Goal: Transaction & Acquisition: Download file/media

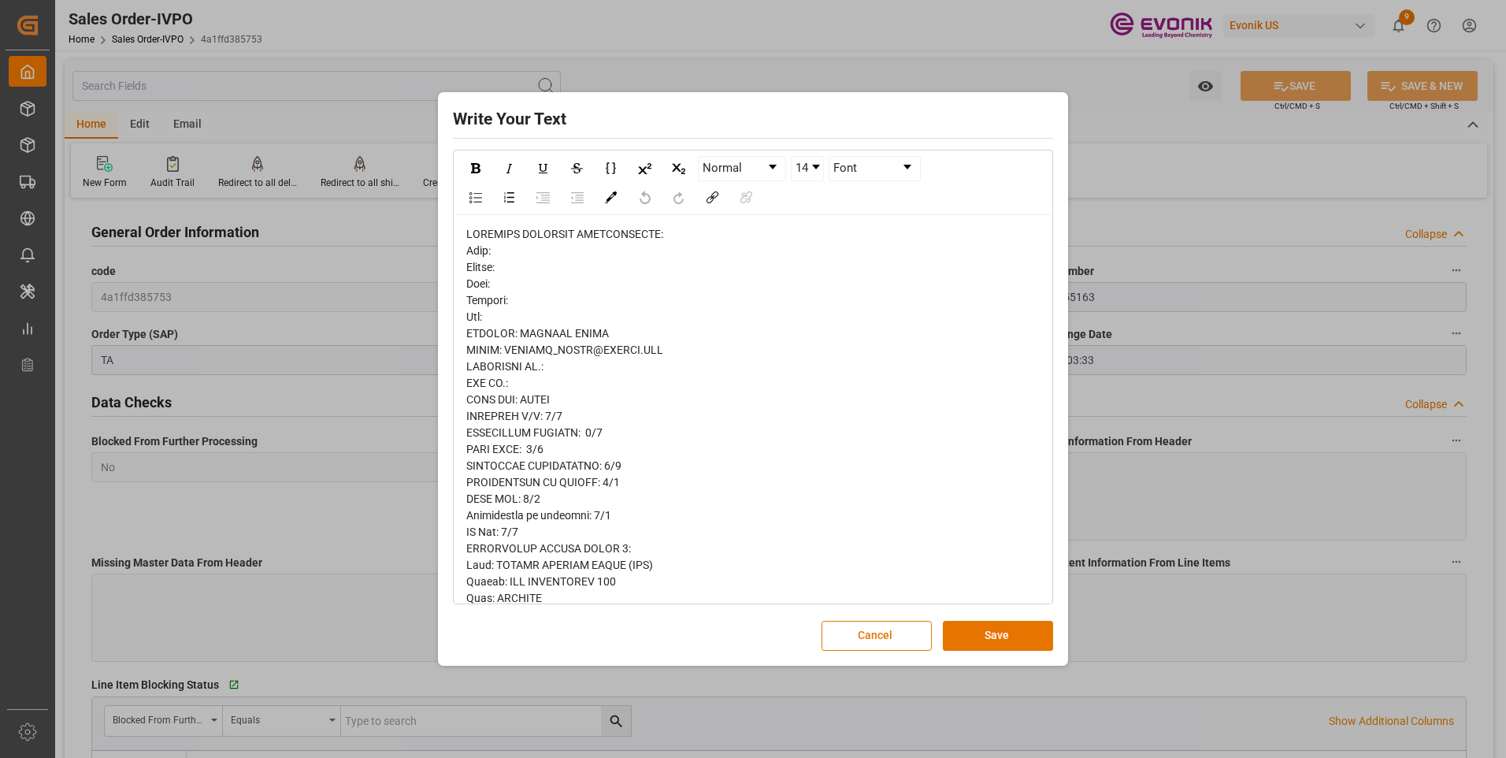
scroll to position [315, 0]
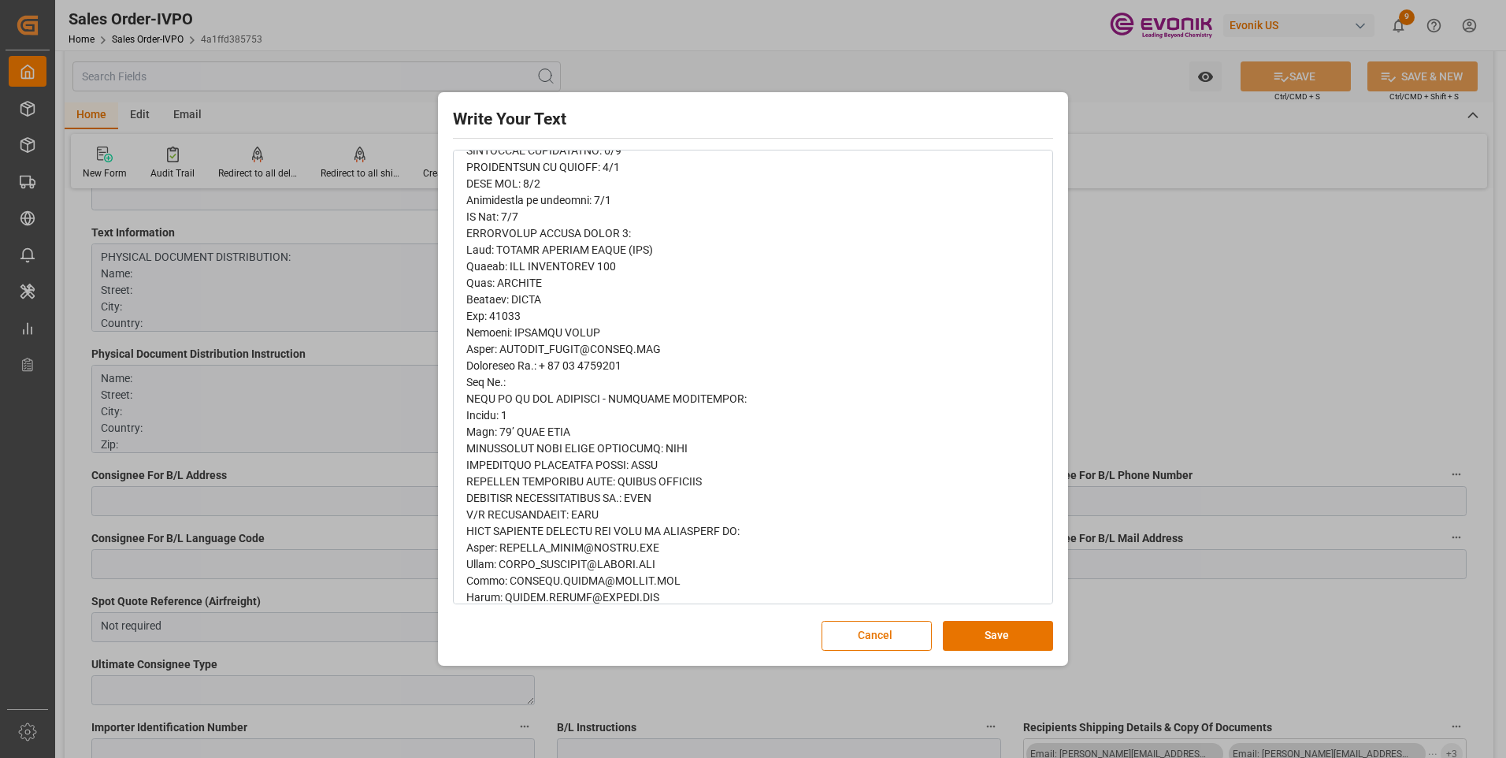
click at [1170, 266] on div "Write Your Text Normal 14 Font Cancel Save" at bounding box center [753, 379] width 1506 height 758
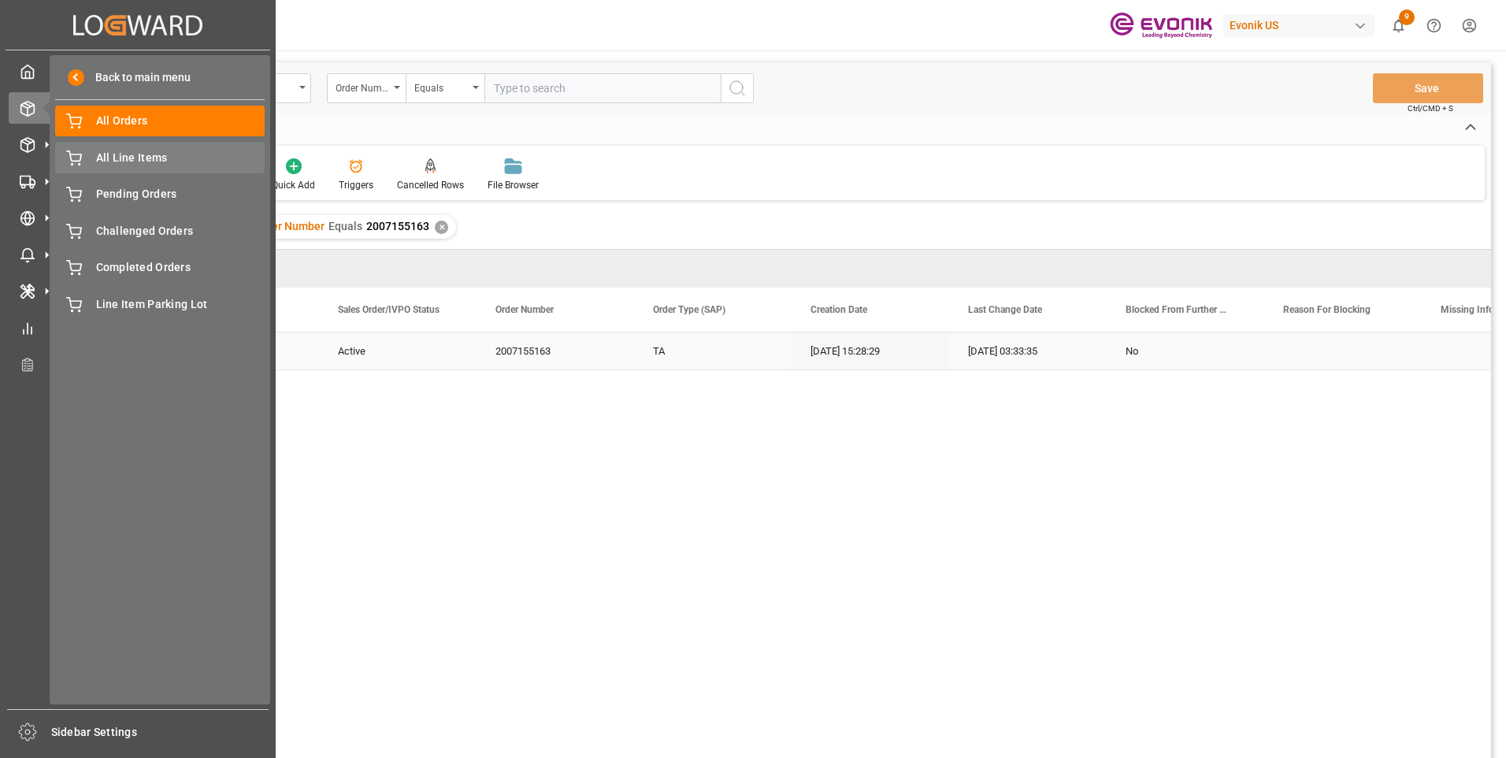
click at [130, 153] on span "All Line Items" at bounding box center [180, 158] width 169 height 17
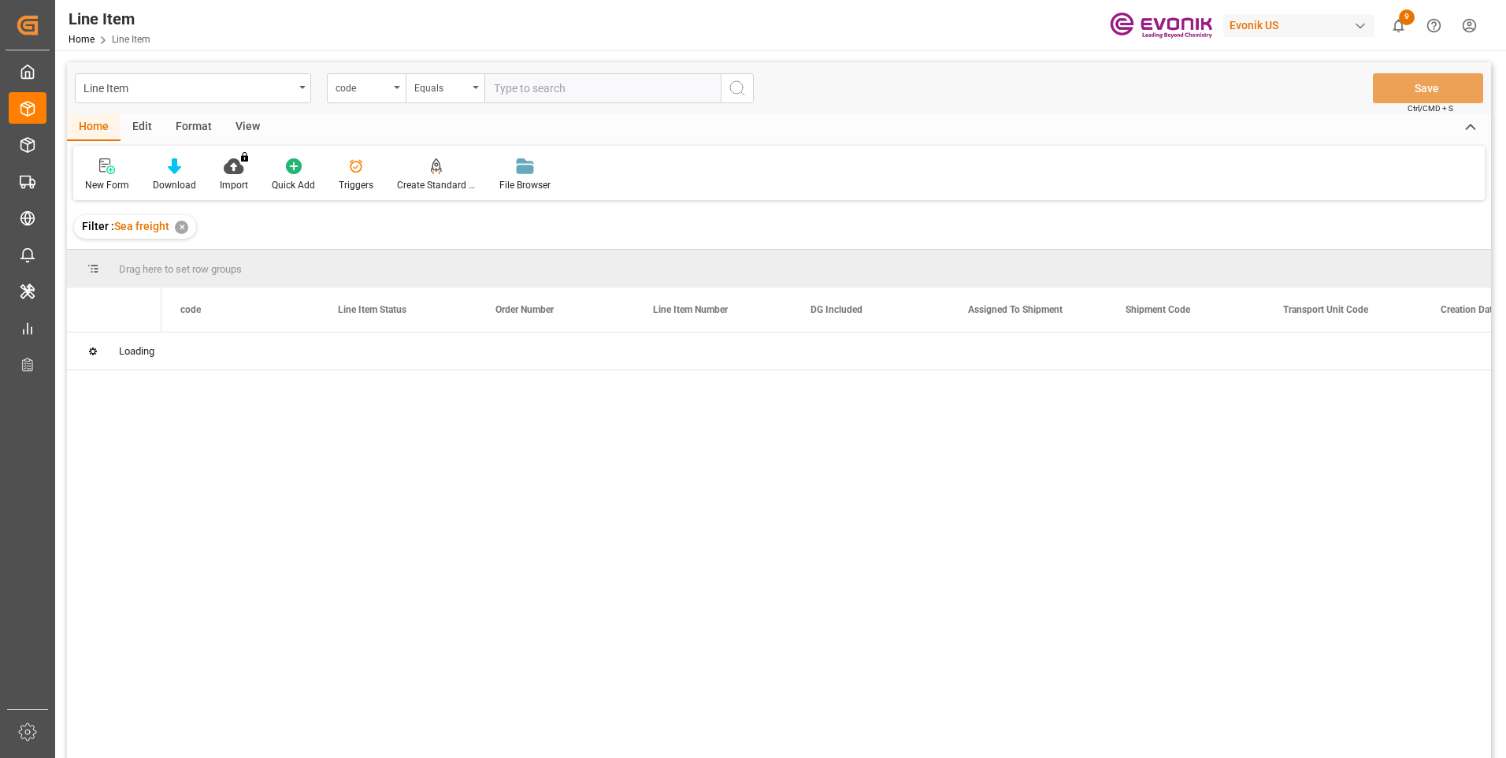
click at [384, 86] on div "Line Item code Equals Save Ctrl/CMD + S Home Edit Format View New Form Download…" at bounding box center [779, 430] width 1424 height 737
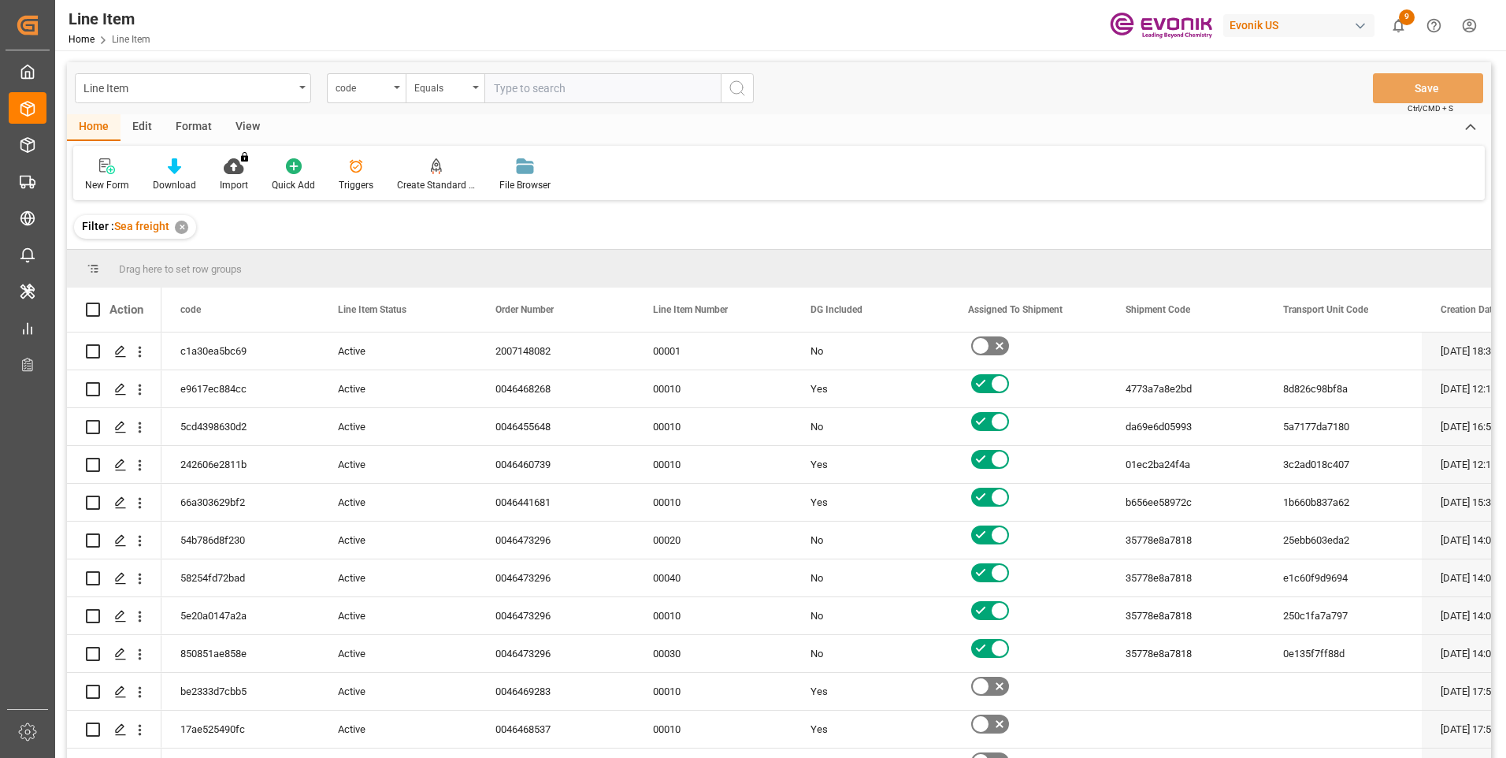
click at [384, 86] on div "code" at bounding box center [362, 86] width 54 height 18
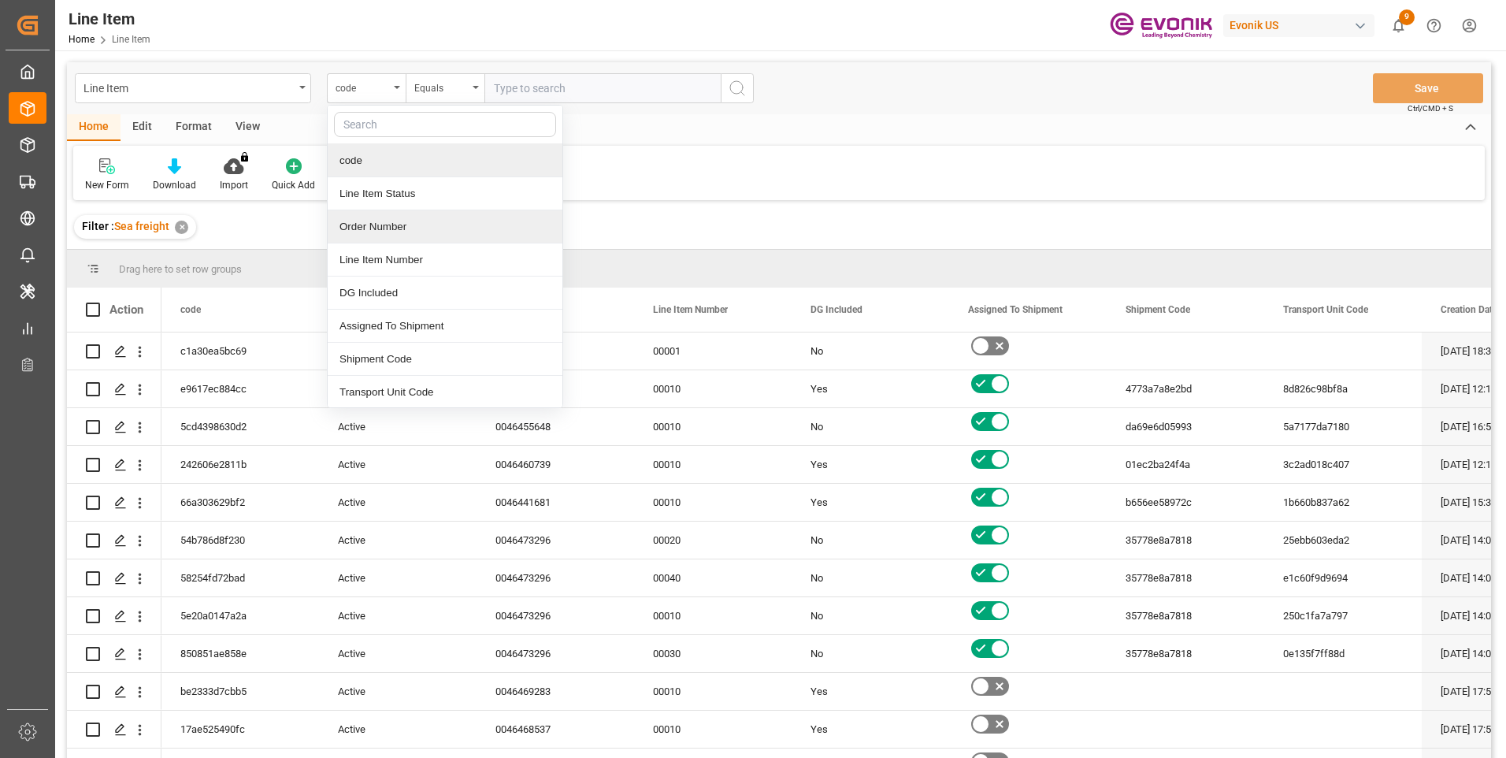
click at [364, 228] on div "Order Number" at bounding box center [445, 226] width 235 height 33
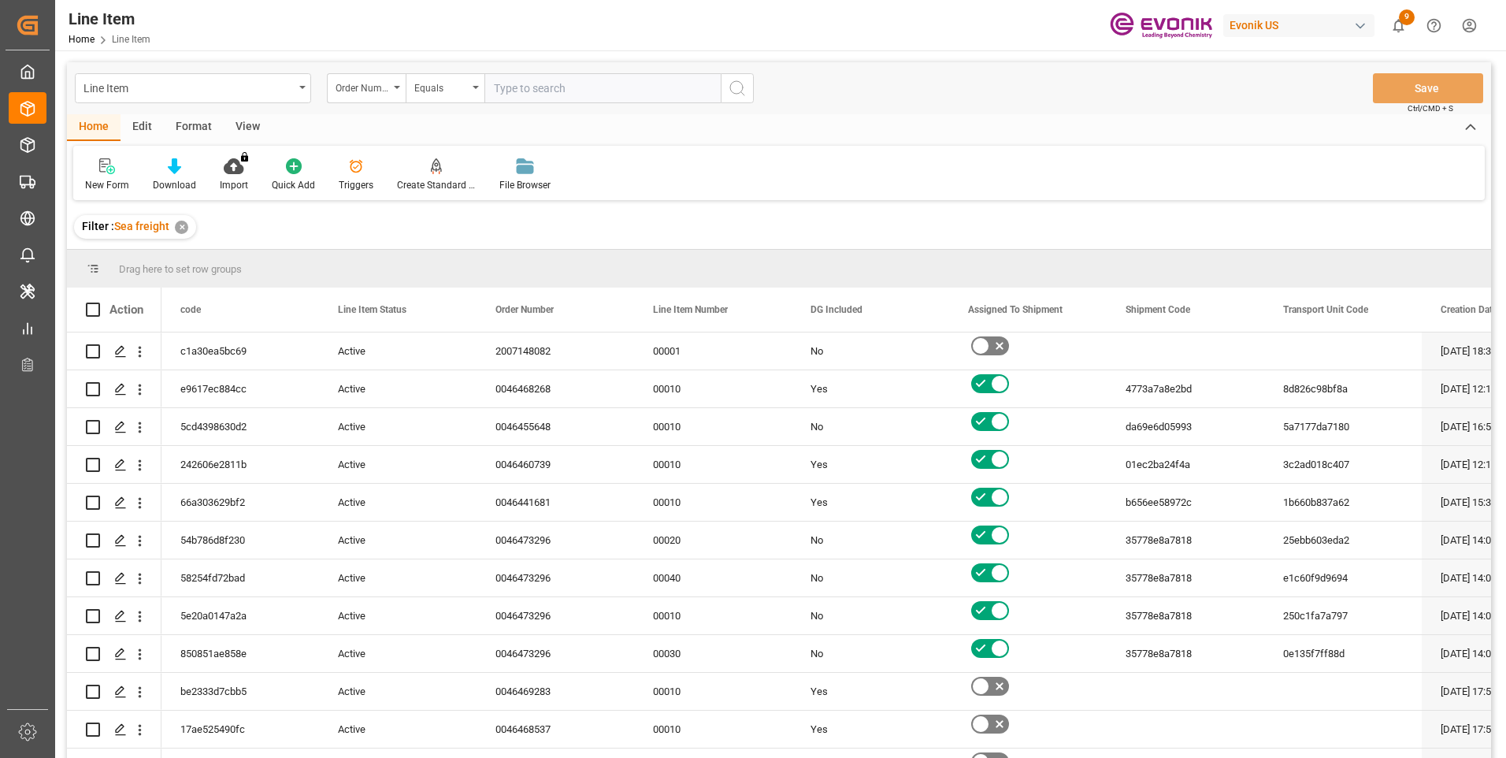
click at [515, 89] on input "text" at bounding box center [602, 88] width 236 height 30
paste input "0046473240"
type input "0046473240"
click at [725, 81] on button "search button" at bounding box center [737, 88] width 33 height 30
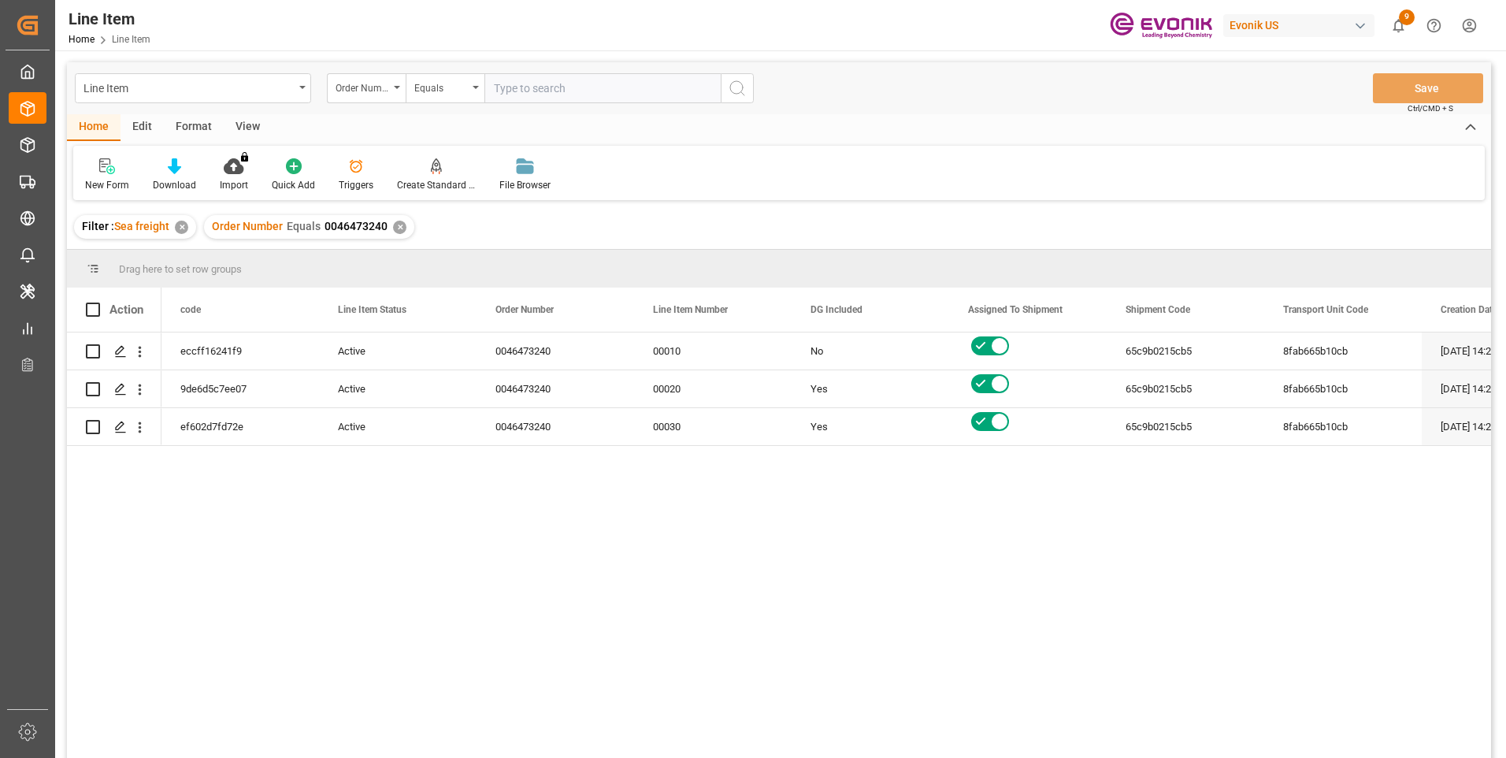
click at [252, 121] on div "View" at bounding box center [248, 127] width 48 height 27
click at [183, 172] on icon at bounding box center [179, 166] width 16 height 16
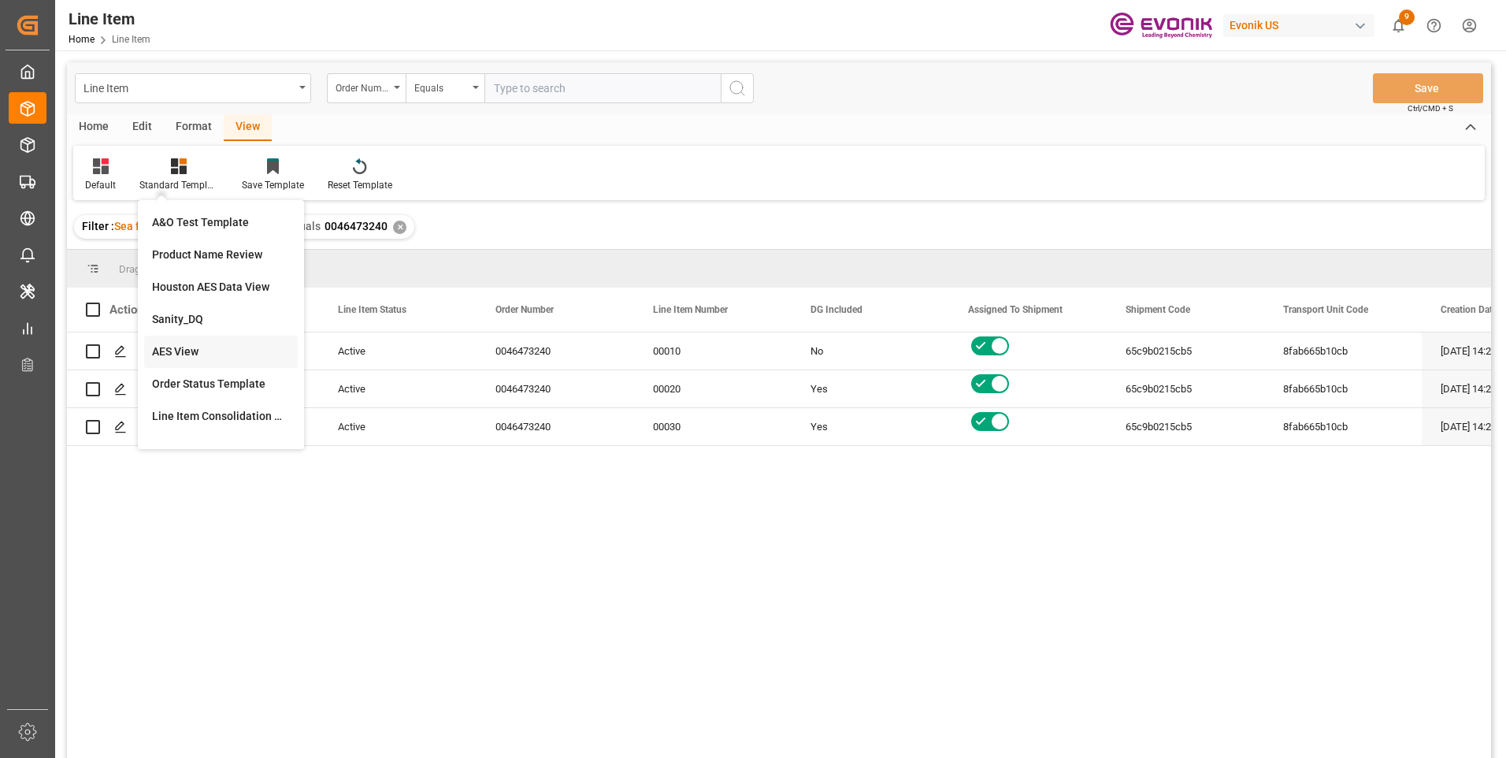
click at [180, 348] on div "AES View" at bounding box center [221, 351] width 138 height 17
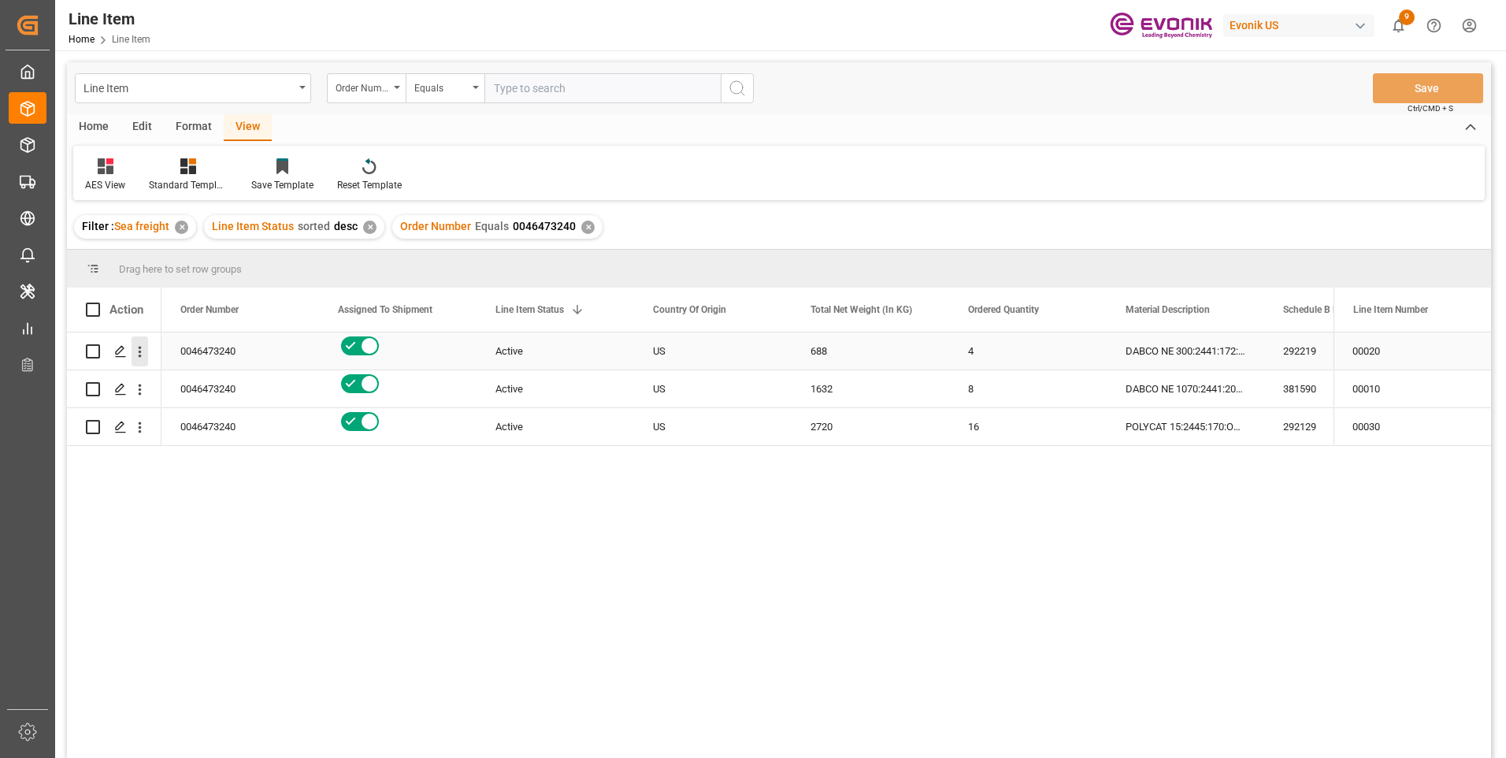
click at [140, 353] on icon "open menu" at bounding box center [140, 352] width 3 height 11
click at [179, 377] on span "Open in new tab" at bounding box center [243, 384] width 143 height 17
click at [1375, 340] on div "00020" at bounding box center [1412, 350] width 158 height 37
click at [1180, 342] on div "DABCO NE 300:2441:172:OU:P" at bounding box center [1185, 350] width 158 height 37
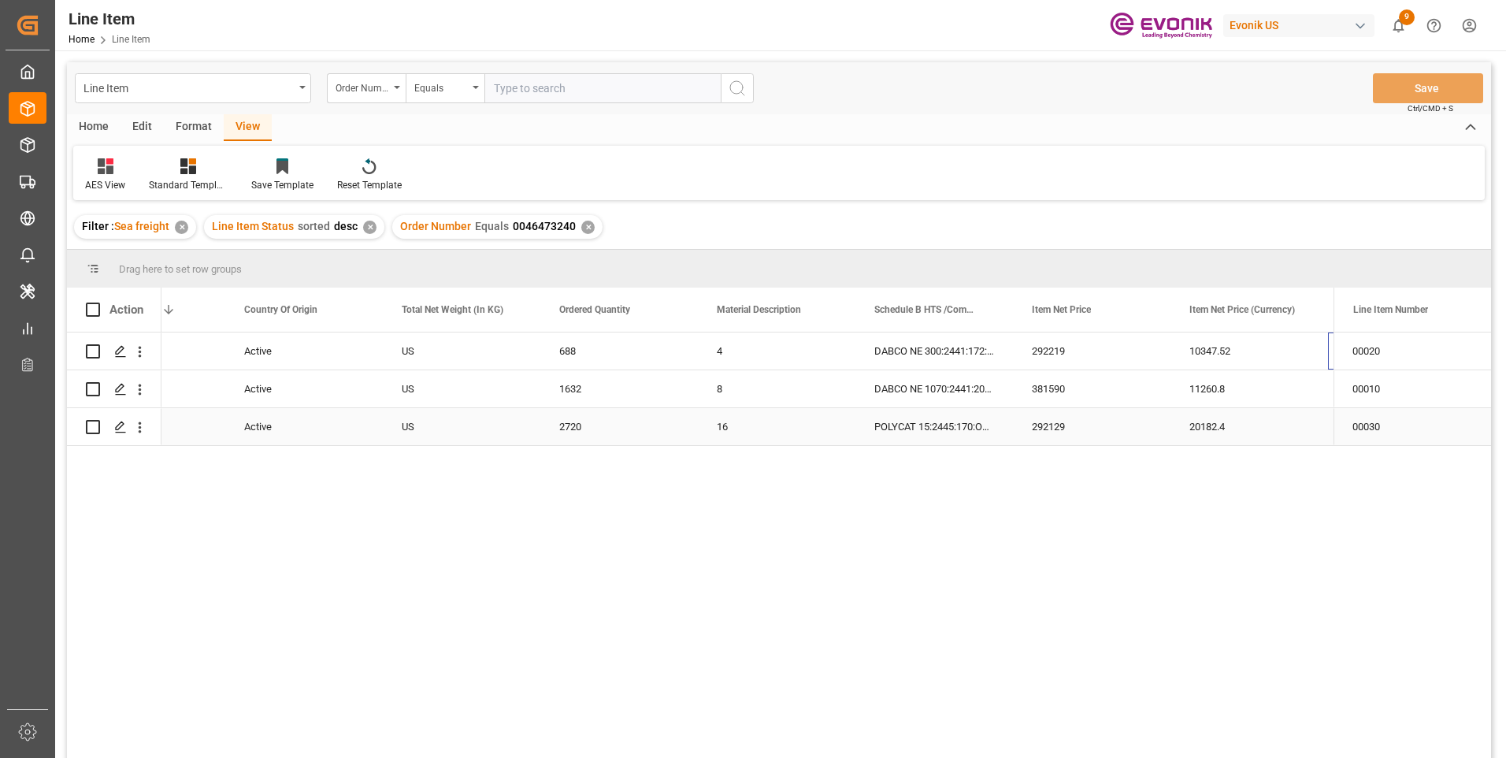
scroll to position [0, 409]
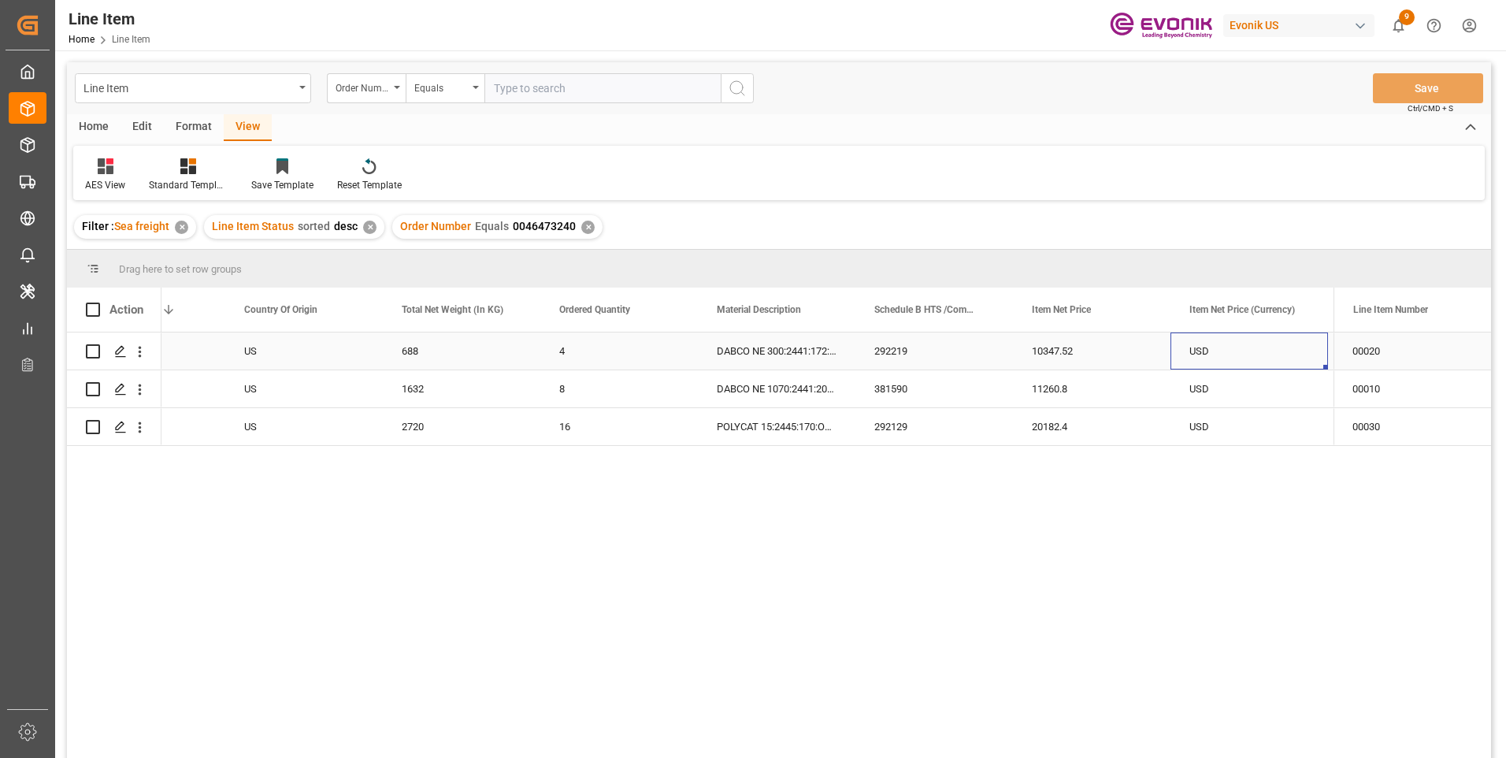
click at [410, 350] on div "688" at bounding box center [462, 350] width 158 height 37
drag, startPoint x: 1050, startPoint y: 347, endPoint x: 1027, endPoint y: 359, distance: 25.7
click at [1050, 347] on div "10347.52" at bounding box center [1092, 350] width 158 height 37
click at [416, 425] on div "2720" at bounding box center [462, 426] width 158 height 37
drag, startPoint x: 1051, startPoint y: 426, endPoint x: 991, endPoint y: 486, distance: 84.1
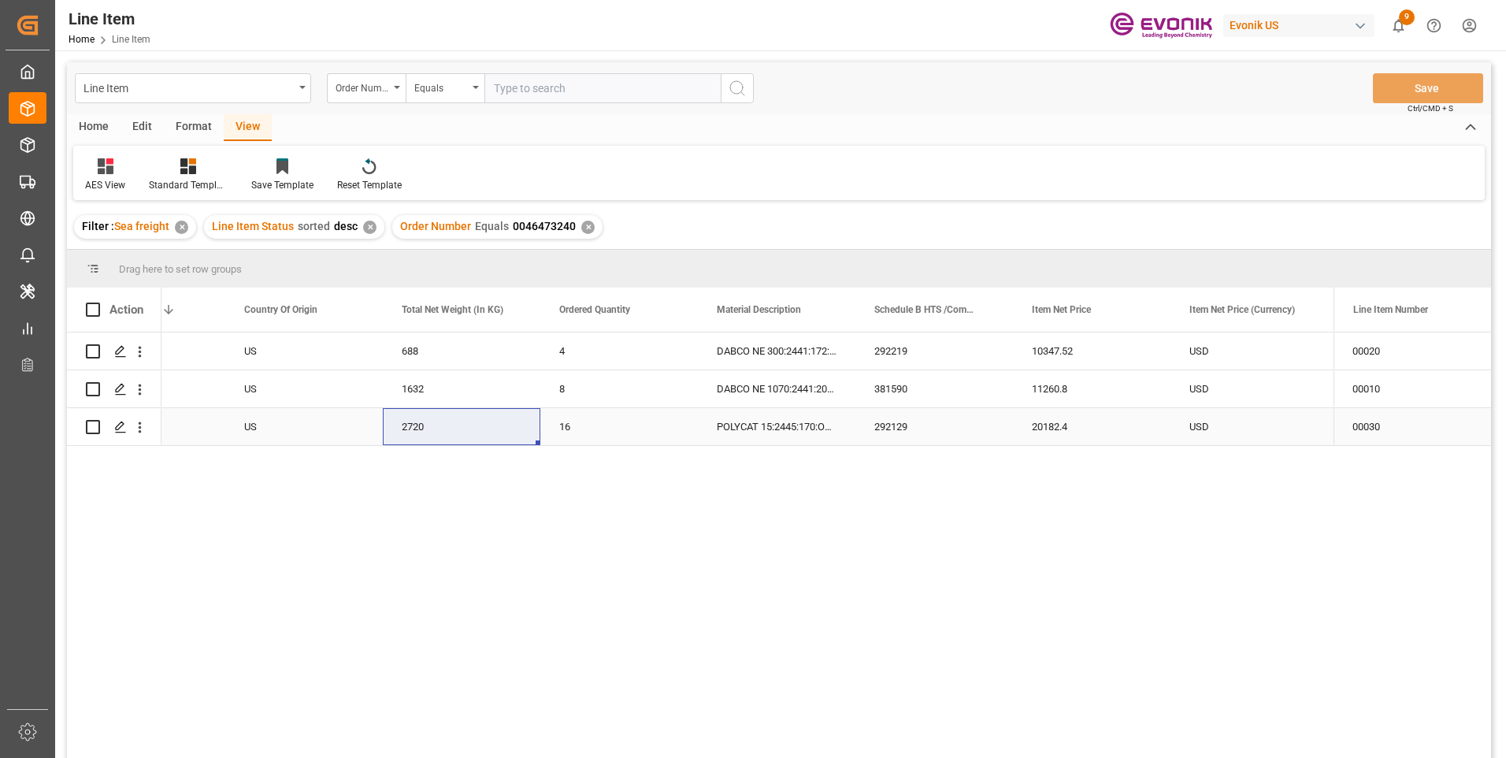
click at [1051, 426] on div "20182.4" at bounding box center [1092, 426] width 158 height 37
click at [416, 385] on div "1632" at bounding box center [462, 388] width 158 height 37
click at [1045, 387] on div "11260.8" at bounding box center [1092, 388] width 158 height 37
click at [1097, 384] on div "11260.8" at bounding box center [1092, 388] width 158 height 37
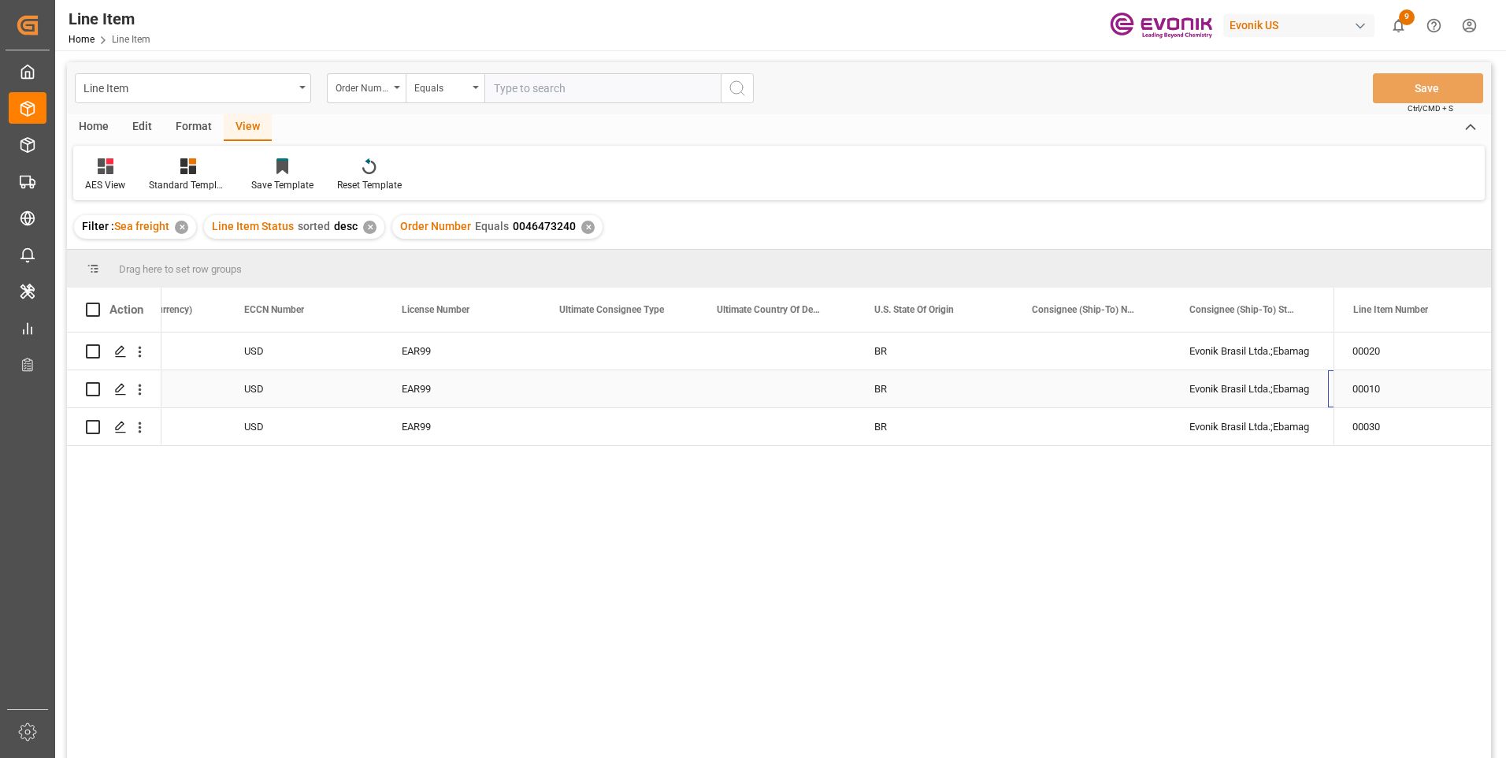
scroll to position [0, 1511]
click at [266, 348] on div "EAR99" at bounding box center [304, 351] width 120 height 36
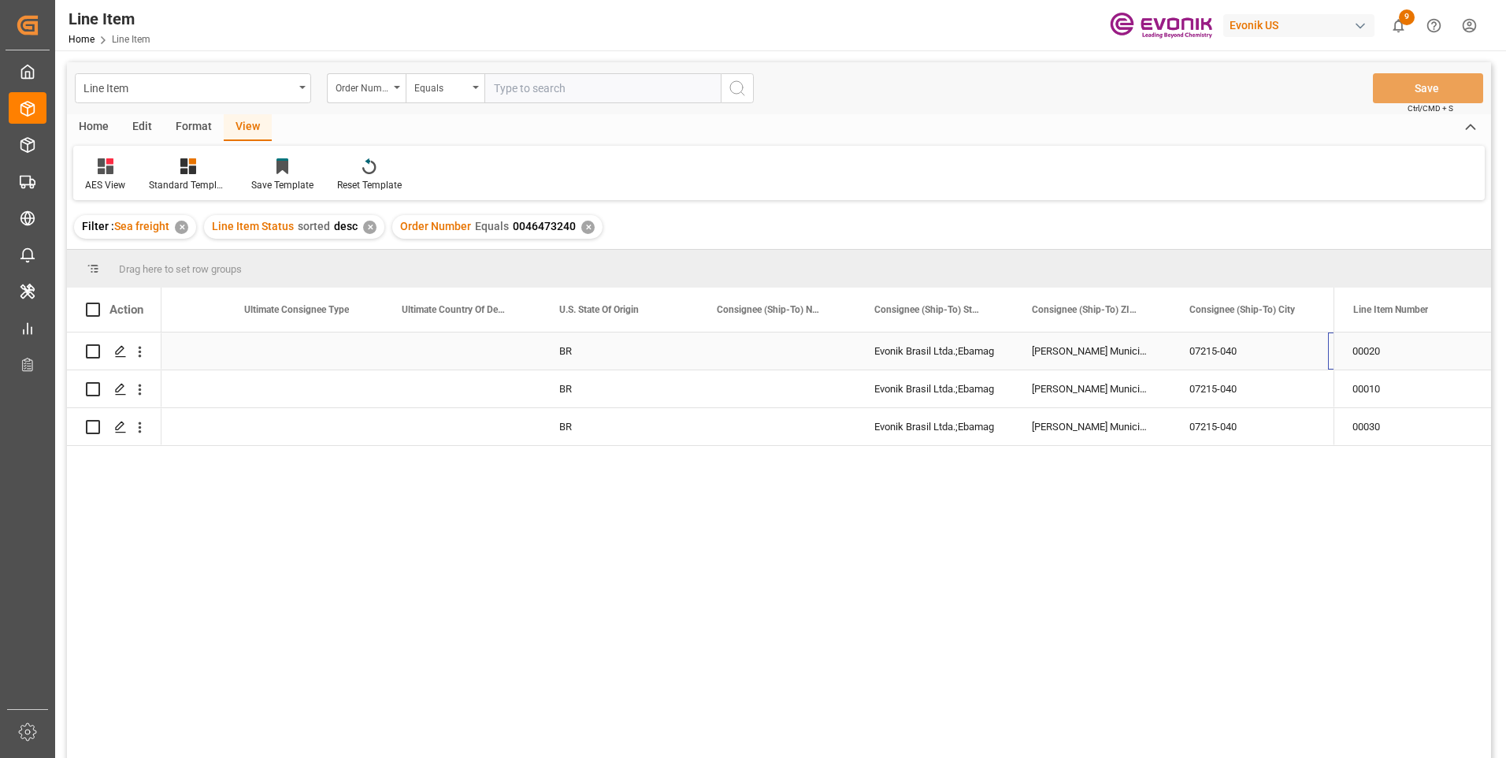
scroll to position [0, 1821]
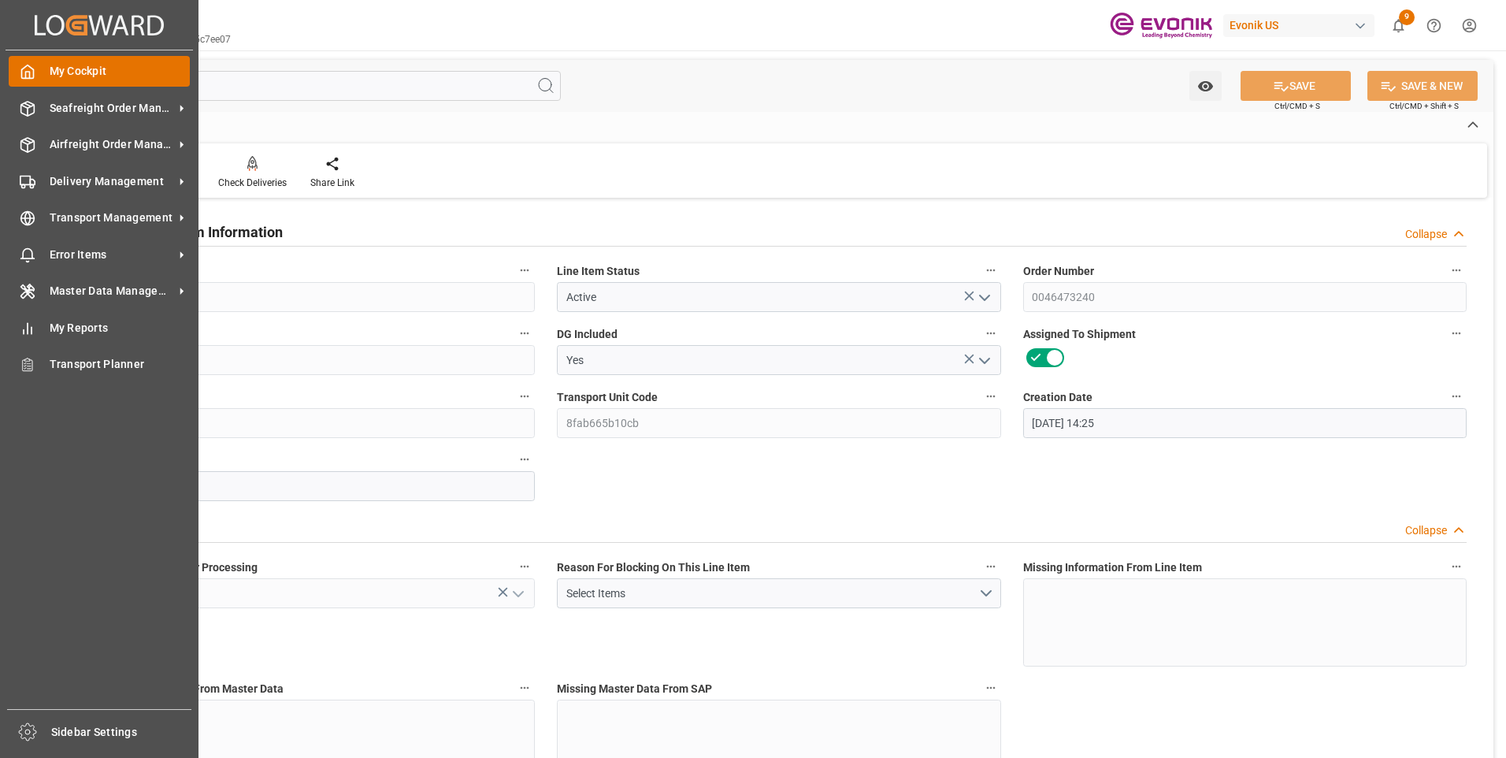
drag, startPoint x: 37, startPoint y: 102, endPoint x: 80, endPoint y: 76, distance: 50.5
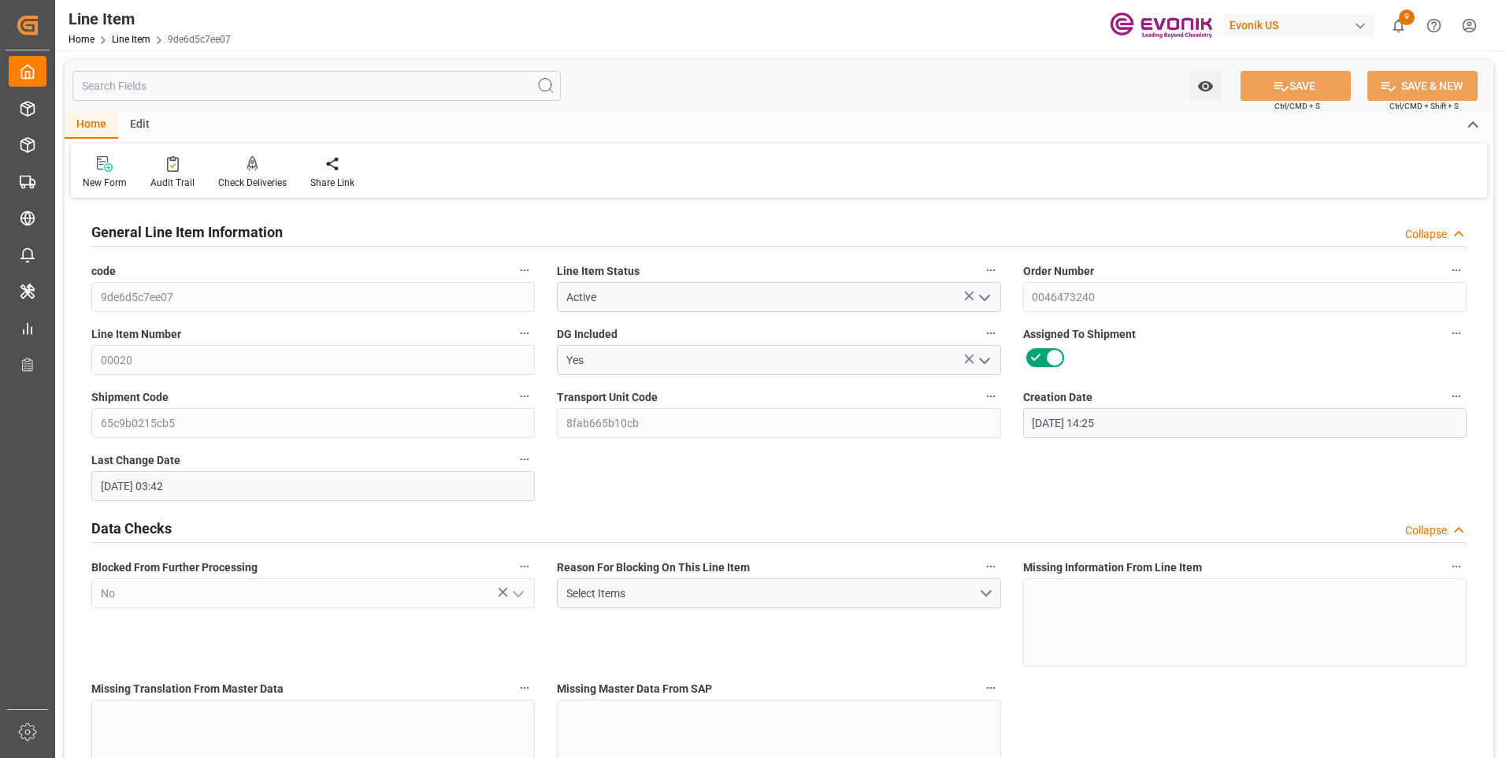
click at [341, 86] on input "text" at bounding box center [316, 86] width 488 height 30
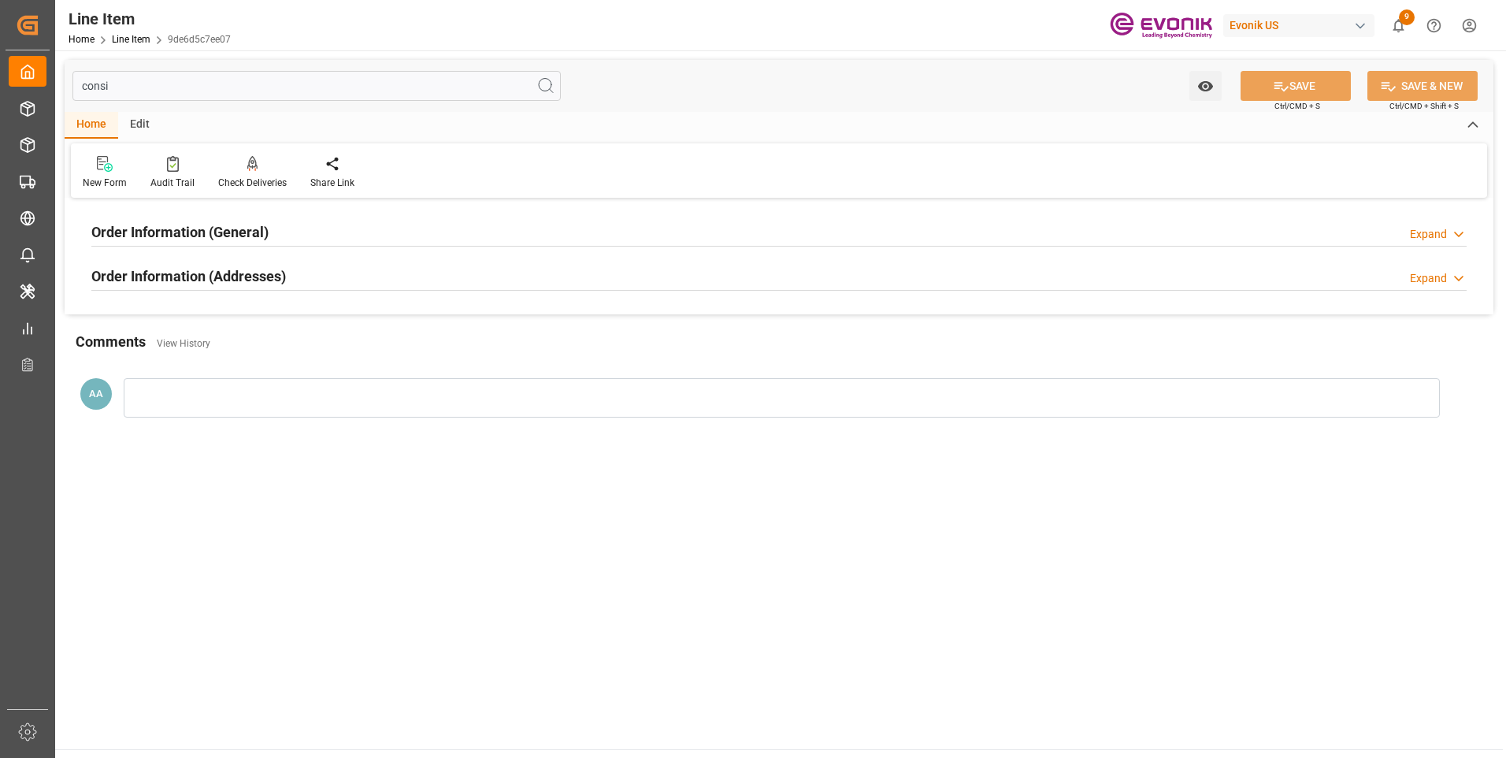
type input "consi"
click at [213, 221] on h2 "Order Information (General)" at bounding box center [179, 231] width 177 height 21
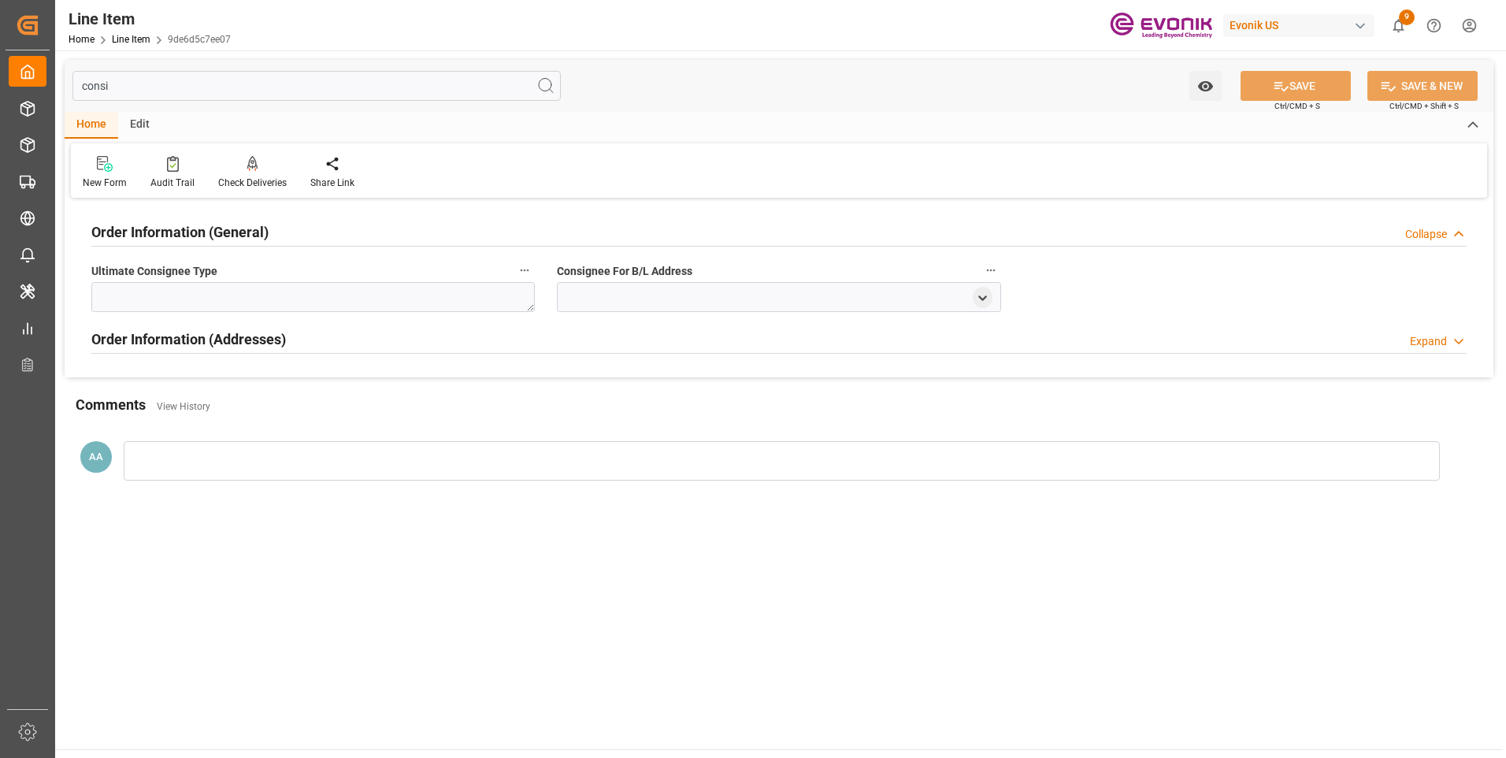
click at [213, 221] on h2 "Order Information (General)" at bounding box center [179, 231] width 177 height 21
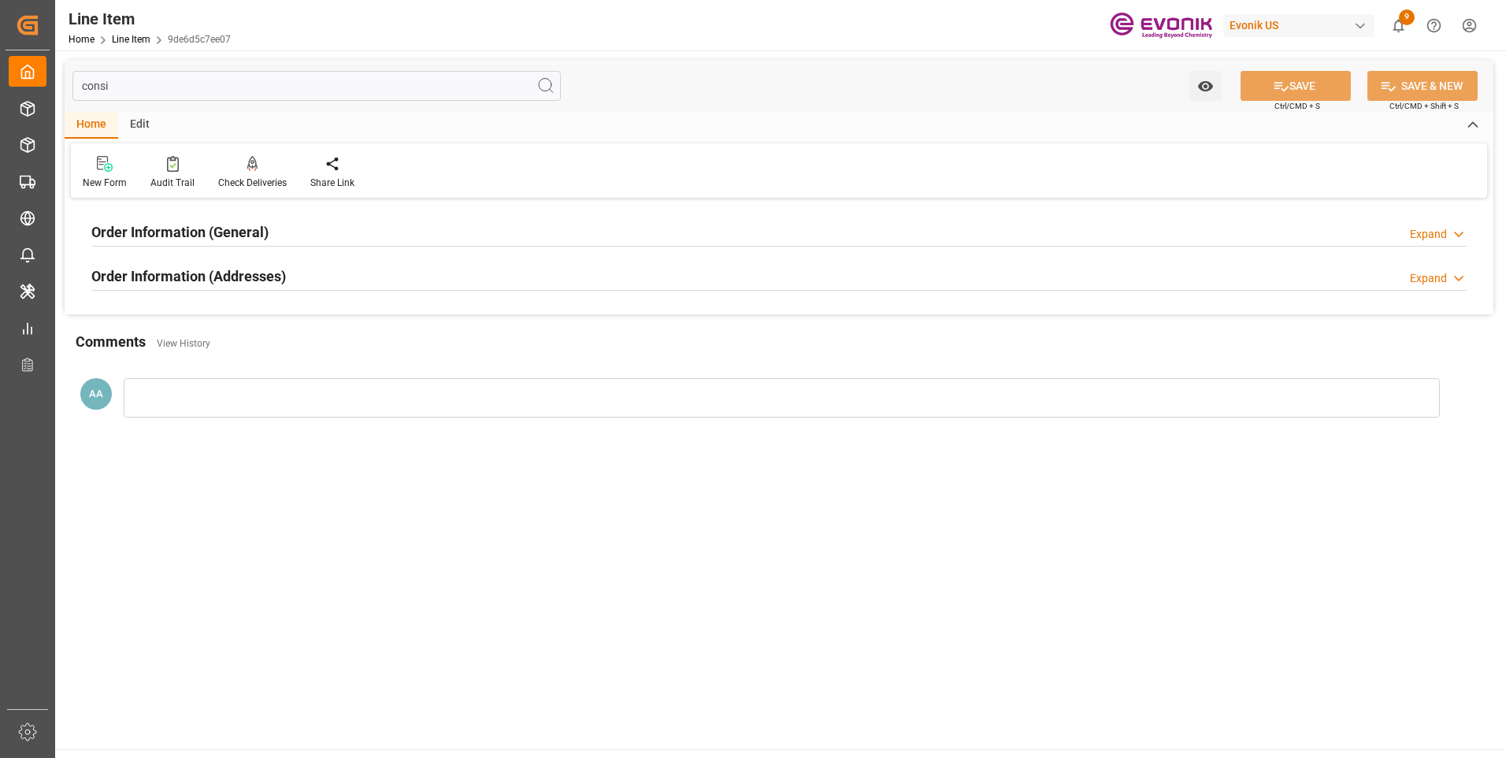
click at [224, 277] on h2 "Order Information (Addresses)" at bounding box center [188, 275] width 195 height 21
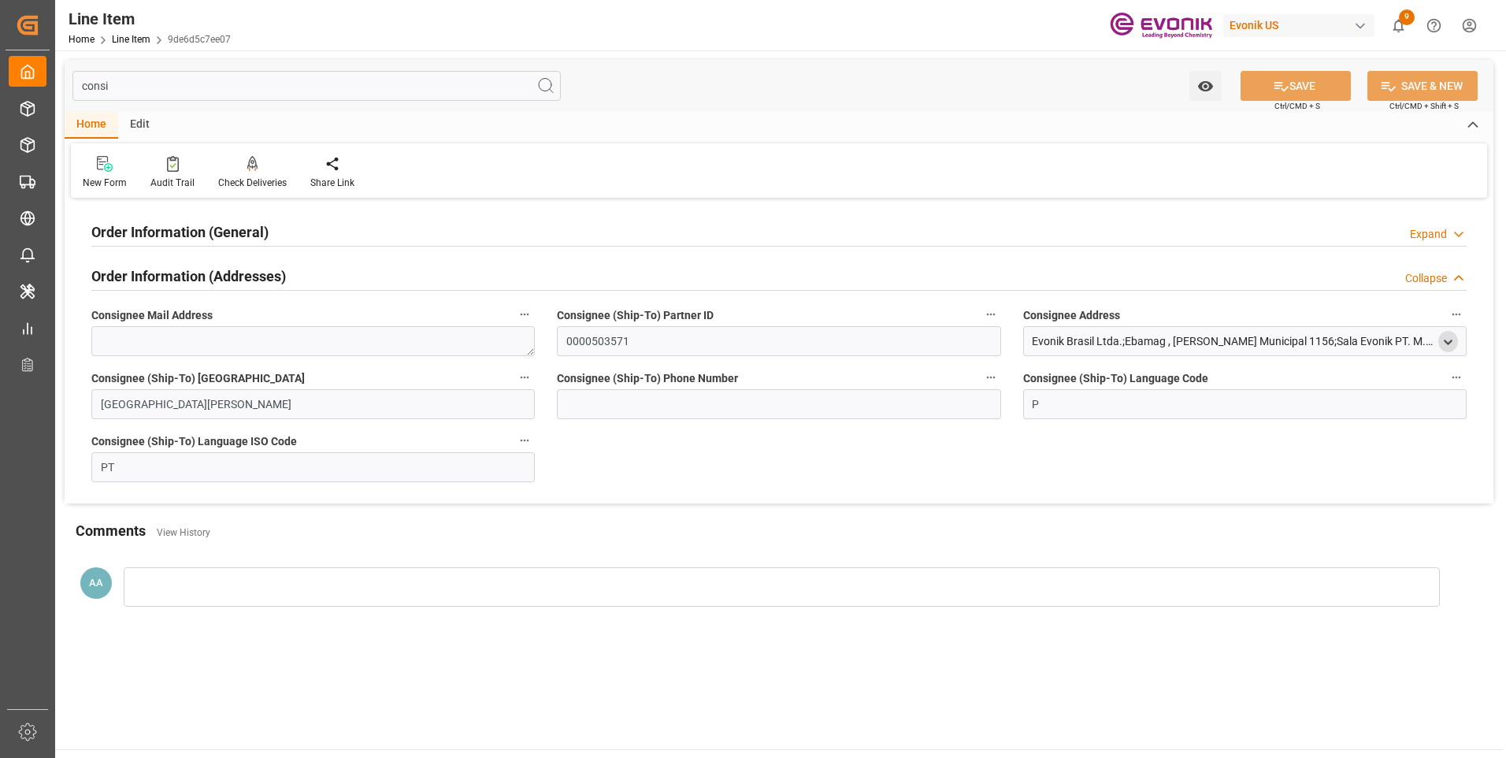
click at [1444, 342] on icon "open menu" at bounding box center [1447, 341] width 13 height 13
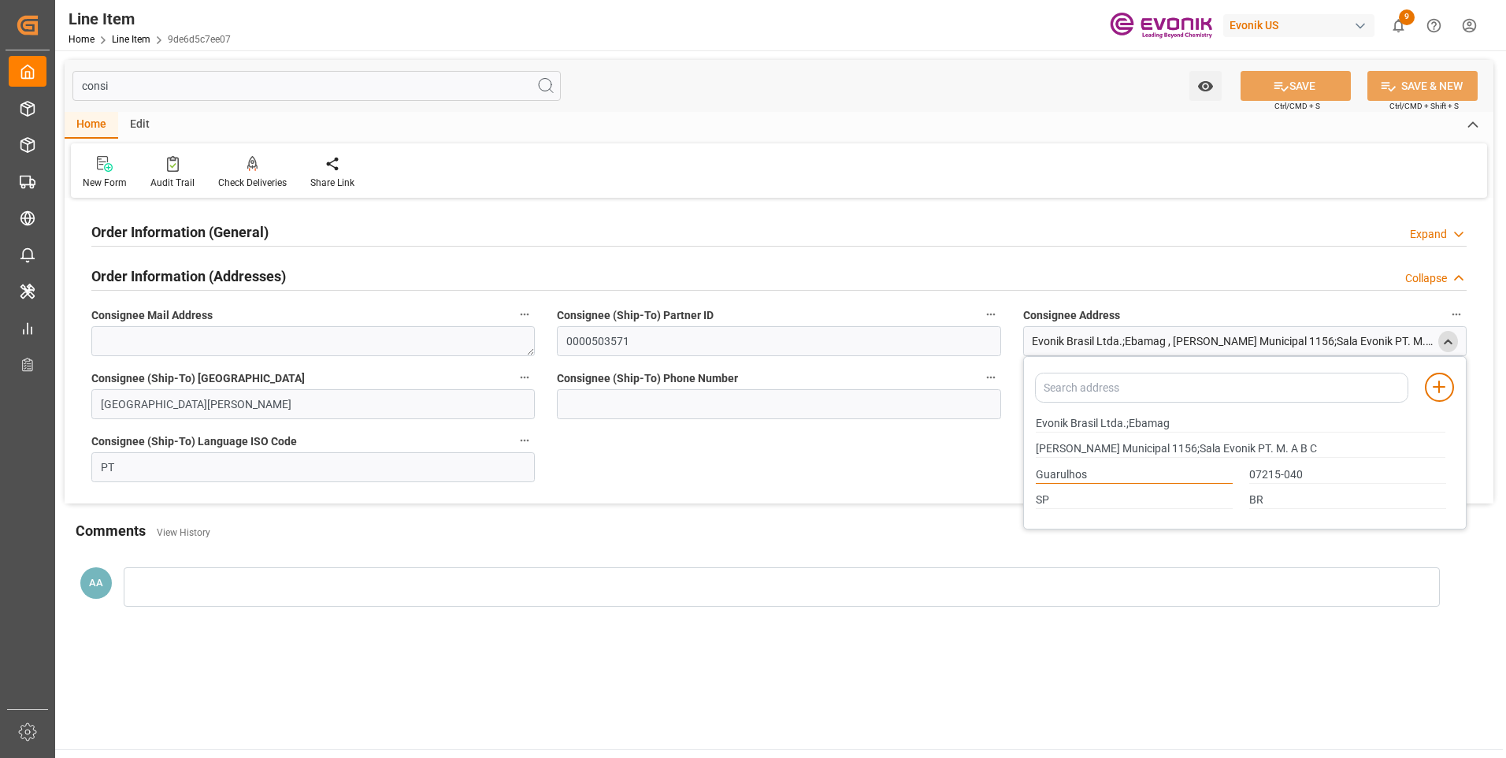
click at [1073, 474] on input "Guarulhos" at bounding box center [1134, 474] width 197 height 17
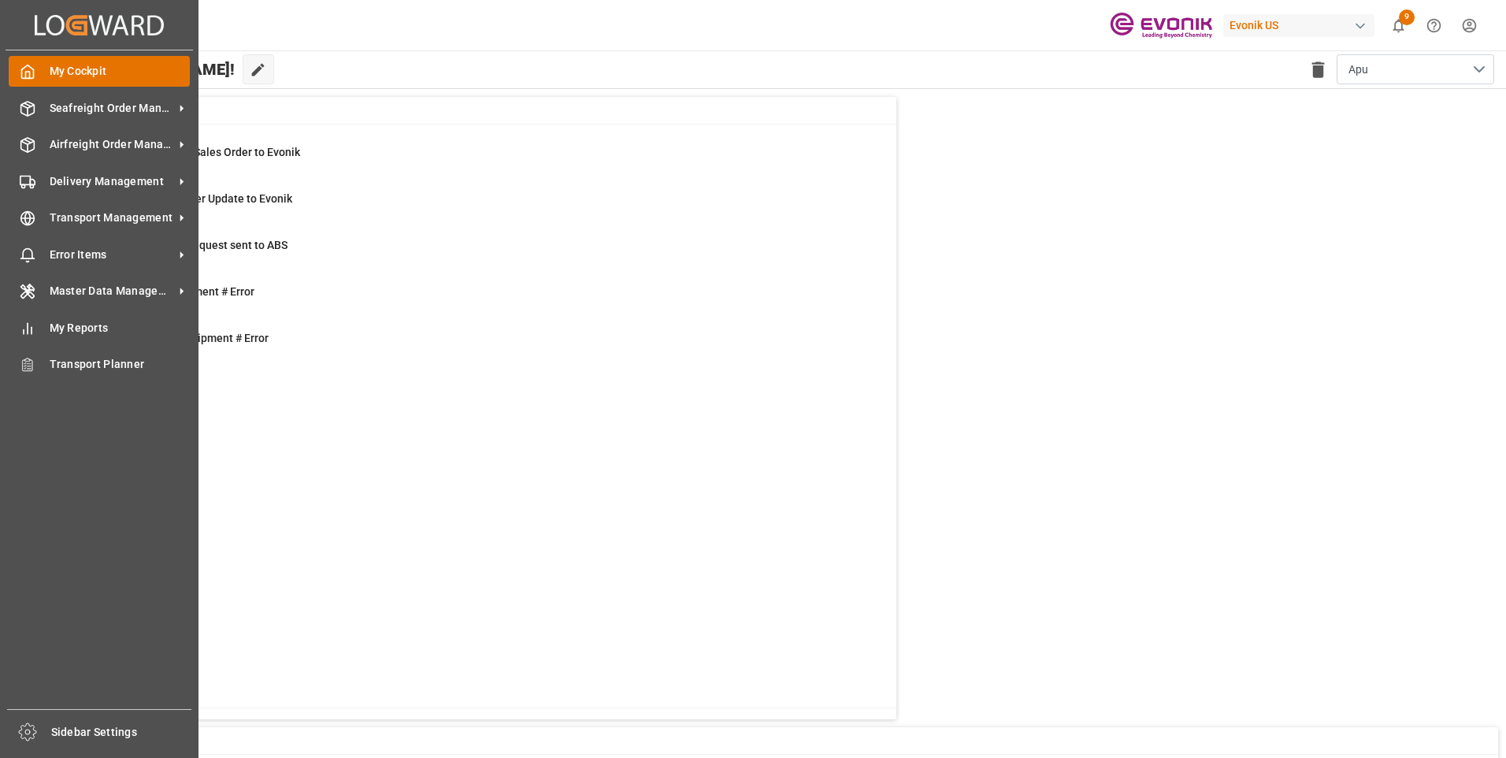
click at [37, 76] on div "My Cockpit My Cockpit" at bounding box center [99, 71] width 181 height 31
click at [74, 106] on span "Seafreight Order Management" at bounding box center [112, 108] width 124 height 17
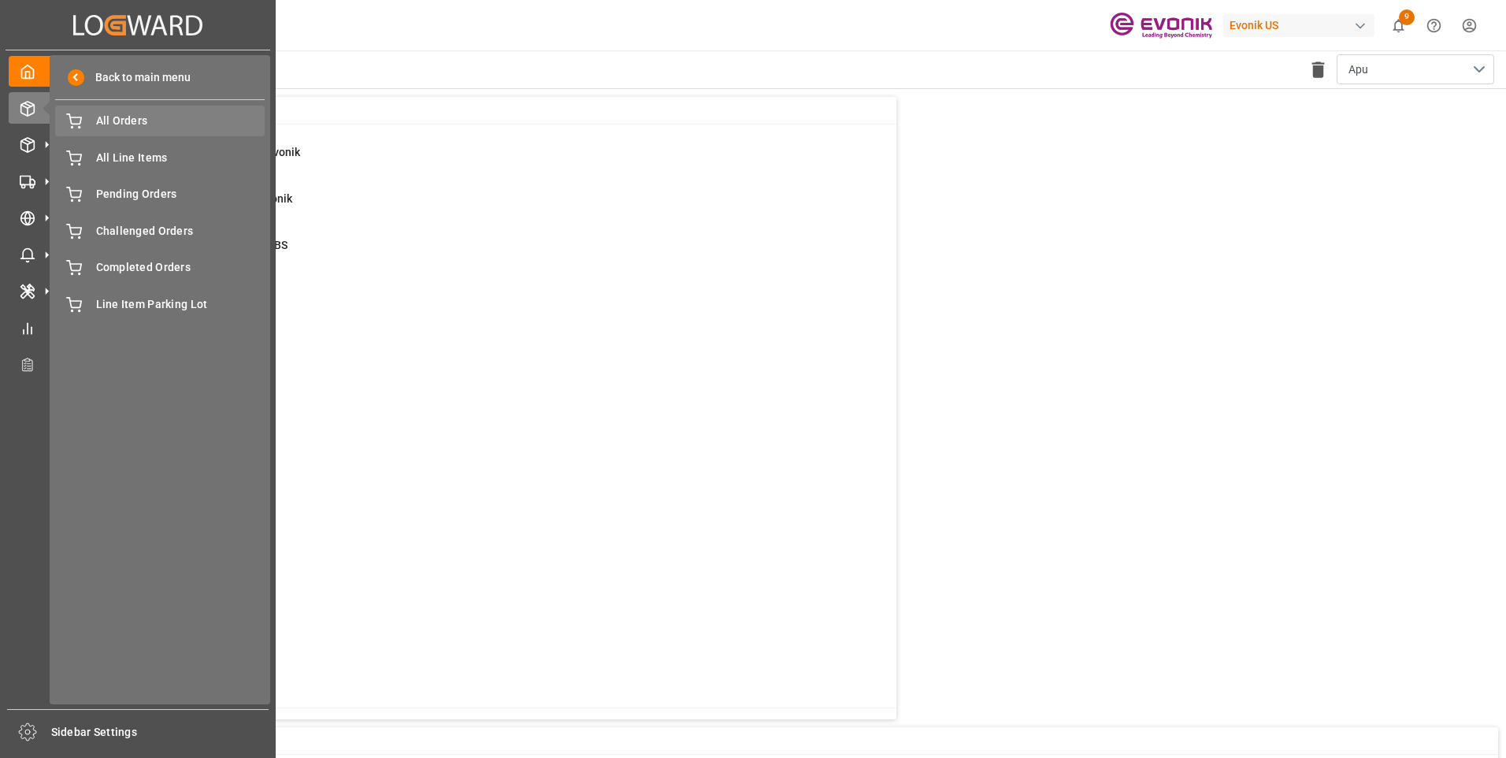
click at [108, 126] on span "All Orders" at bounding box center [180, 121] width 169 height 17
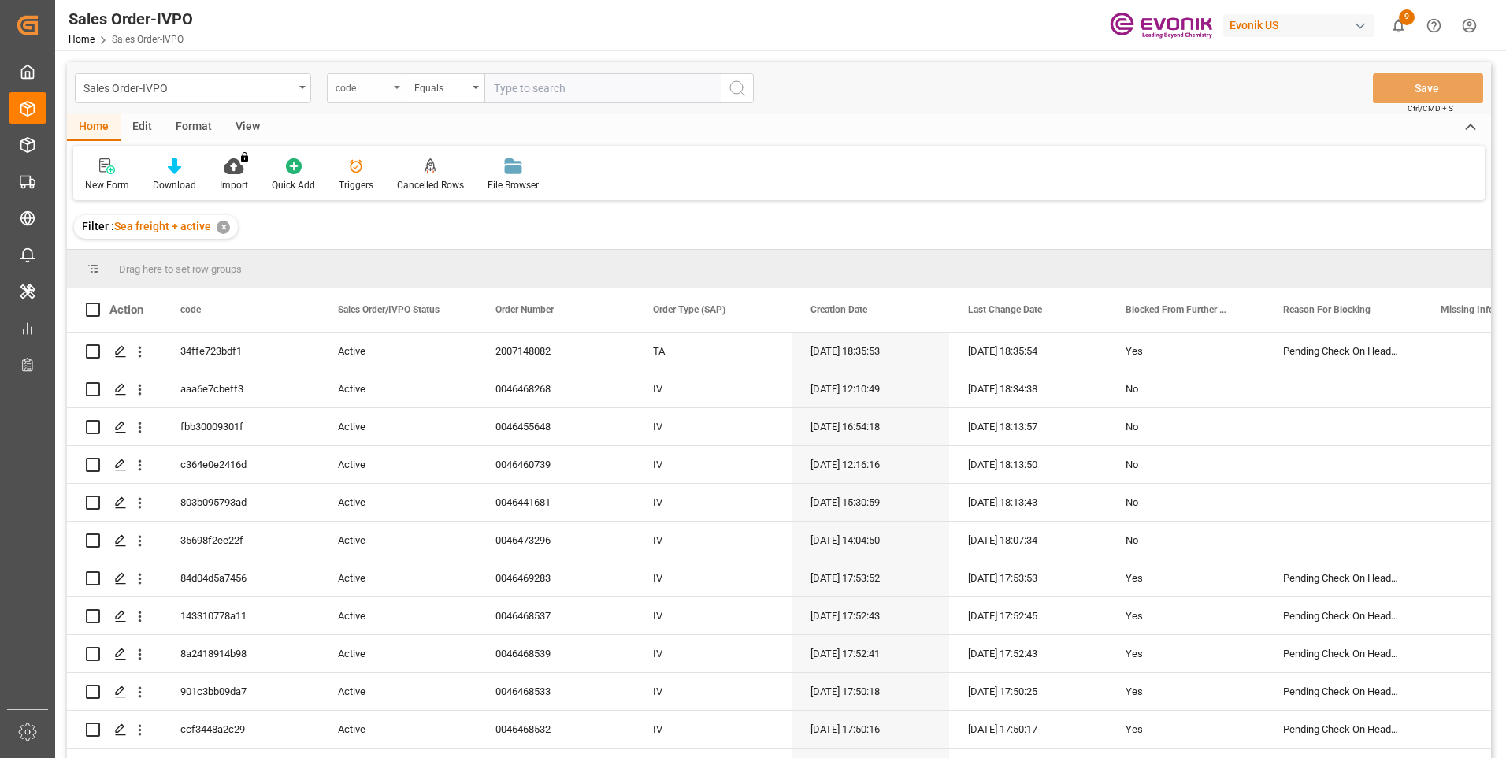
click at [388, 91] on div "code" at bounding box center [362, 86] width 54 height 18
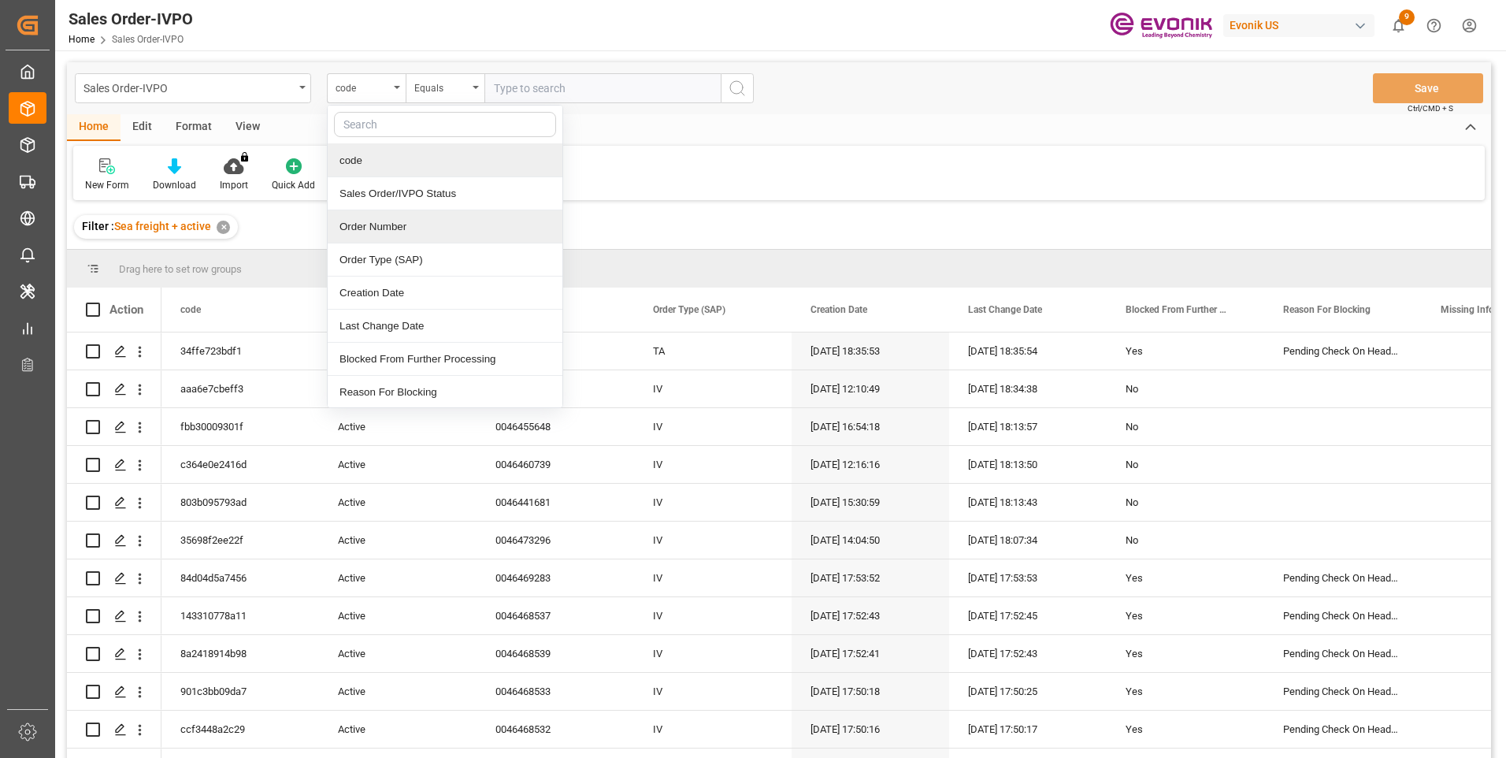
click at [373, 224] on div "Order Number" at bounding box center [445, 226] width 235 height 33
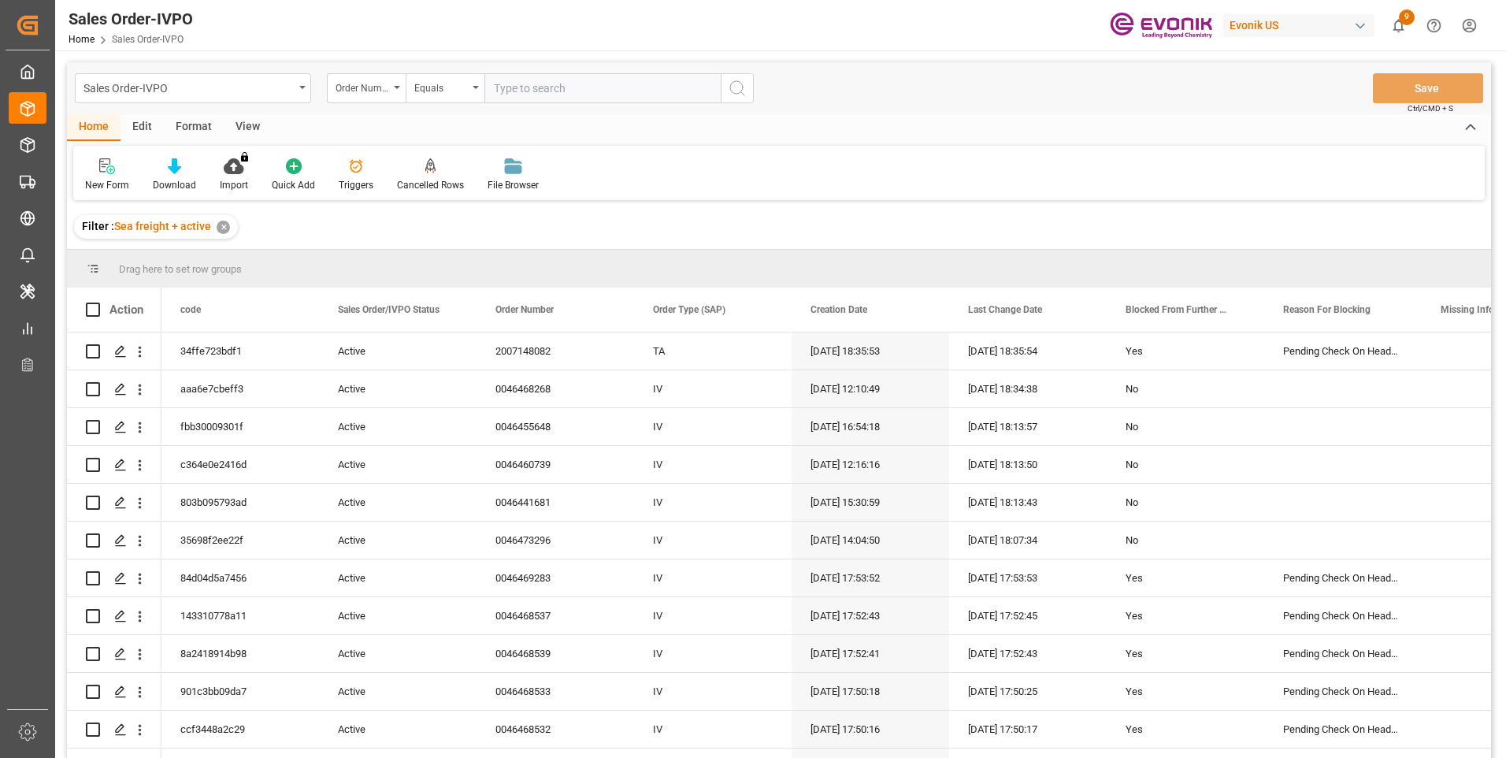
click at [511, 83] on input "text" at bounding box center [602, 88] width 236 height 30
paste input "0046473240"
type input "0046473240"
click at [731, 83] on icon "search button" at bounding box center [737, 88] width 19 height 19
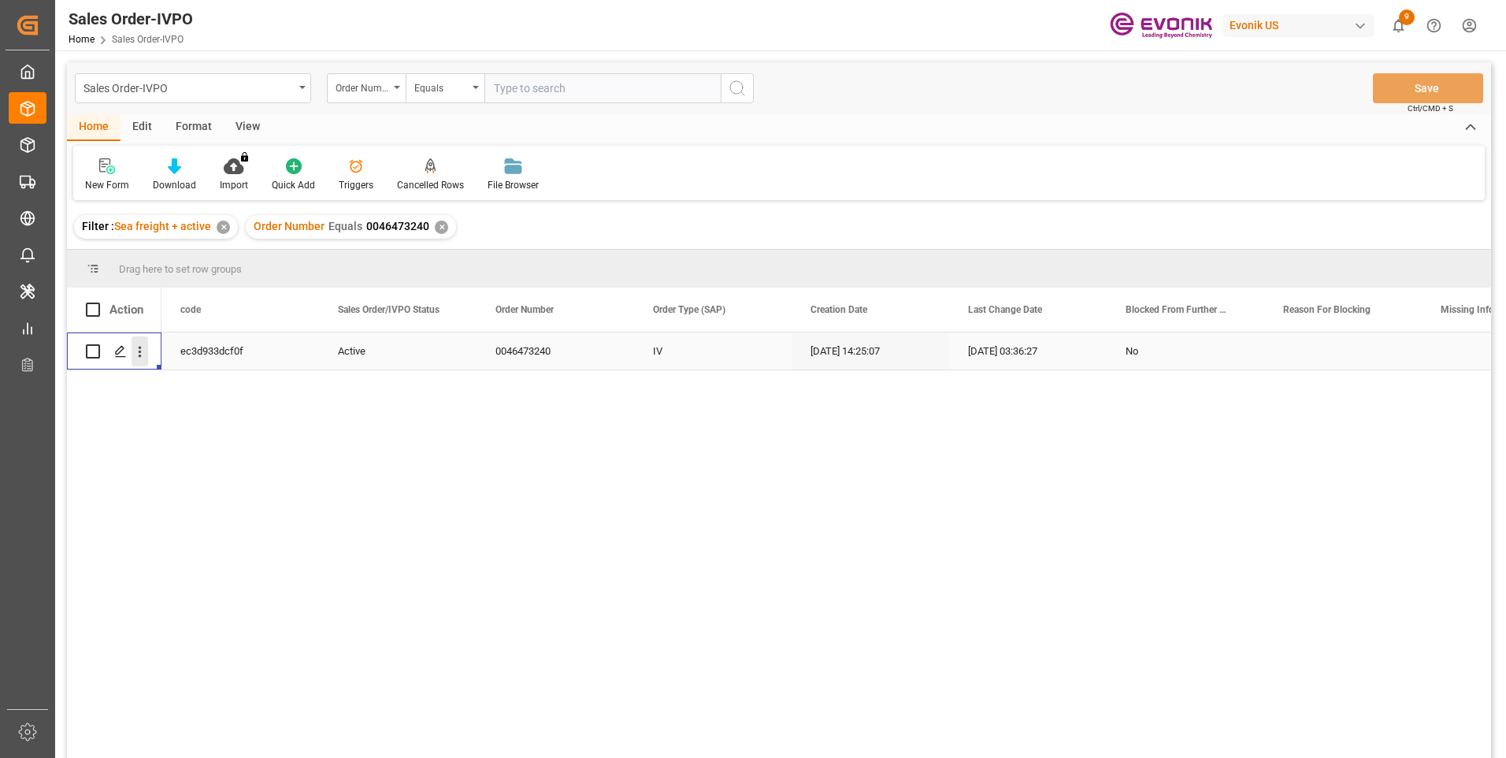
click at [145, 357] on icon "open menu" at bounding box center [140, 351] width 17 height 17
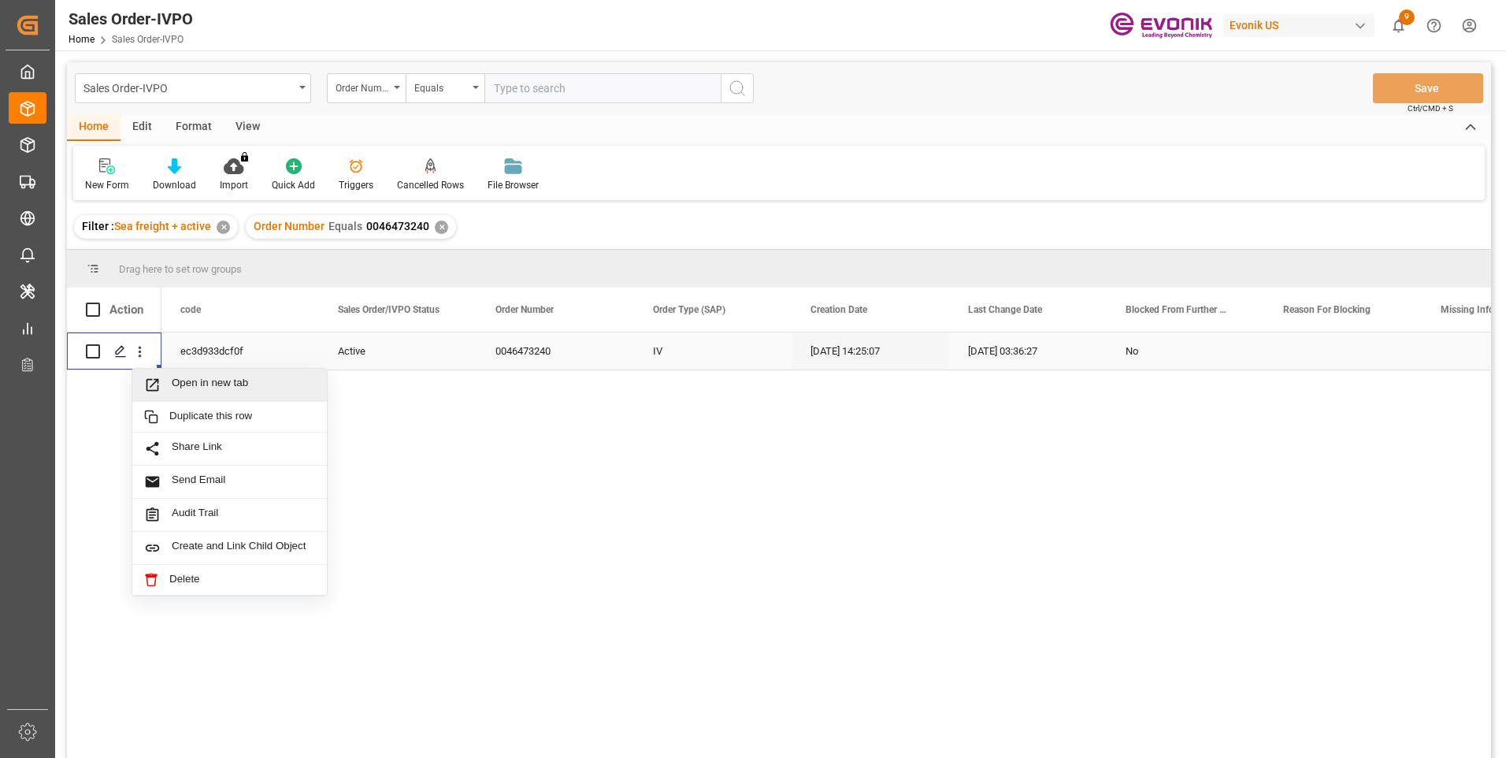
click at [157, 378] on icon "Press SPACE to select this row." at bounding box center [152, 384] width 17 height 17
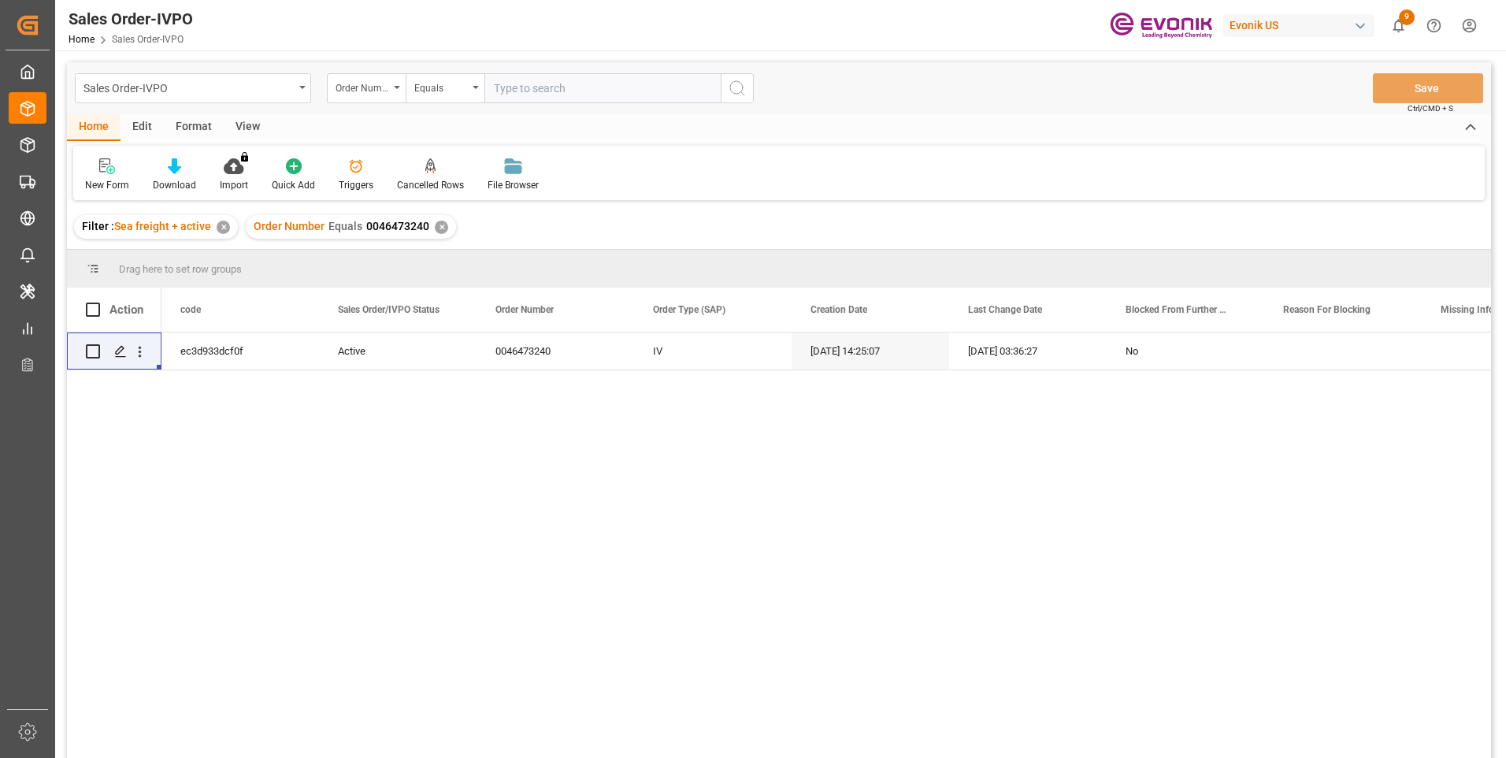
click at [521, 87] on input "text" at bounding box center [602, 88] width 236 height 30
paste input "2007155163"
type input "2007155163"
click at [736, 86] on icon "search button" at bounding box center [737, 88] width 19 height 19
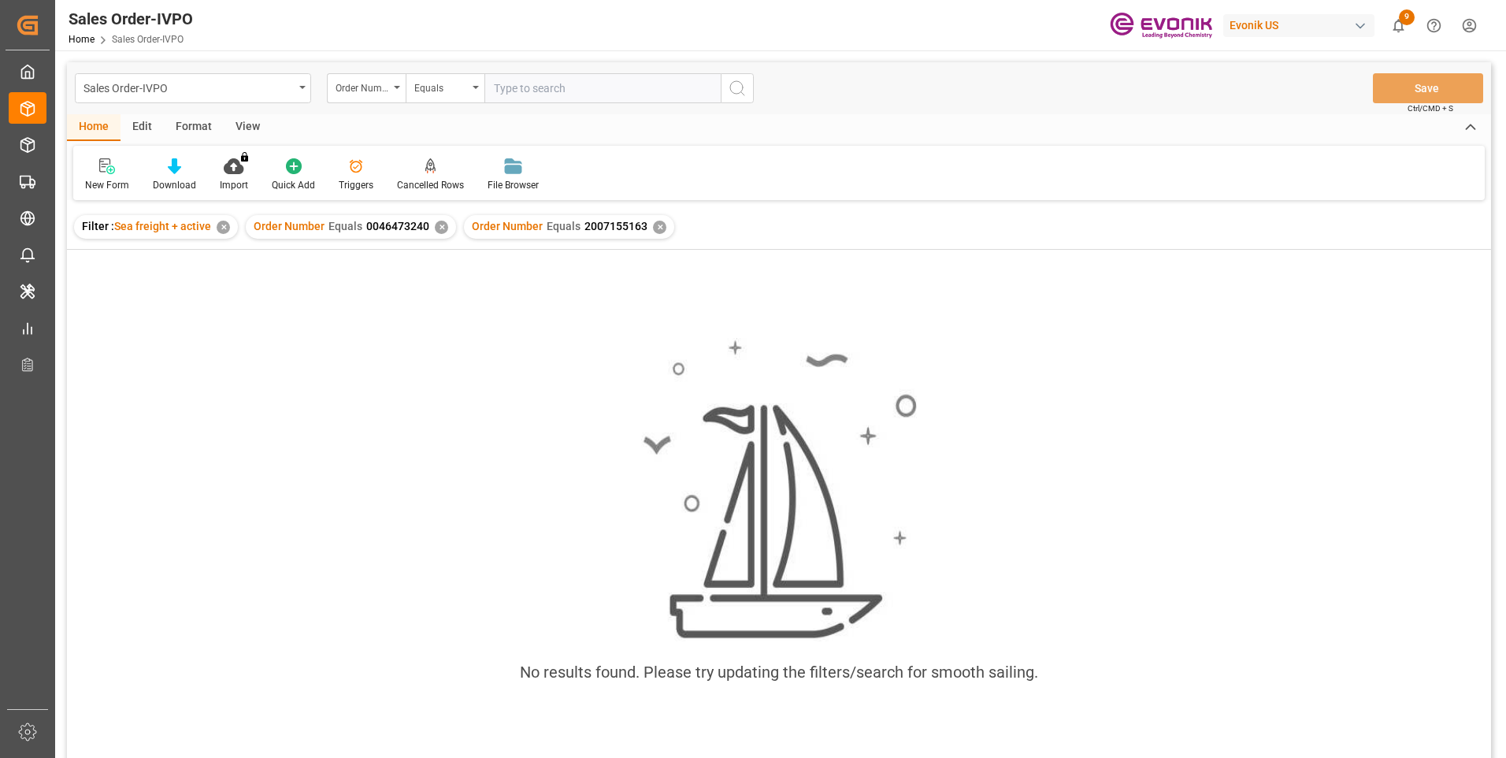
click at [439, 223] on div "✕" at bounding box center [441, 227] width 13 height 13
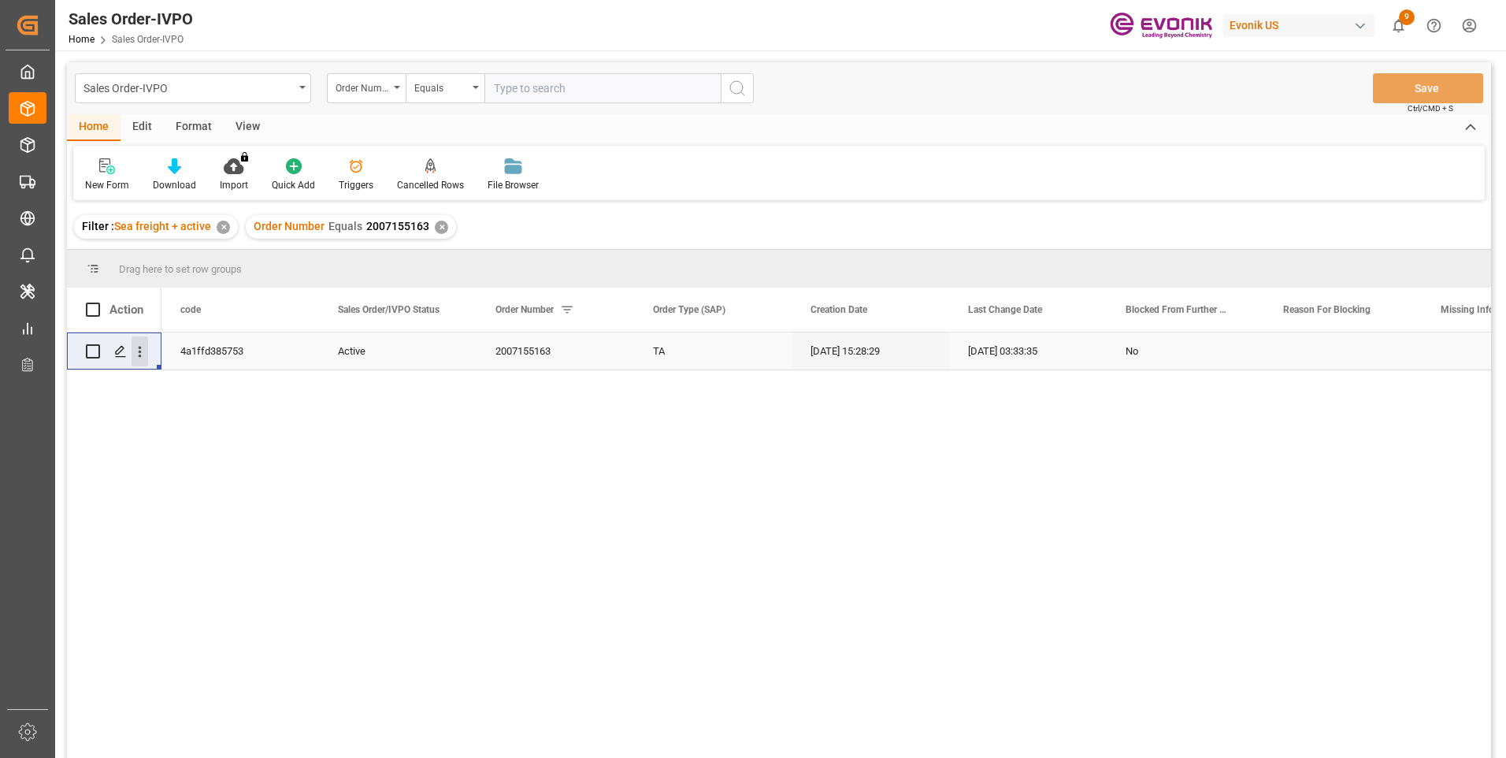
click at [142, 355] on icon "open menu" at bounding box center [140, 351] width 17 height 17
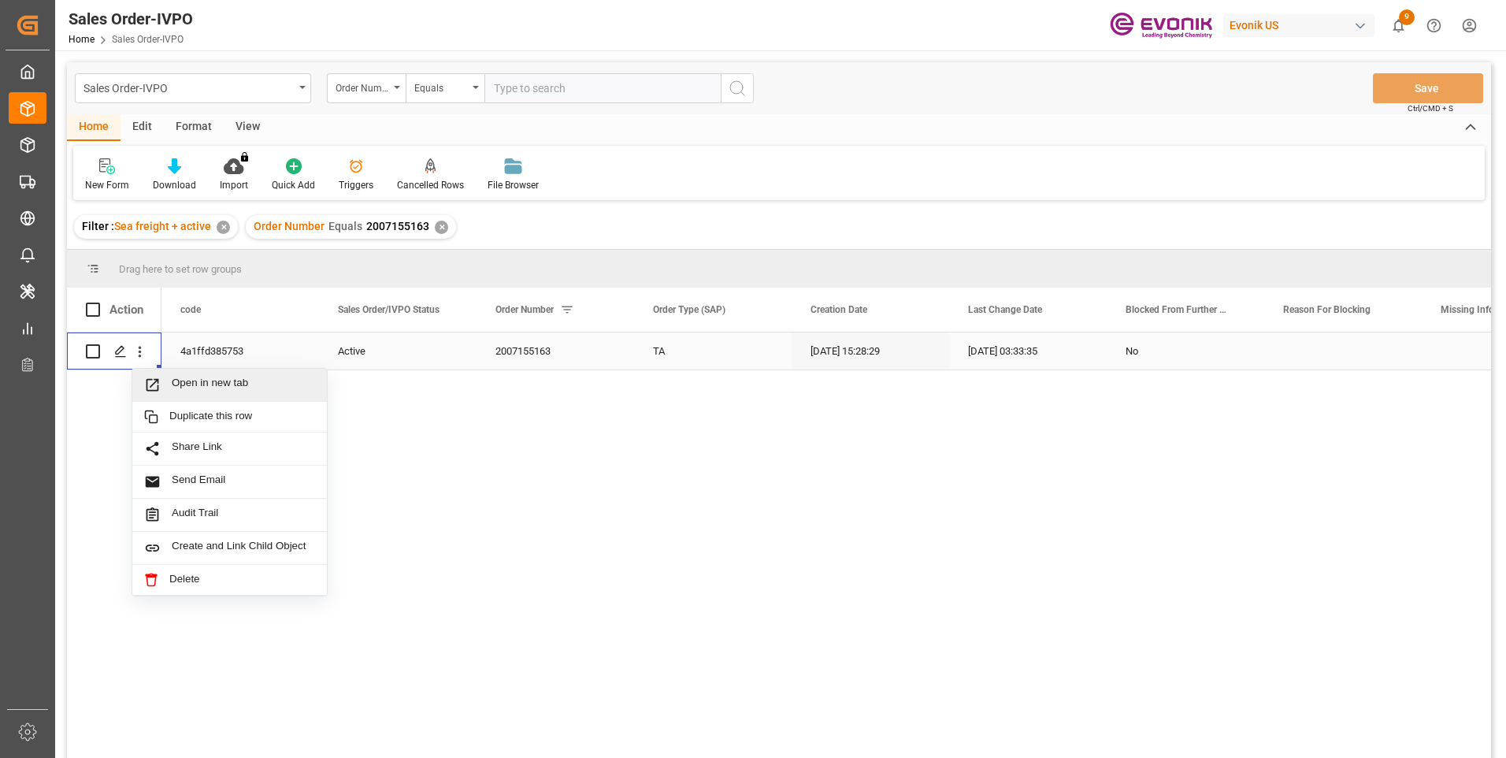
click at [172, 384] on span "Open in new tab" at bounding box center [243, 384] width 143 height 17
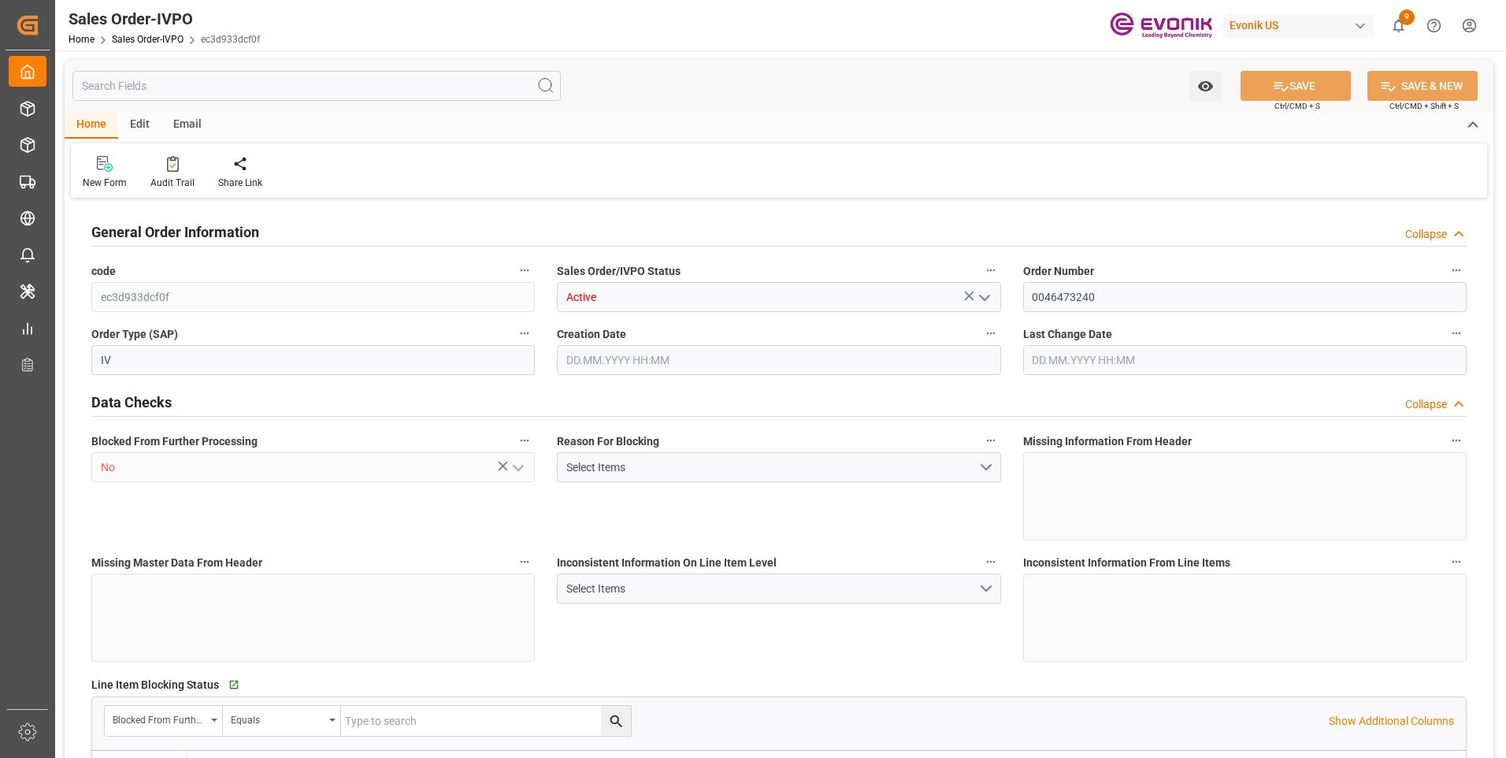
type input "BRSSZ"
type input "0"
type input "1"
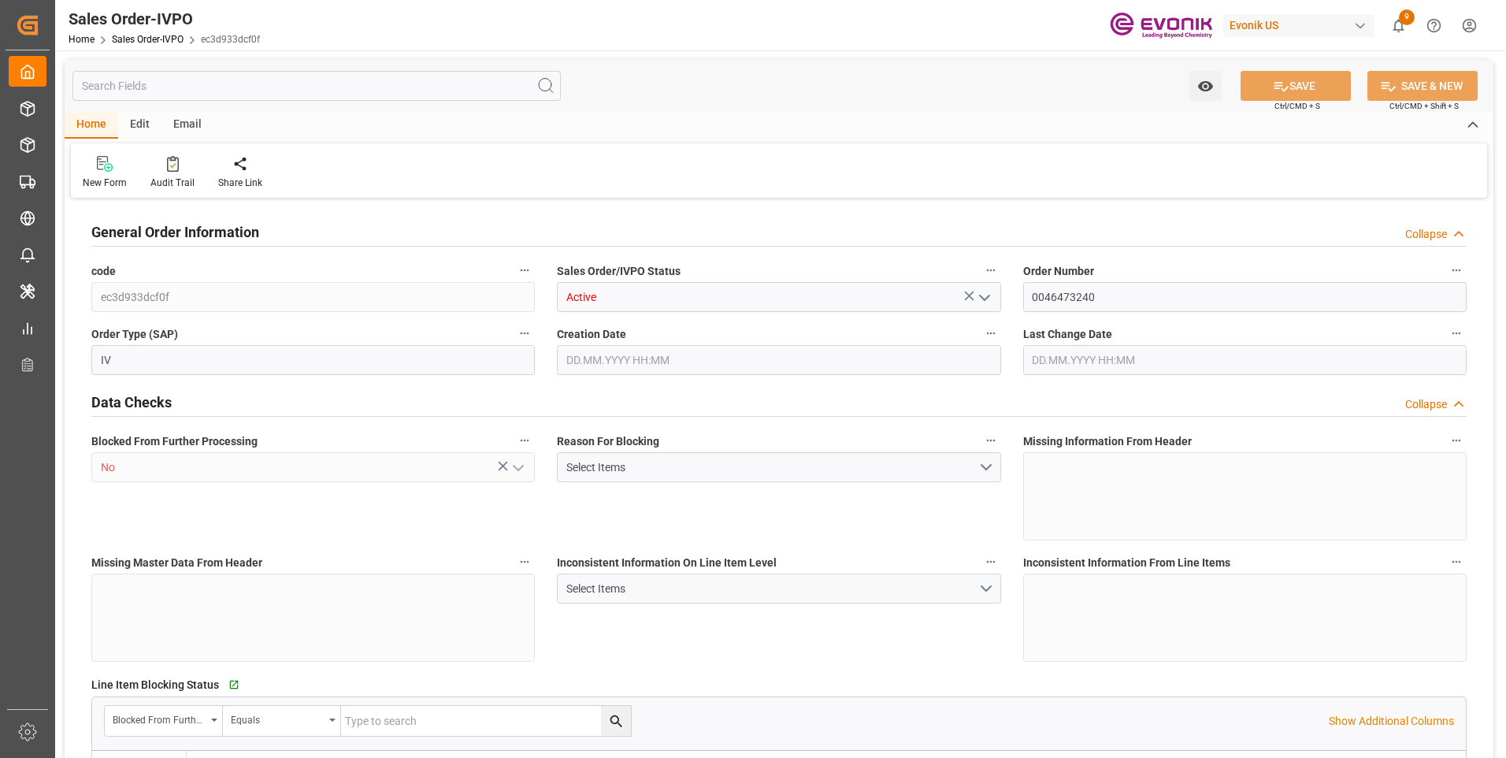
type input "5650.528"
type input "13.8959"
type input "17000"
type input "30"
type input "12.09.2025 14:25"
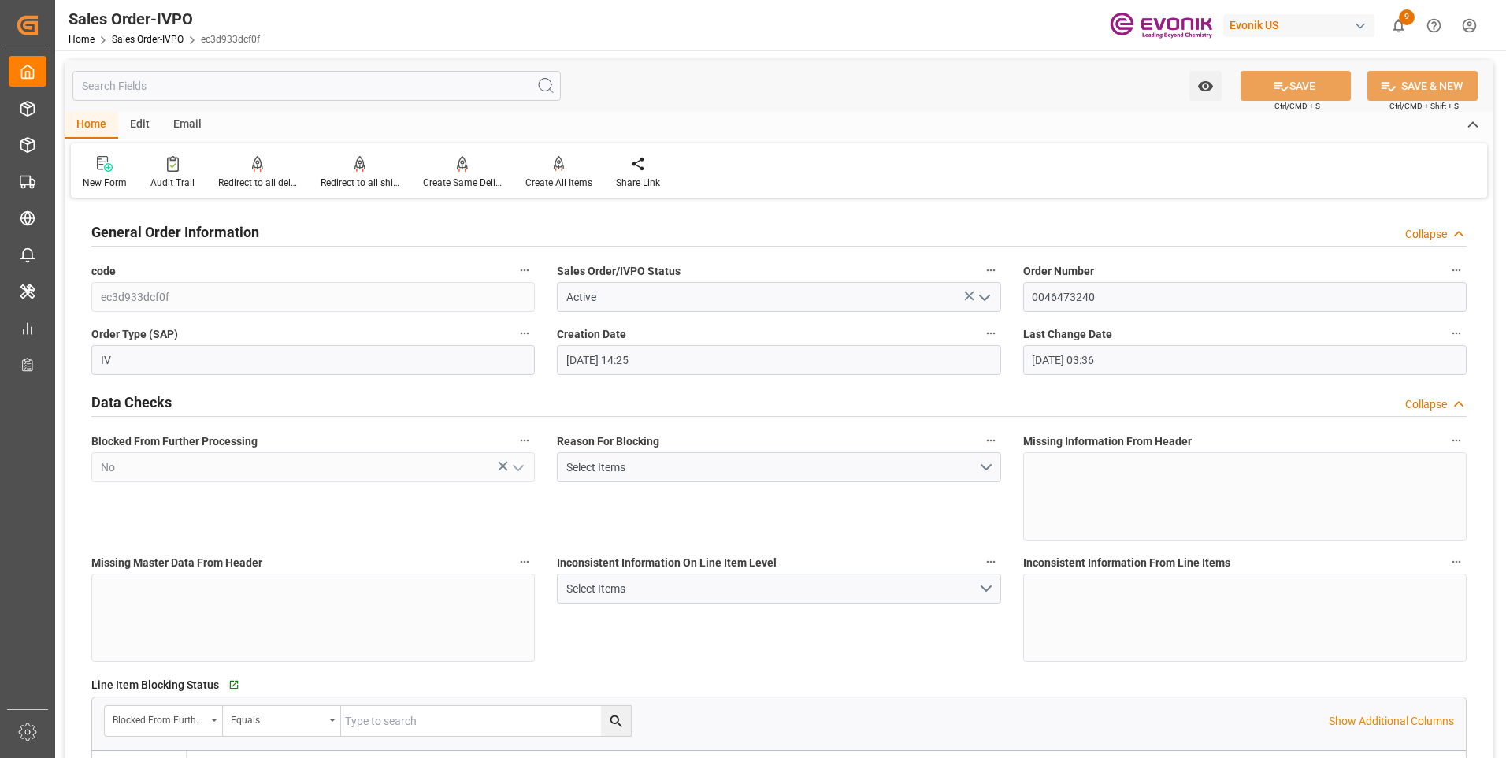
type input "15.09.2025 03:36"
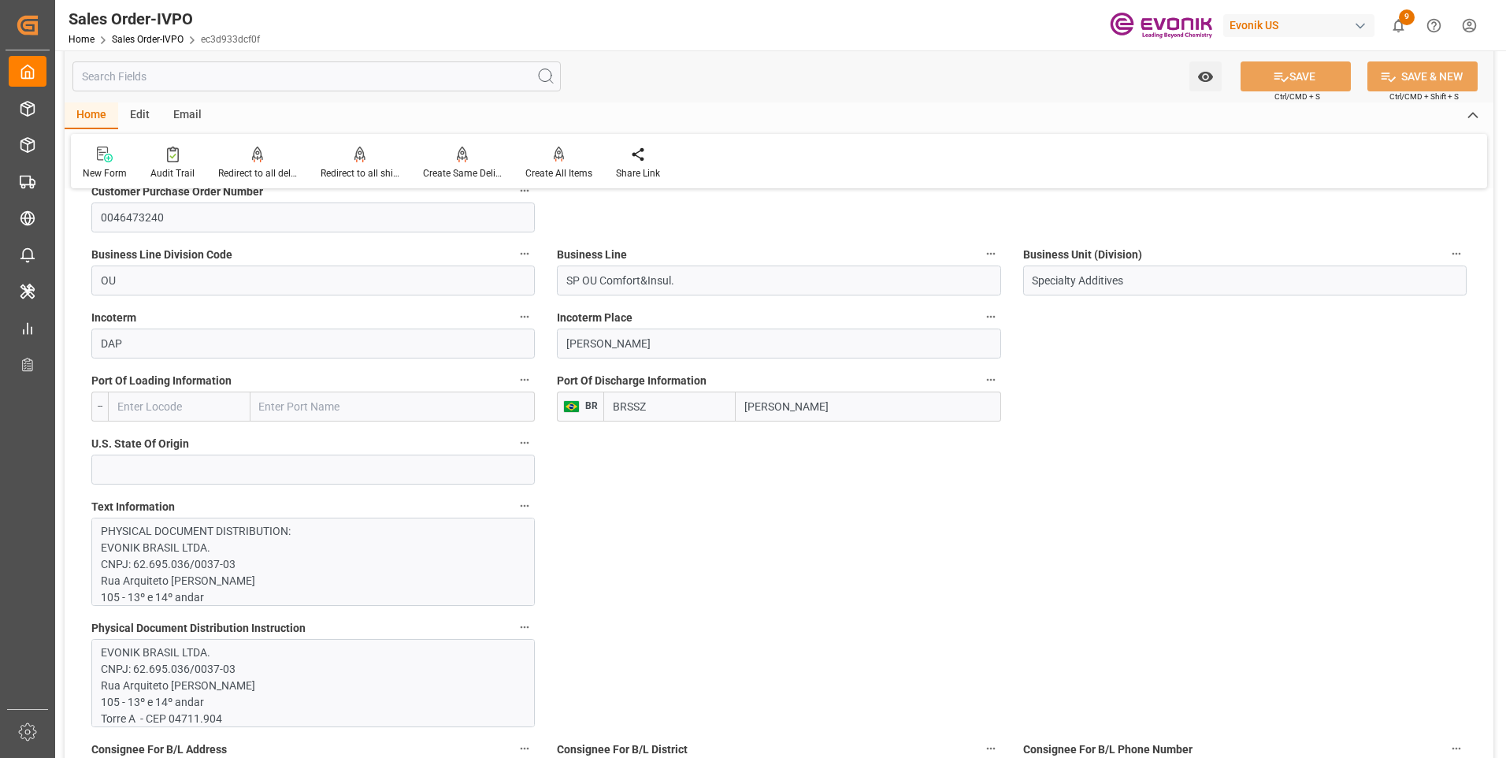
scroll to position [1024, 0]
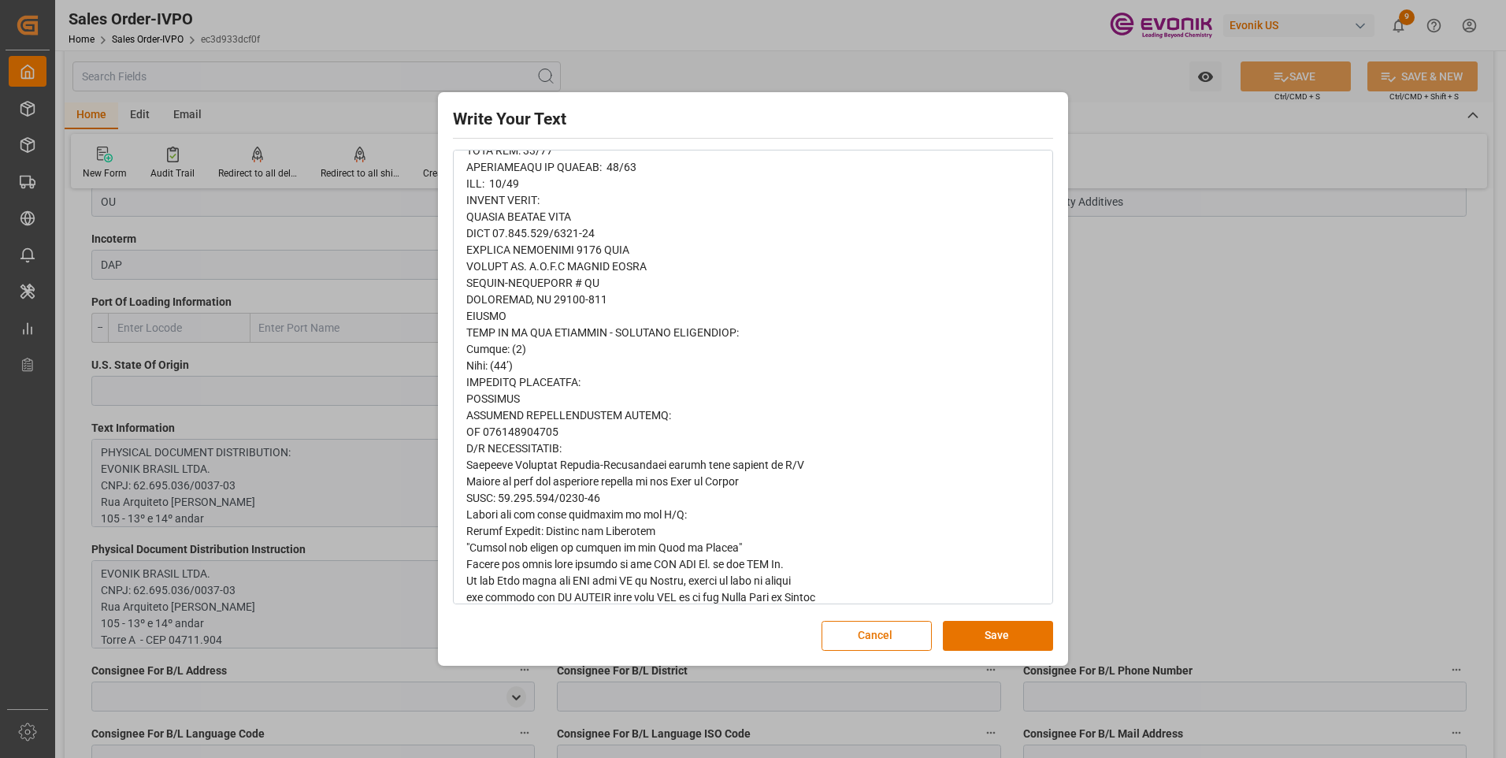
scroll to position [394, 0]
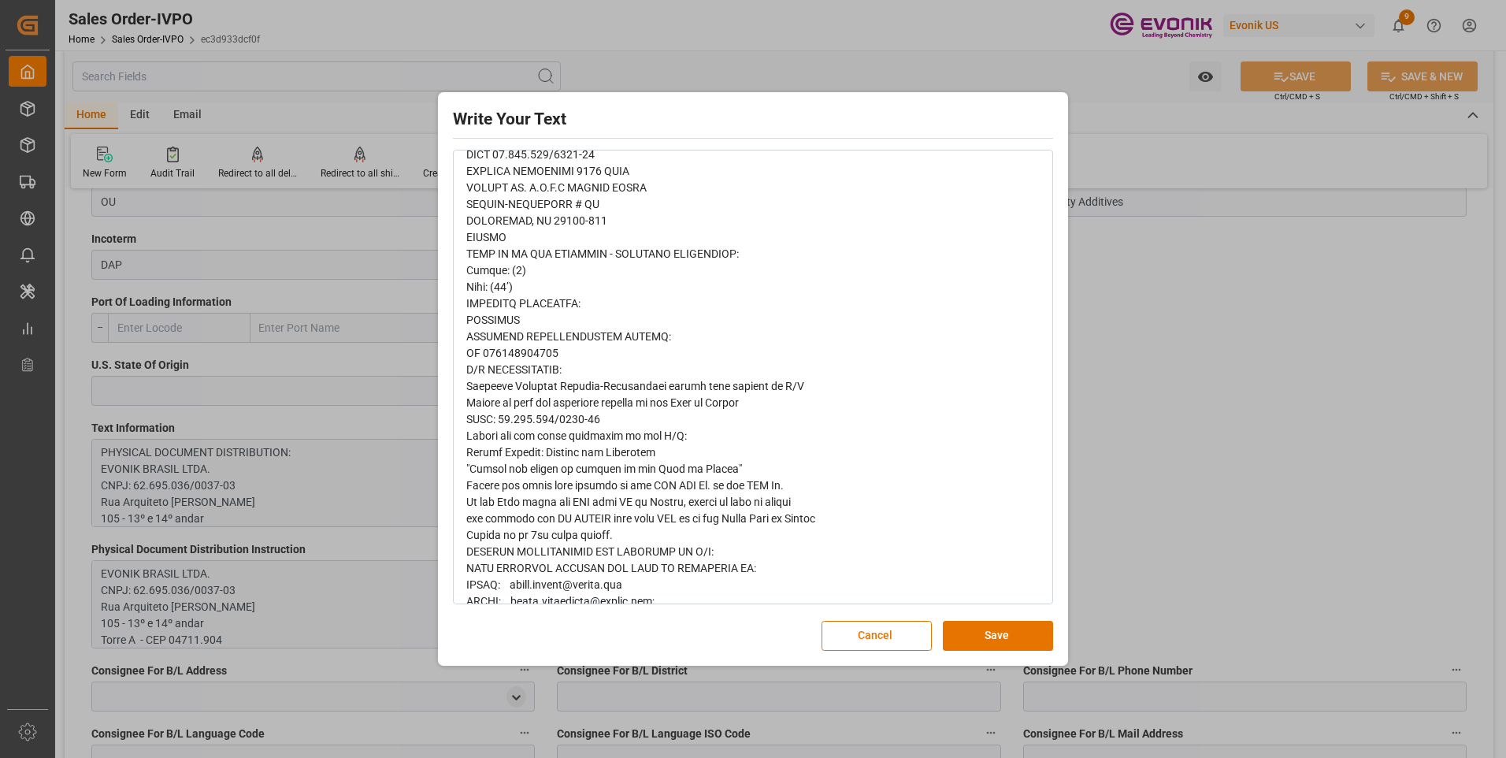
click at [1104, 316] on div "Write Your Text Normal 14 Font Cancel Save" at bounding box center [753, 379] width 1506 height 758
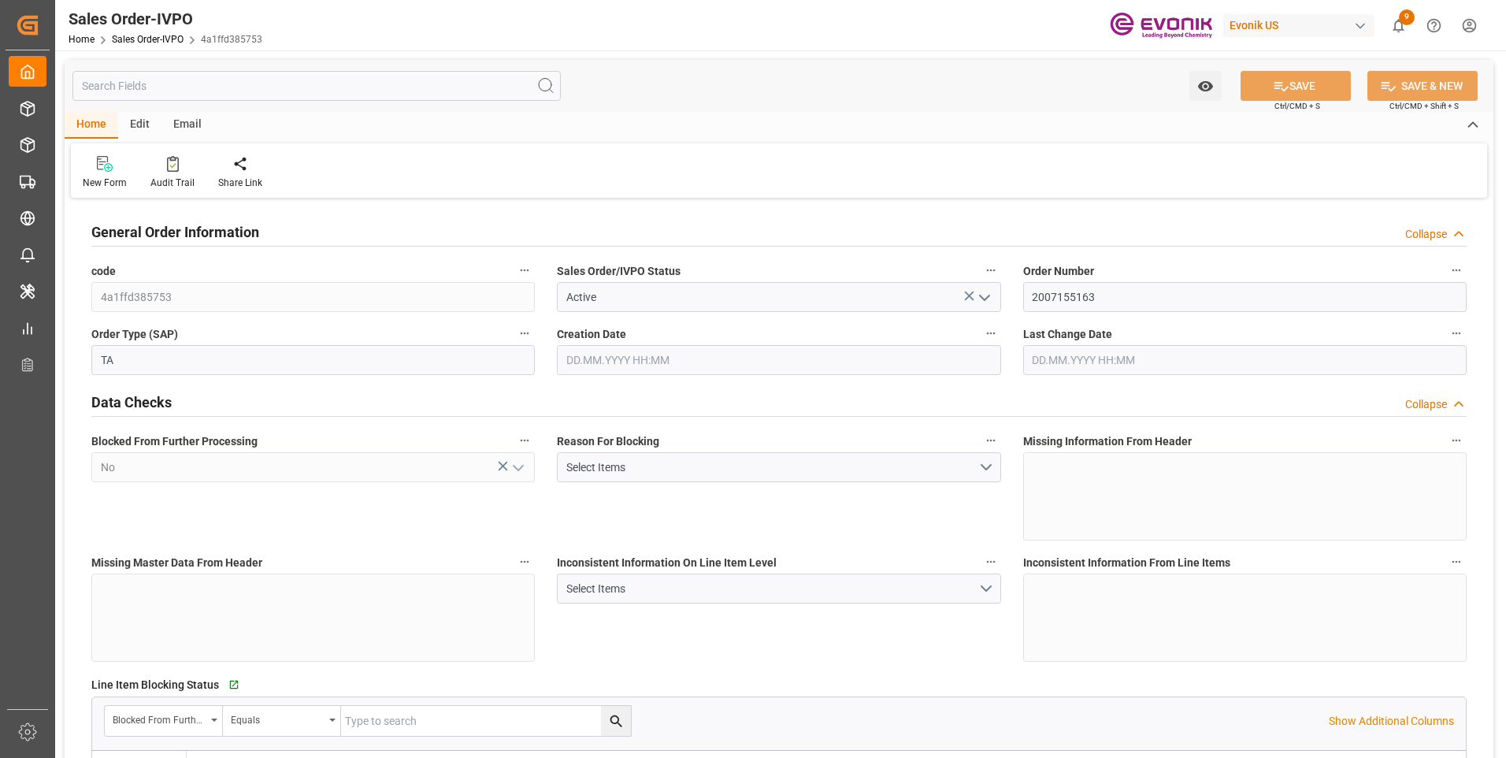
type input "ITGOA"
type input "0"
type input "1"
type input "2"
type input "1"
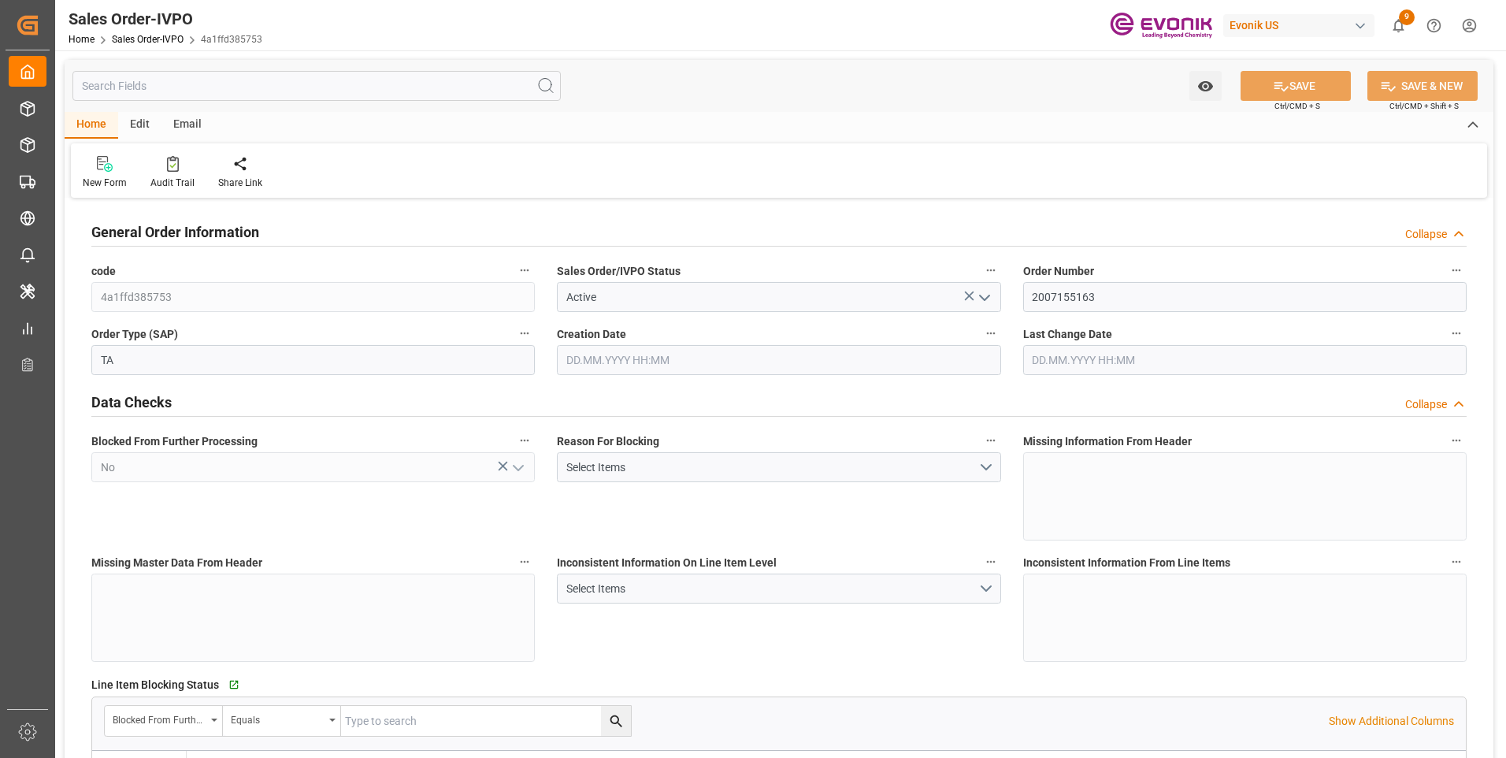
type input "19511.456"
type input "51.1212"
type input "19000"
type input "60"
type input "26.08.2025 15:28"
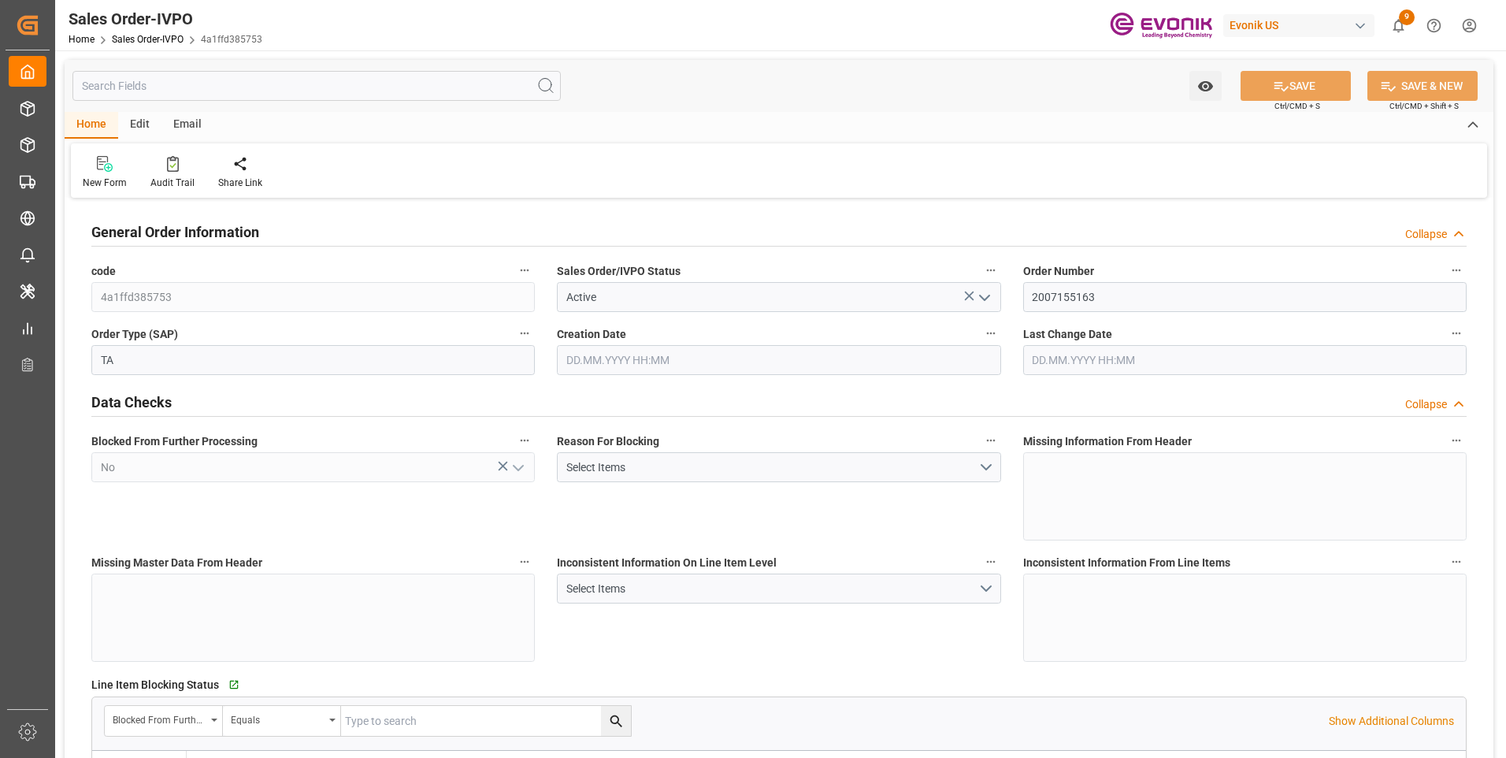
type input "02.09.2025 03:33"
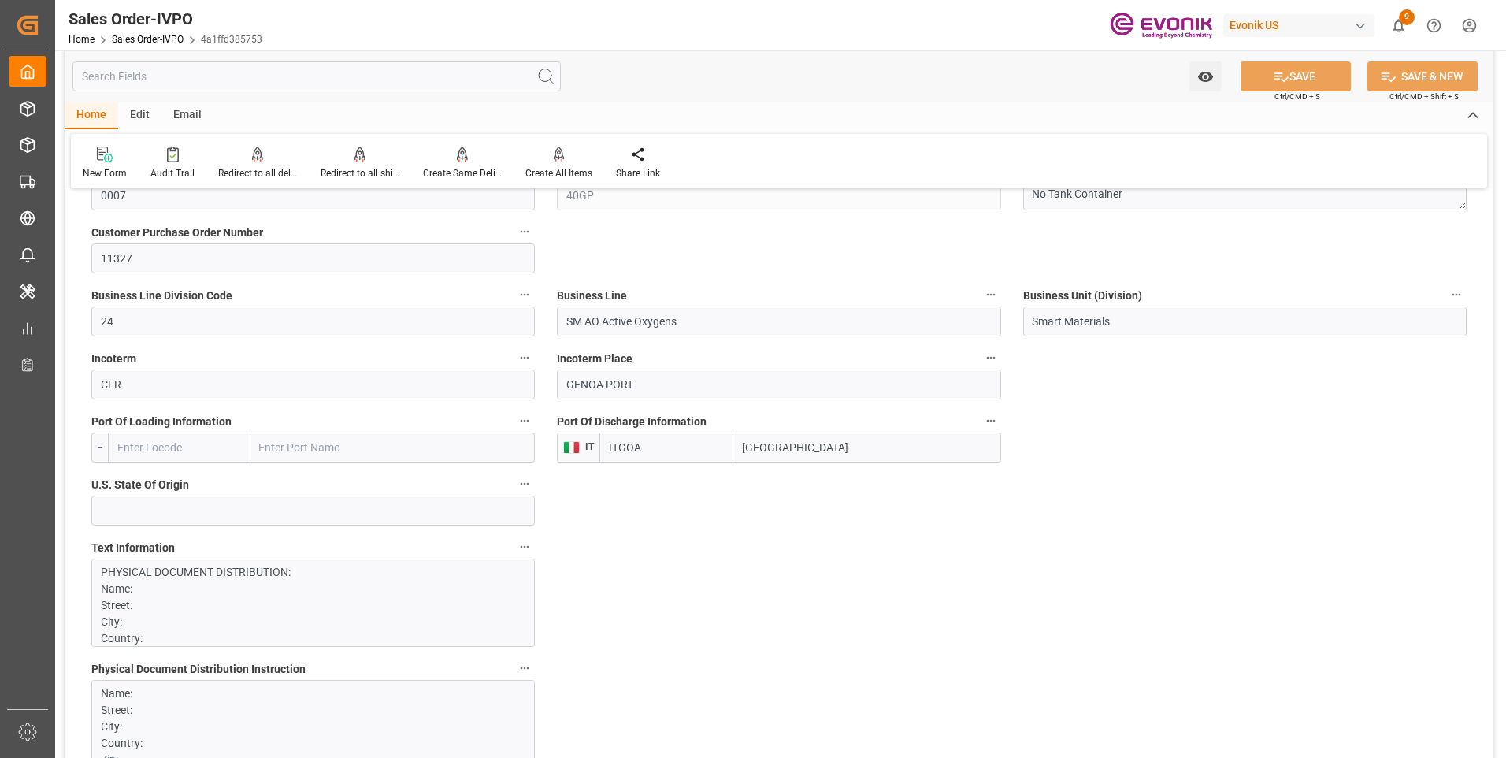
scroll to position [1181, 0]
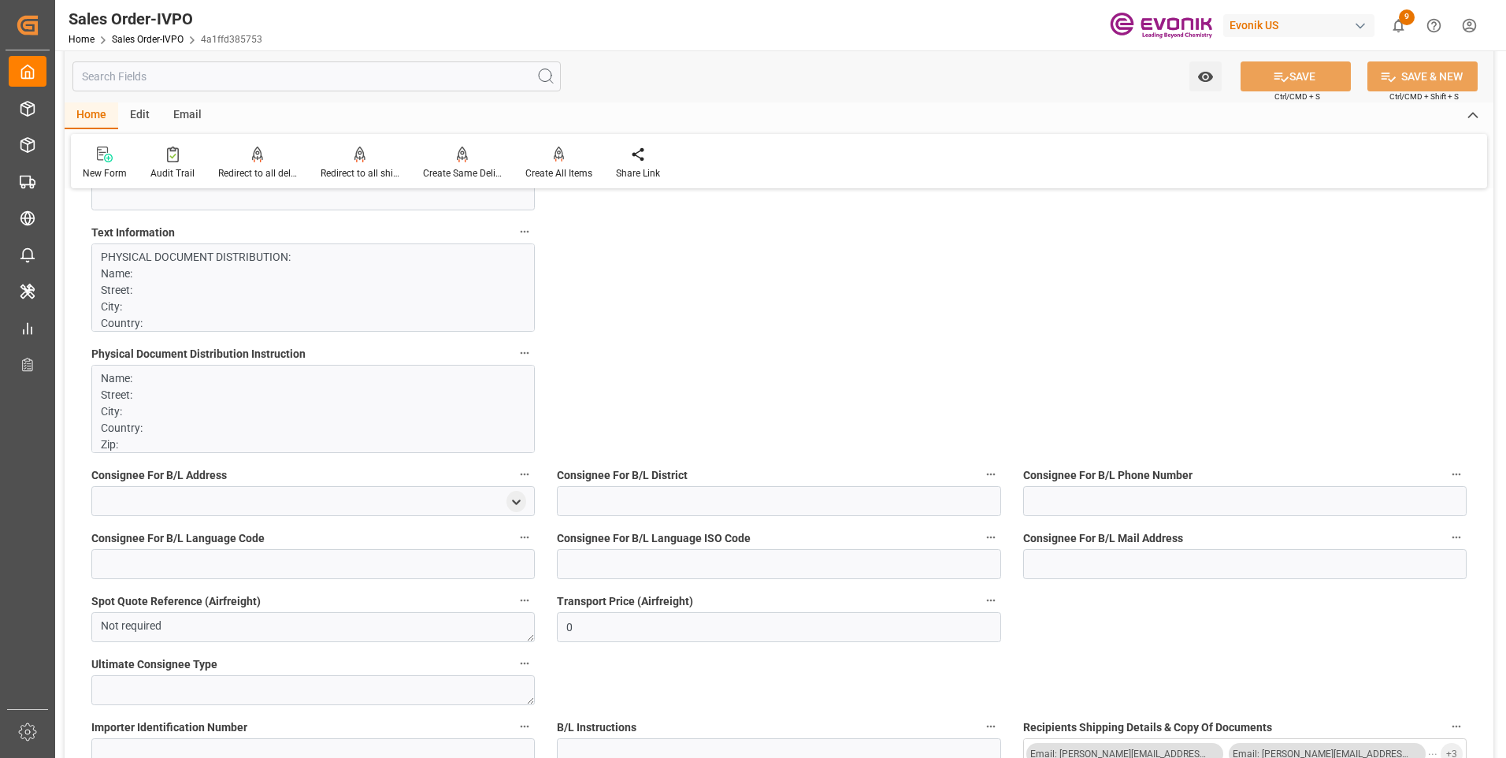
click at [292, 317] on p "PHYSICAL DOCUMENT DISTRIBUTION: Name: Street: City: Country: Zip: CONTACT: ALES…" at bounding box center [307, 629] width 413 height 761
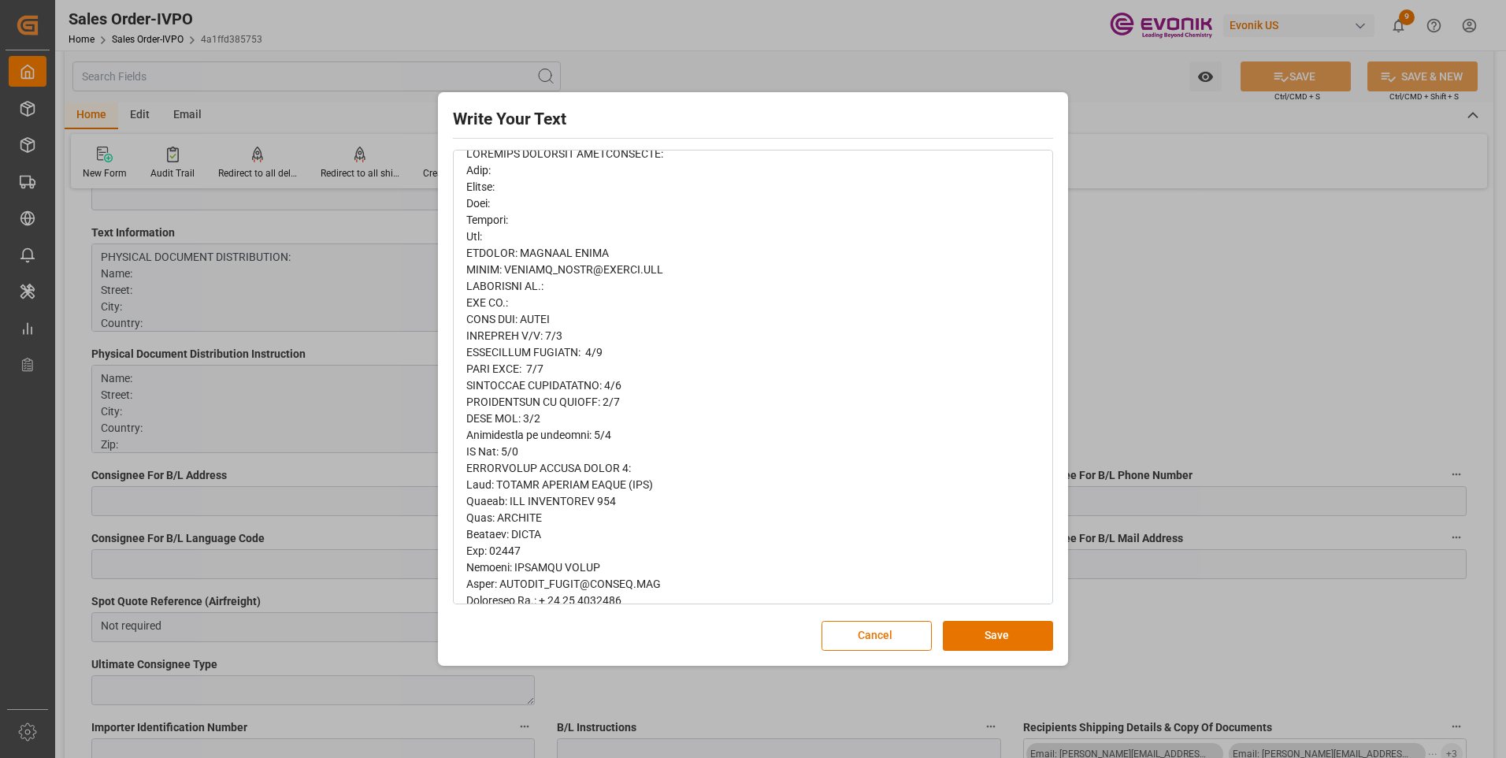
scroll to position [0, 0]
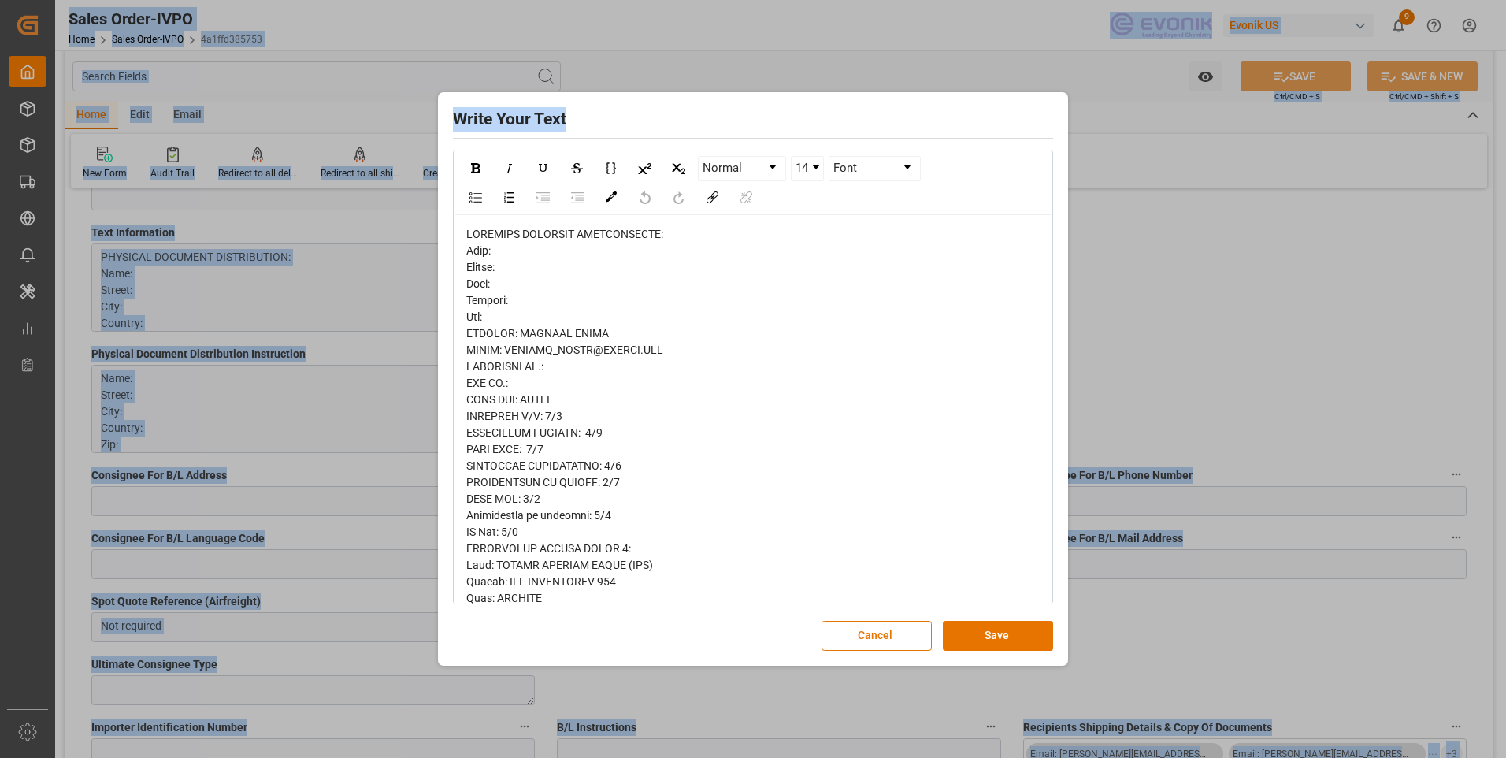
drag, startPoint x: 769, startPoint y: 112, endPoint x: -13, endPoint y: 157, distance: 784.1
click at [0, 157] on html "Created by potrace 1.15, written by Peter Selinger 2001-2017 Created by potrace…" at bounding box center [753, 379] width 1506 height 758
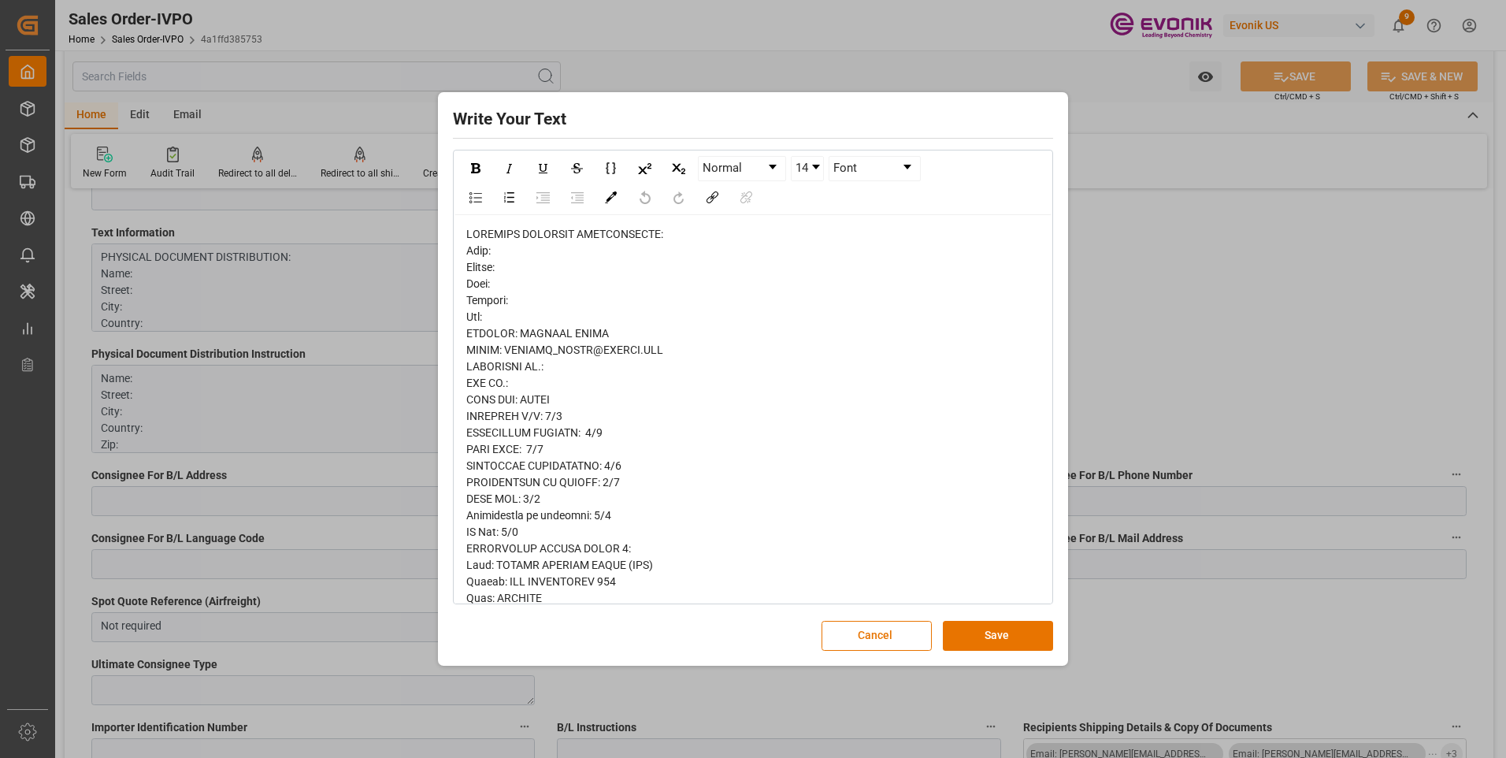
click at [1143, 167] on div "Write Your Text Normal 14 Font Cancel Save" at bounding box center [753, 379] width 1506 height 758
click at [1187, 324] on div "Write Your Text Normal 14 Font Cancel Save" at bounding box center [753, 379] width 1506 height 758
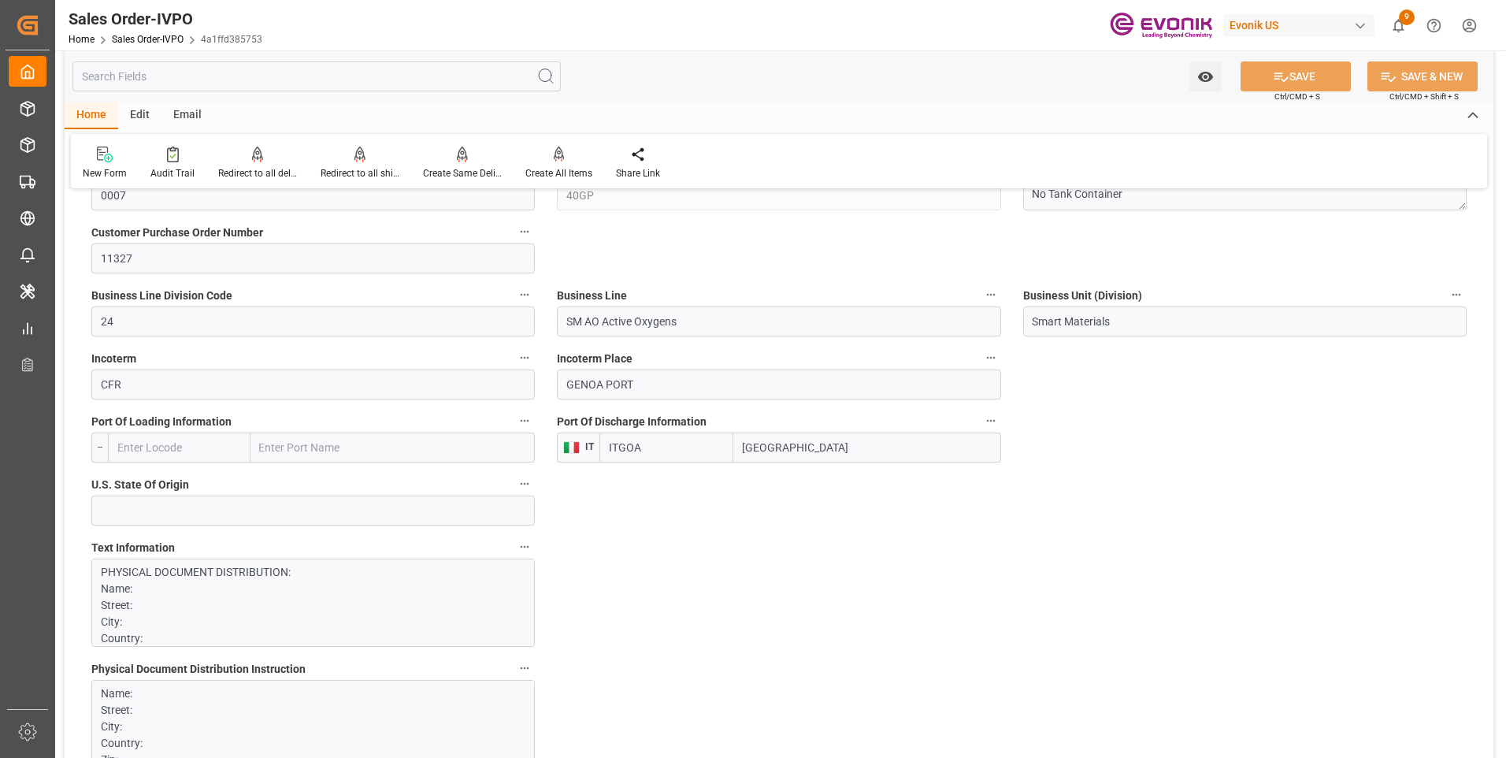
scroll to position [630, 0]
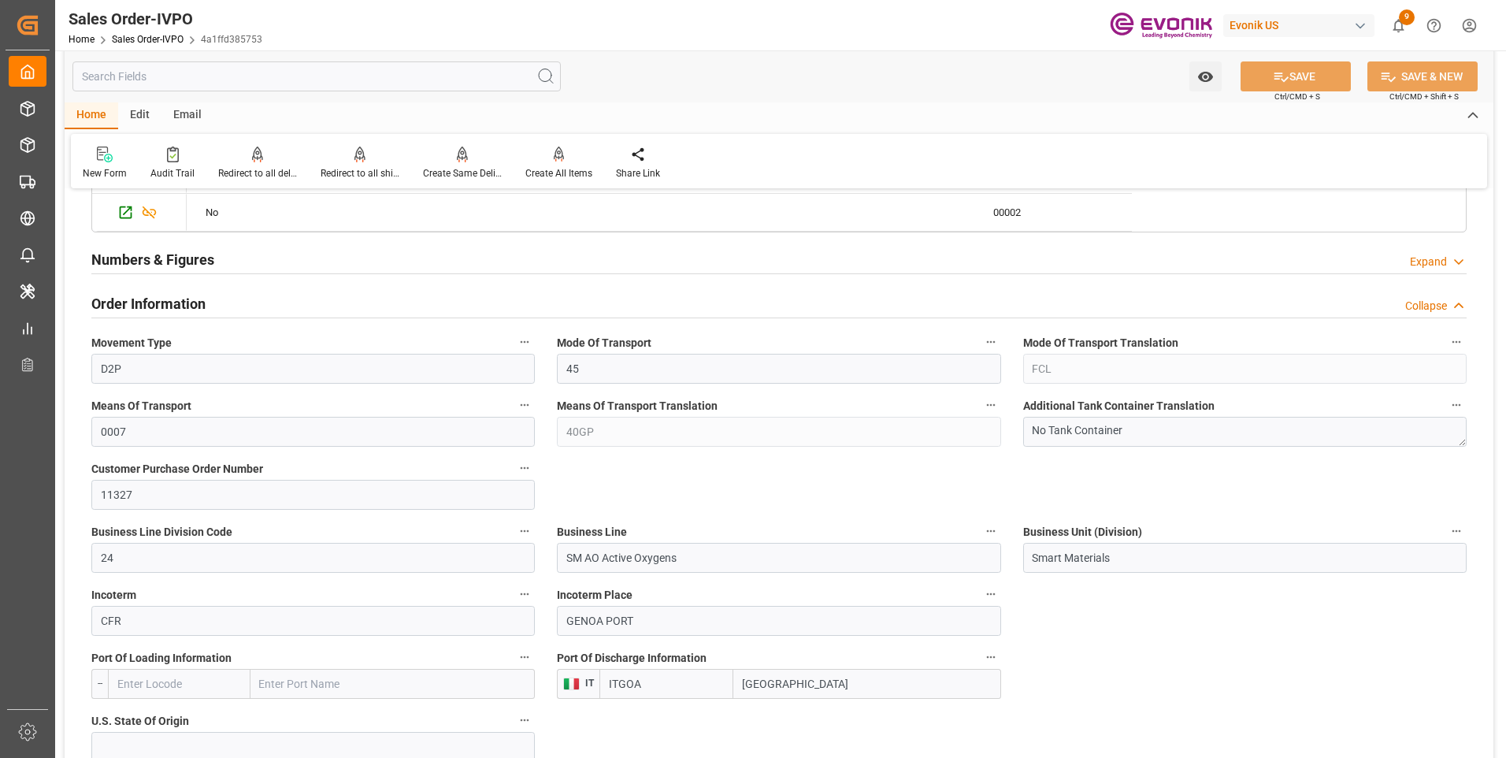
click at [153, 83] on input "text" at bounding box center [316, 76] width 488 height 30
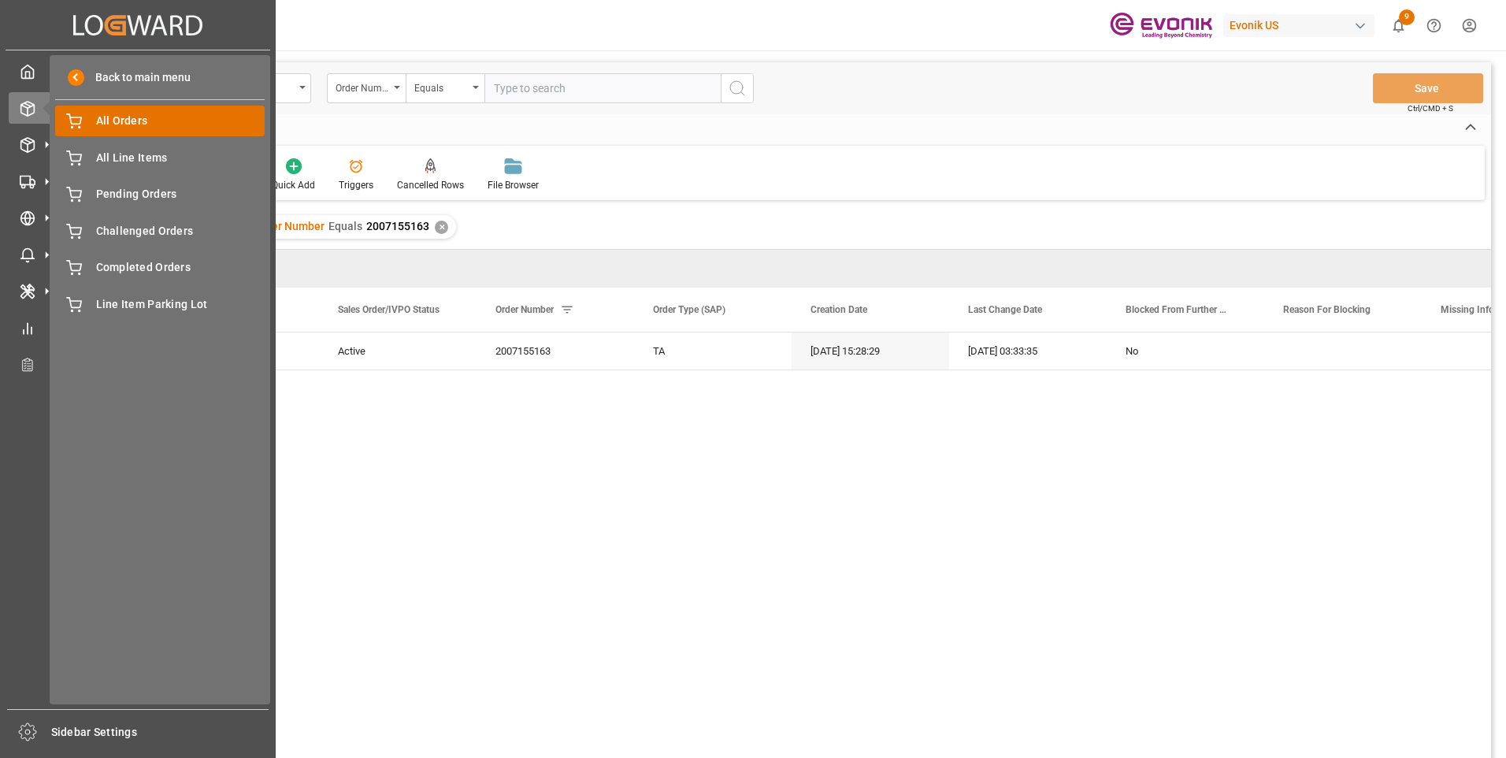
click at [105, 122] on span "All Orders" at bounding box center [180, 121] width 169 height 17
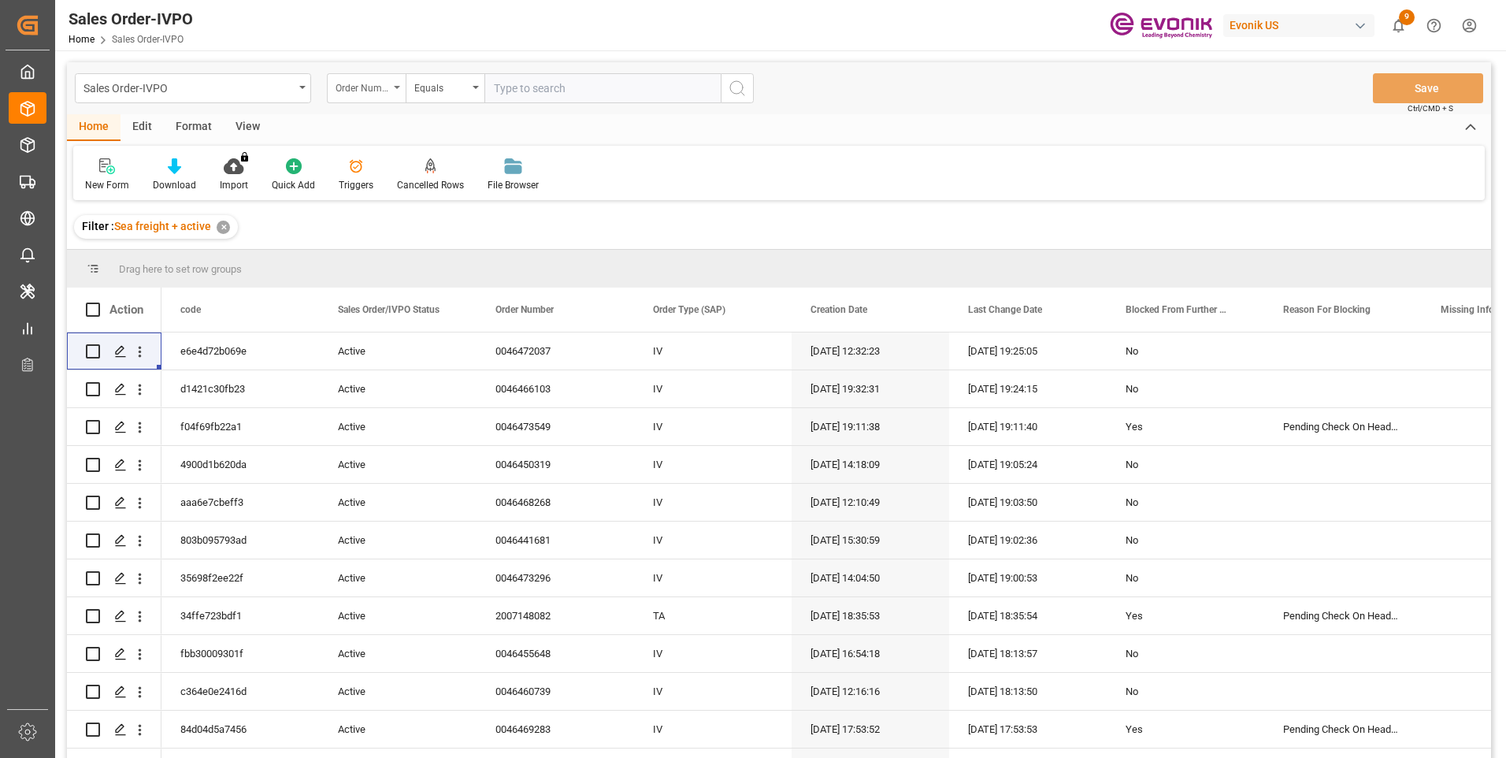
click at [381, 87] on div "Order Number" at bounding box center [362, 86] width 54 height 18
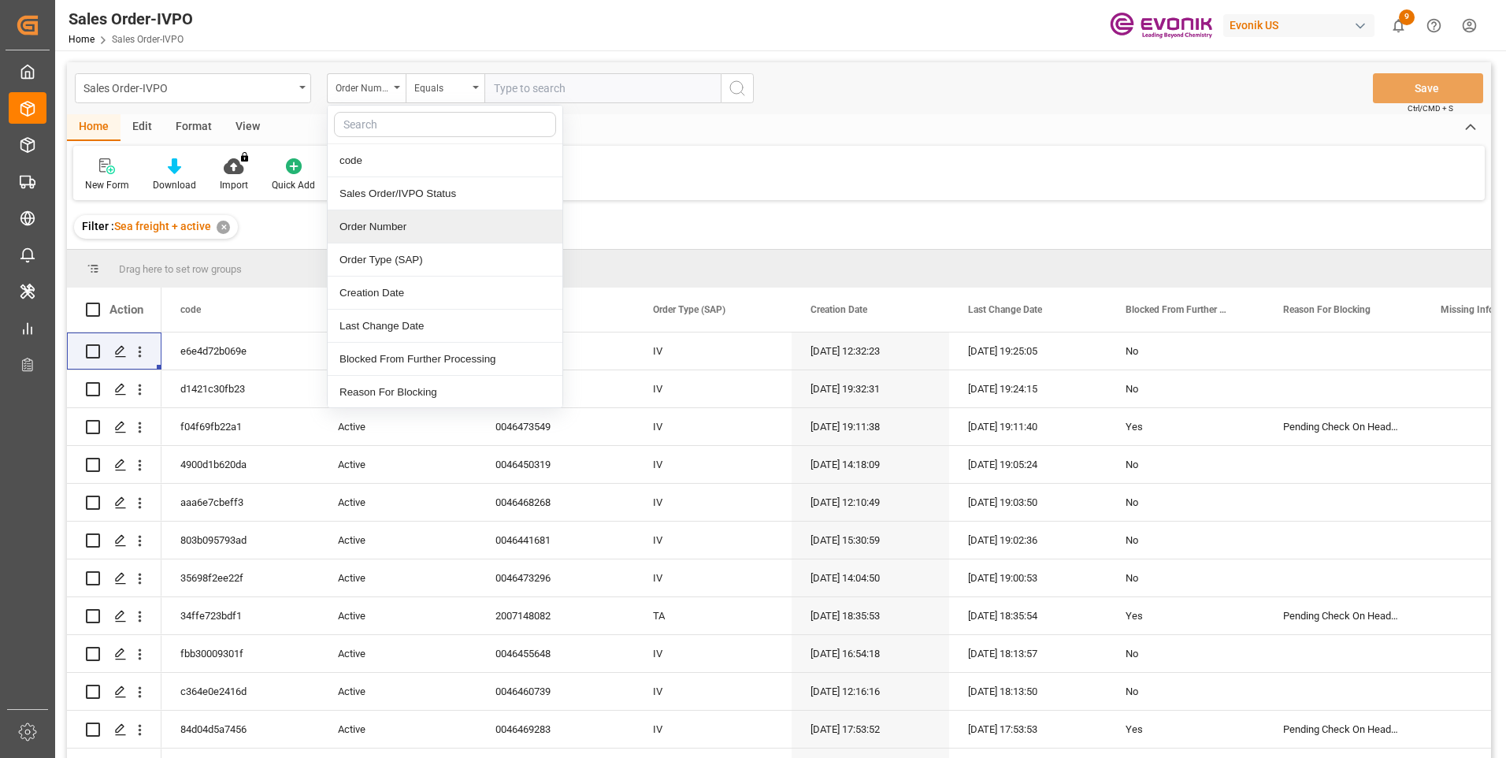
click at [363, 221] on div "Order Number" at bounding box center [445, 226] width 235 height 33
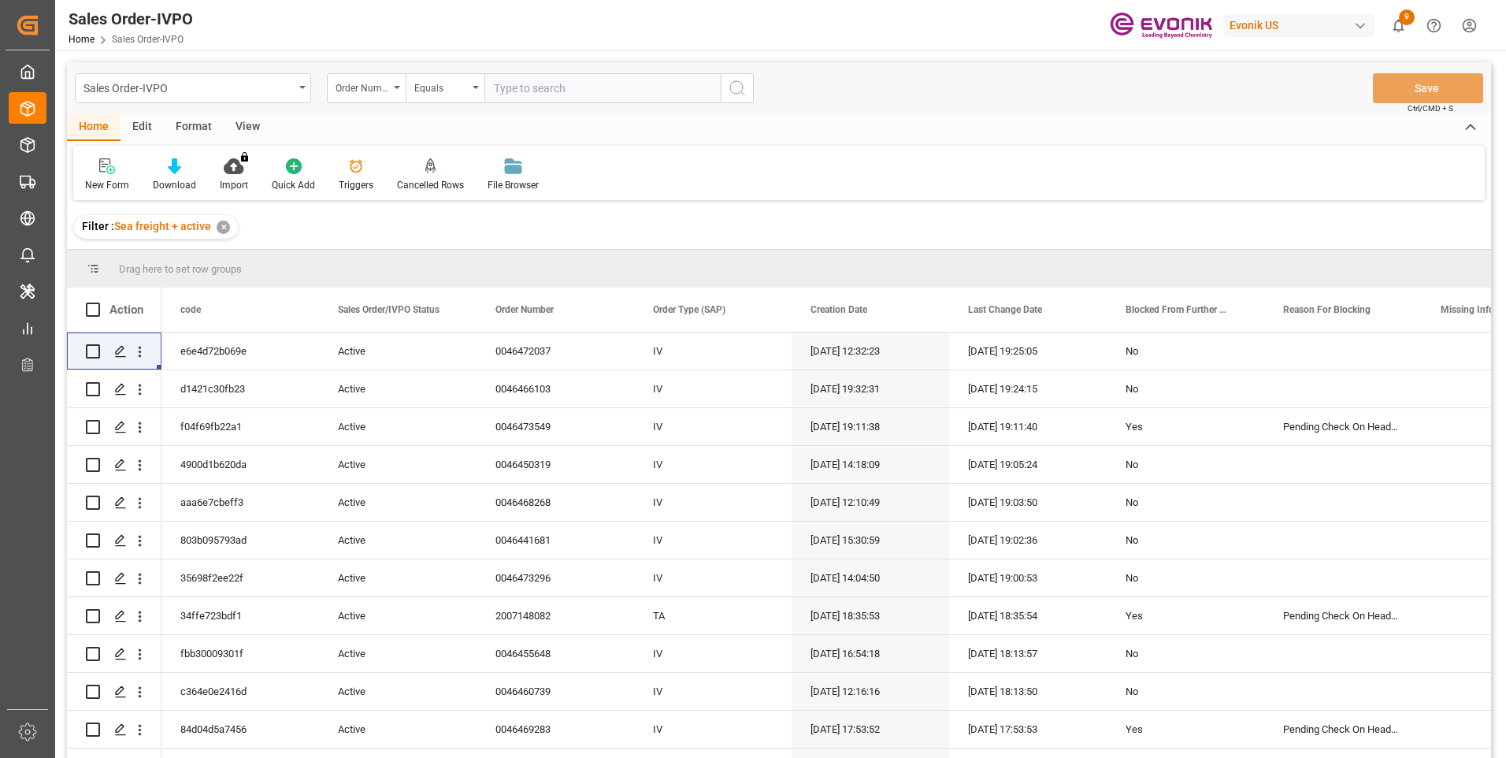
click at [535, 87] on input "text" at bounding box center [602, 88] width 236 height 30
paste input "2007155163"
type input "2007155163"
click at [732, 90] on icon "search button" at bounding box center [737, 88] width 19 height 19
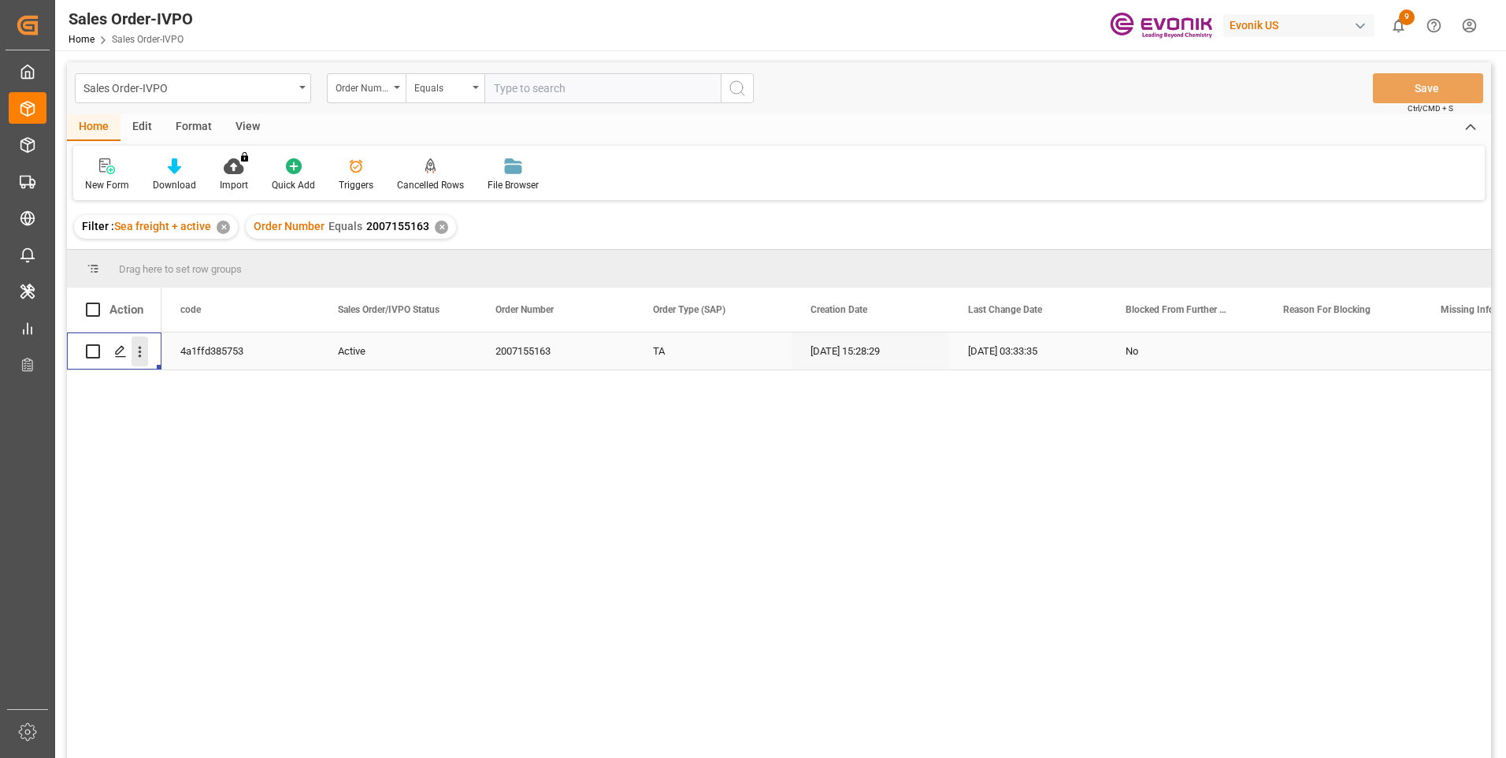
click at [142, 357] on icon "open menu" at bounding box center [140, 351] width 17 height 17
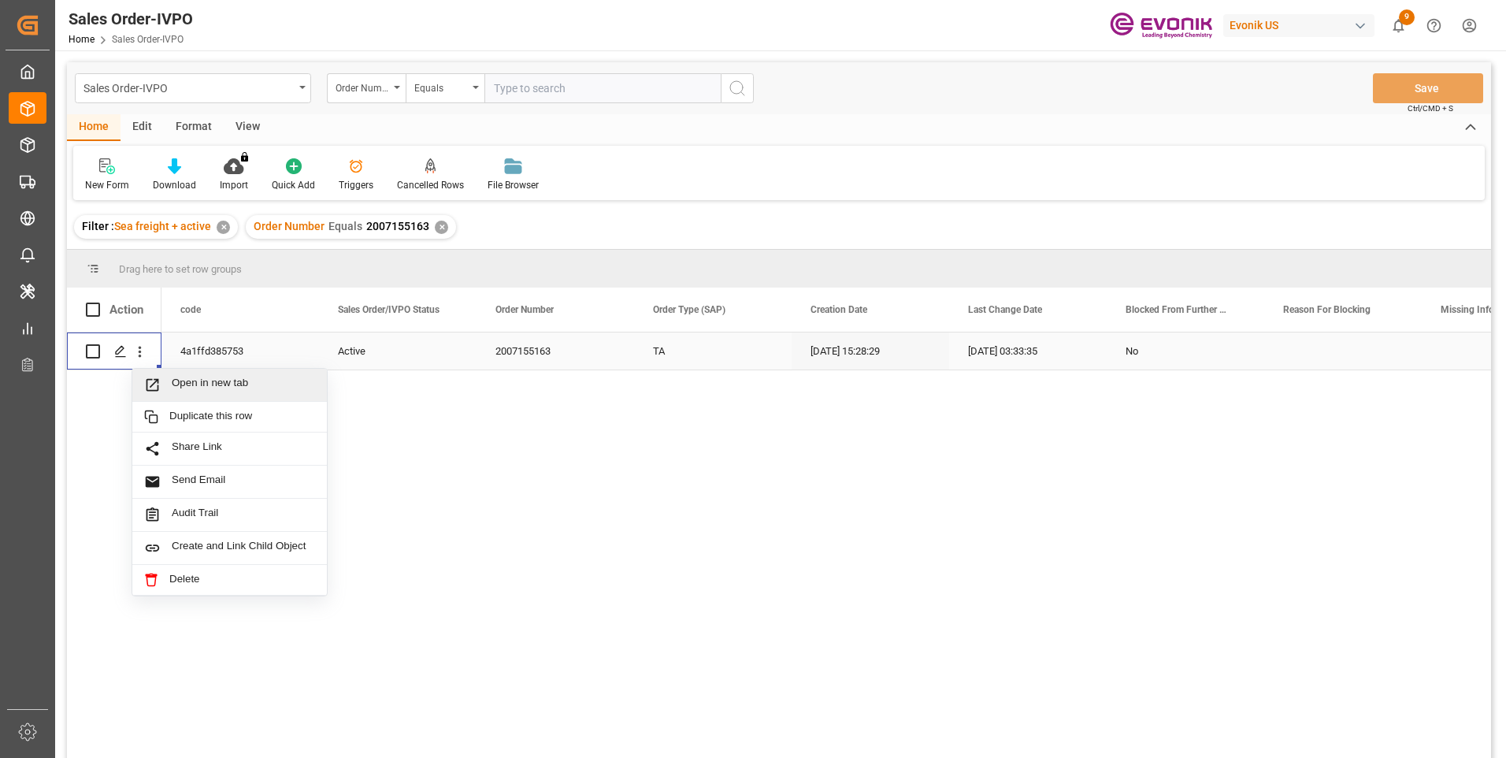
click at [162, 383] on span "Press SPACE to select this row." at bounding box center [158, 384] width 28 height 17
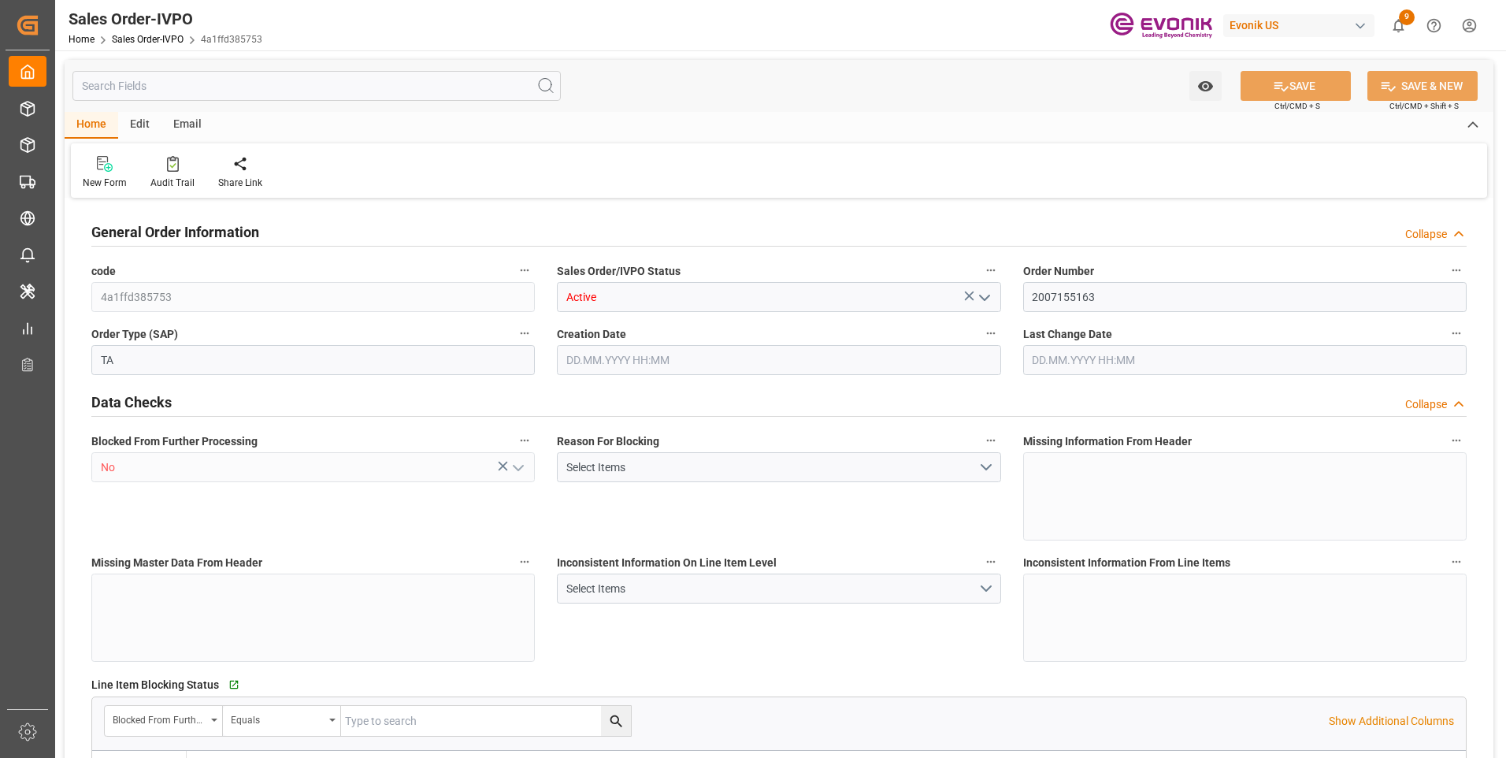
type input "ITGOA"
type input "0"
type input "1"
type input "2"
type input "1"
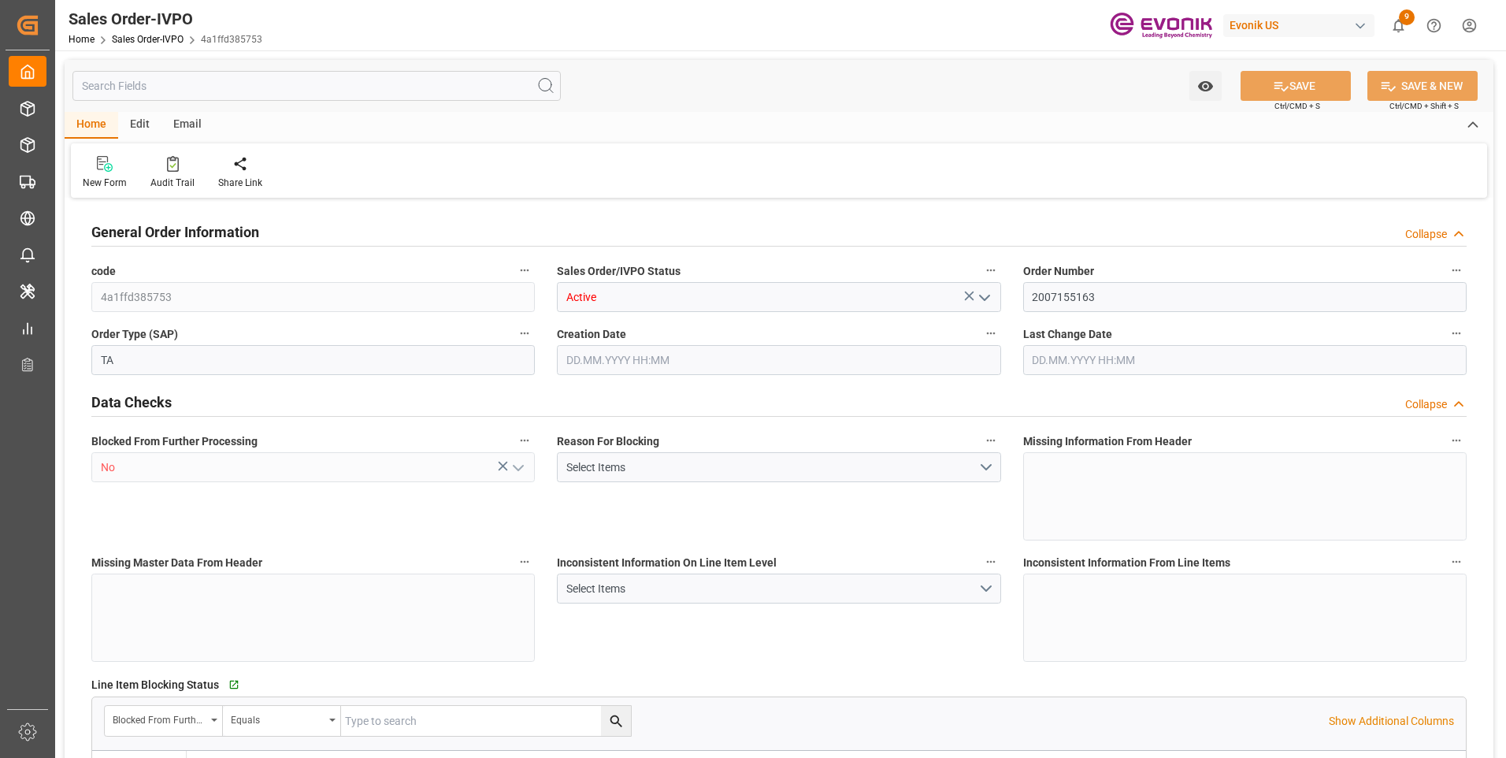
type input "19511.456"
type input "51.1212"
type input "19000"
type input "60"
type input "26.08.2025 15:28"
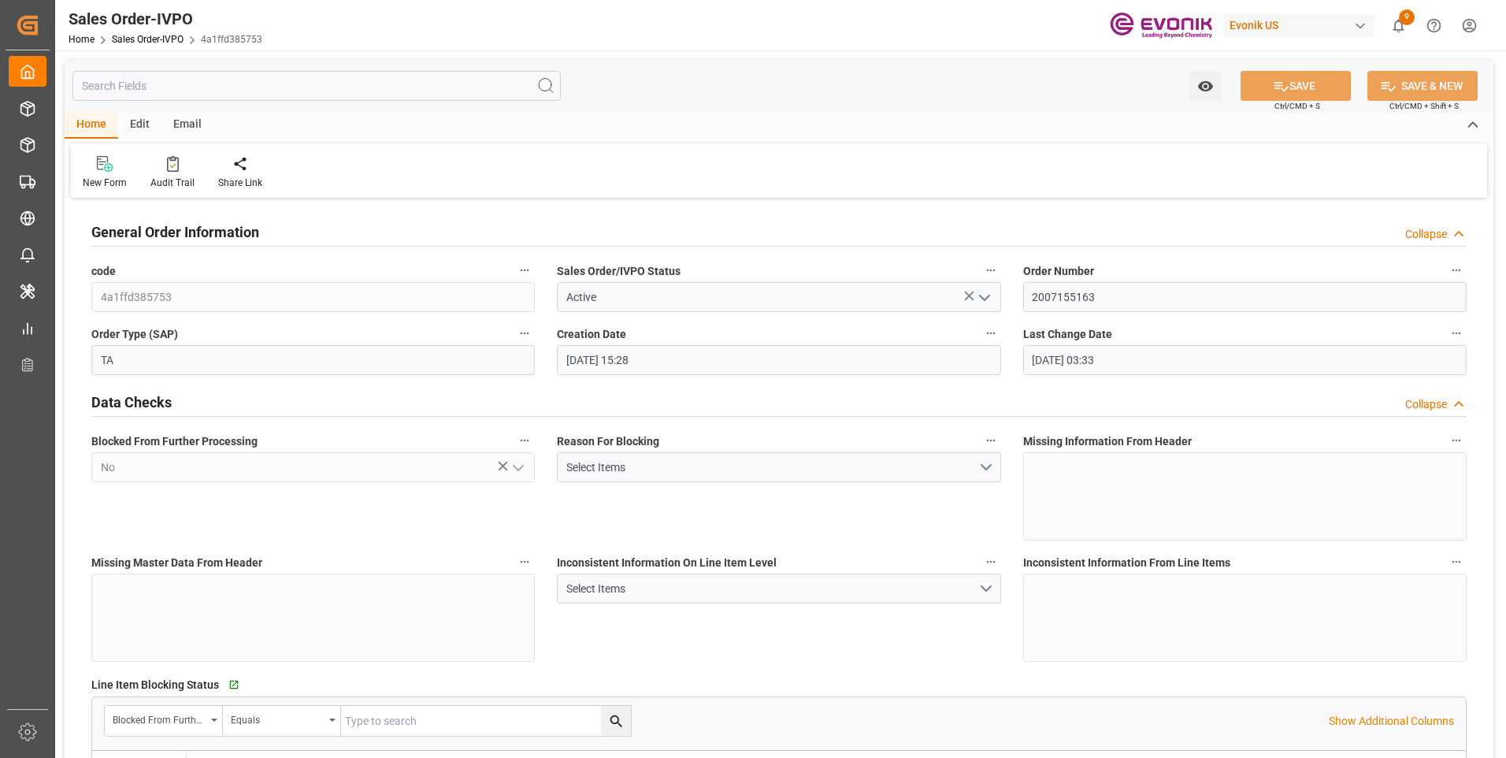
type input "02.09.2025 03:33"
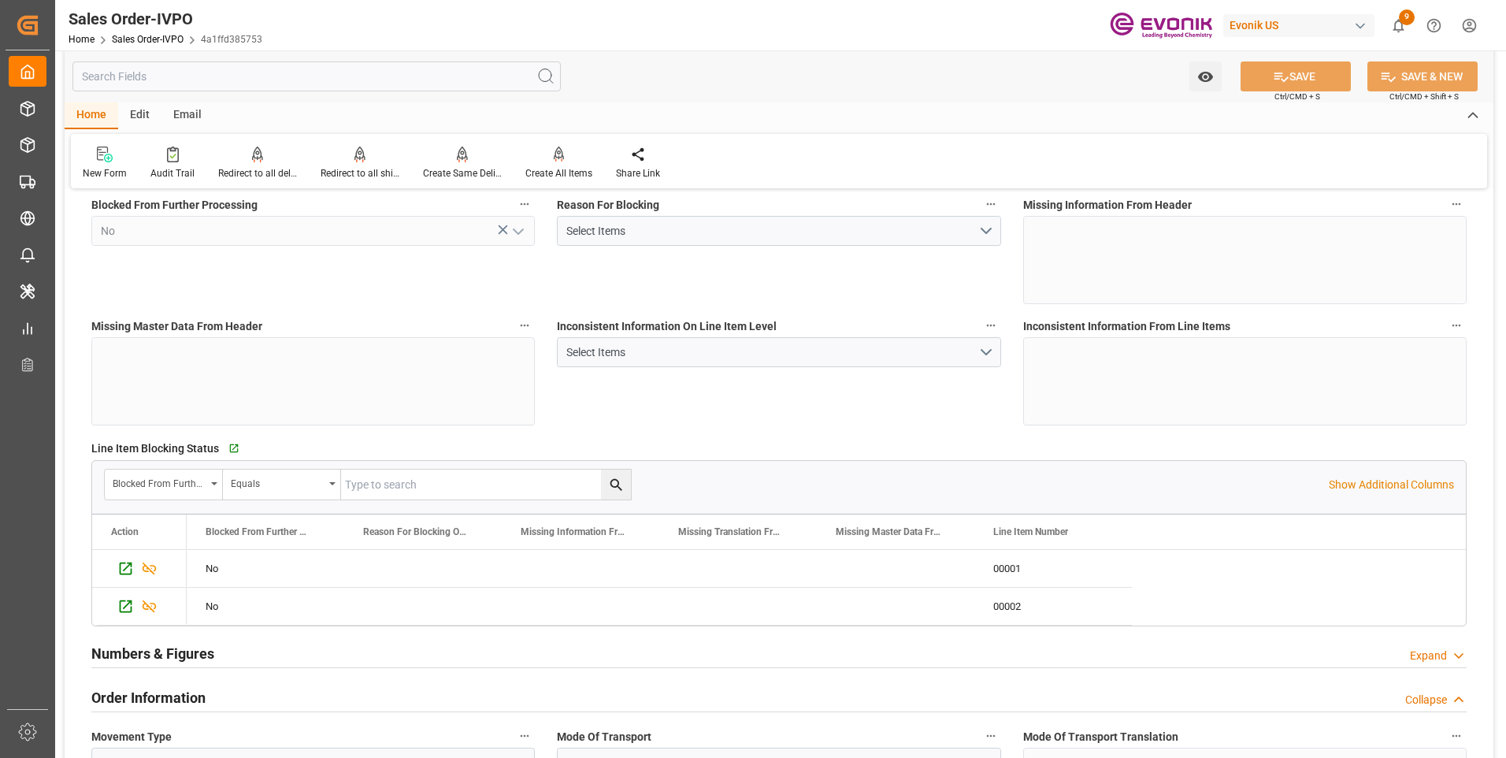
scroll to position [551, 0]
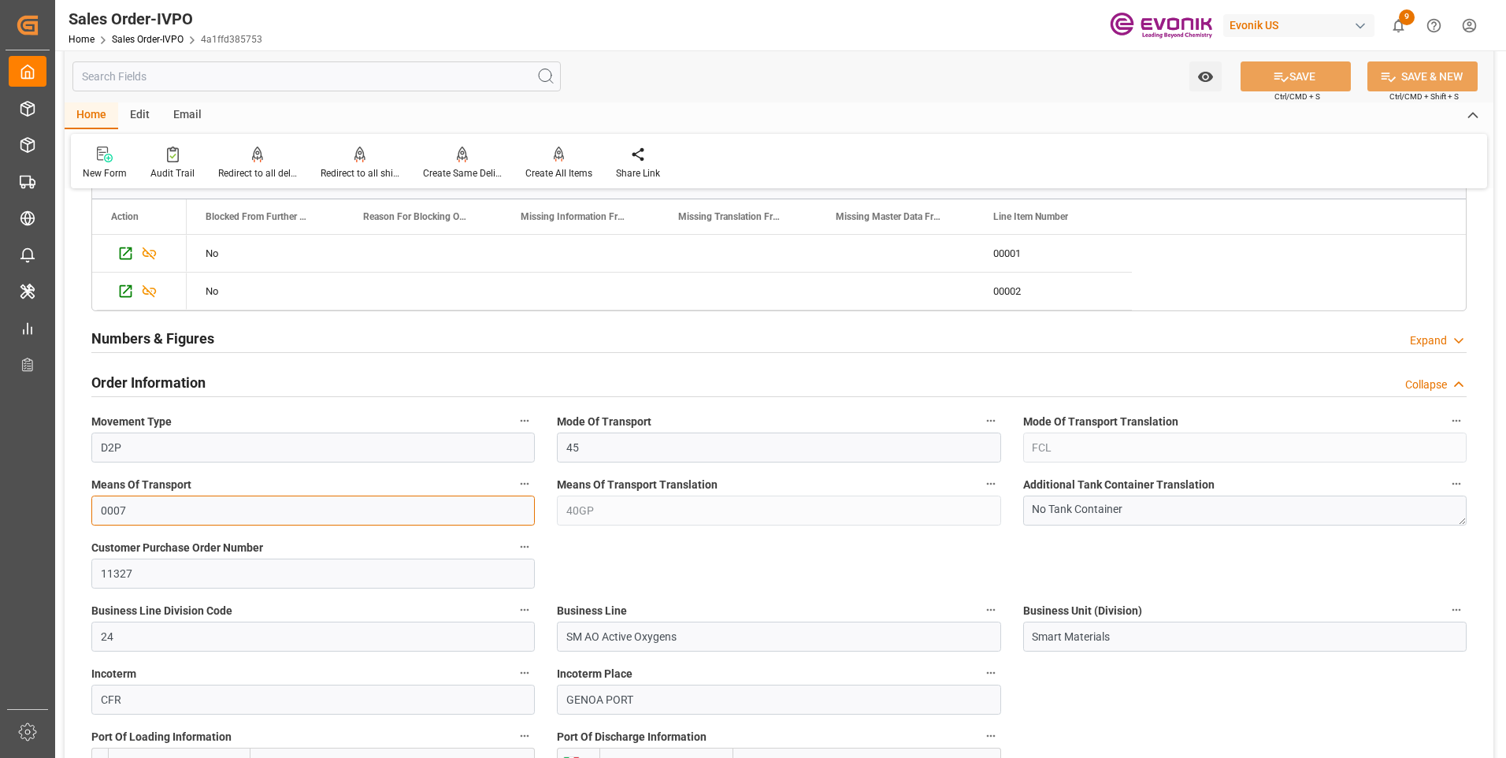
click at [289, 515] on input "0007" at bounding box center [312, 510] width 443 height 30
click at [143, 513] on input "0007" at bounding box center [312, 510] width 443 height 30
type input "0007"
click at [118, 478] on span "Means Of Transport" at bounding box center [141, 484] width 100 height 17
click at [514, 478] on button "Means Of Transport" at bounding box center [524, 483] width 20 height 20
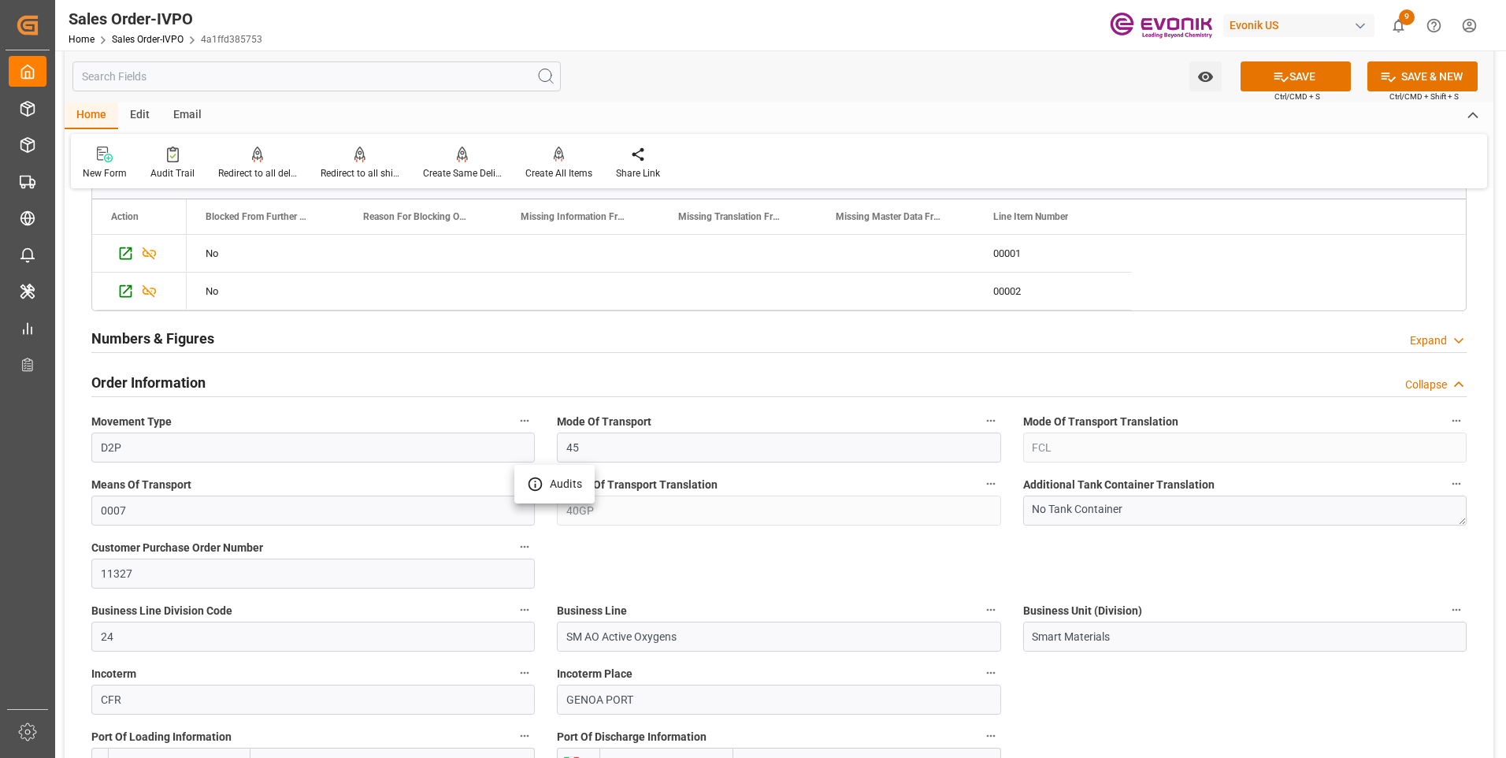
click at [570, 539] on div at bounding box center [753, 379] width 1506 height 758
click at [125, 475] on label "Means Of Transport" at bounding box center [312, 484] width 443 height 22
click at [514, 475] on button "Means Of Transport" at bounding box center [524, 483] width 20 height 20
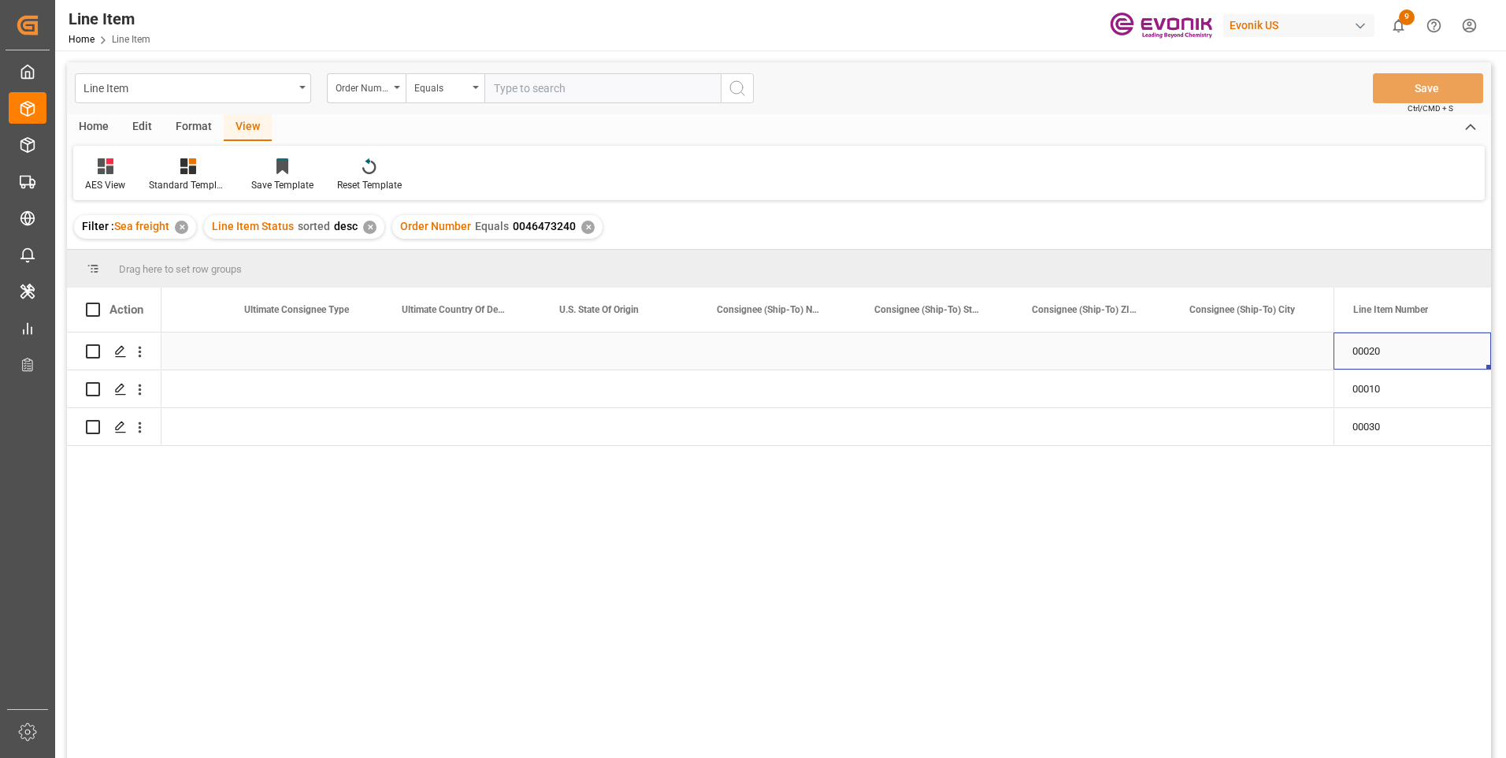
scroll to position [0, 1821]
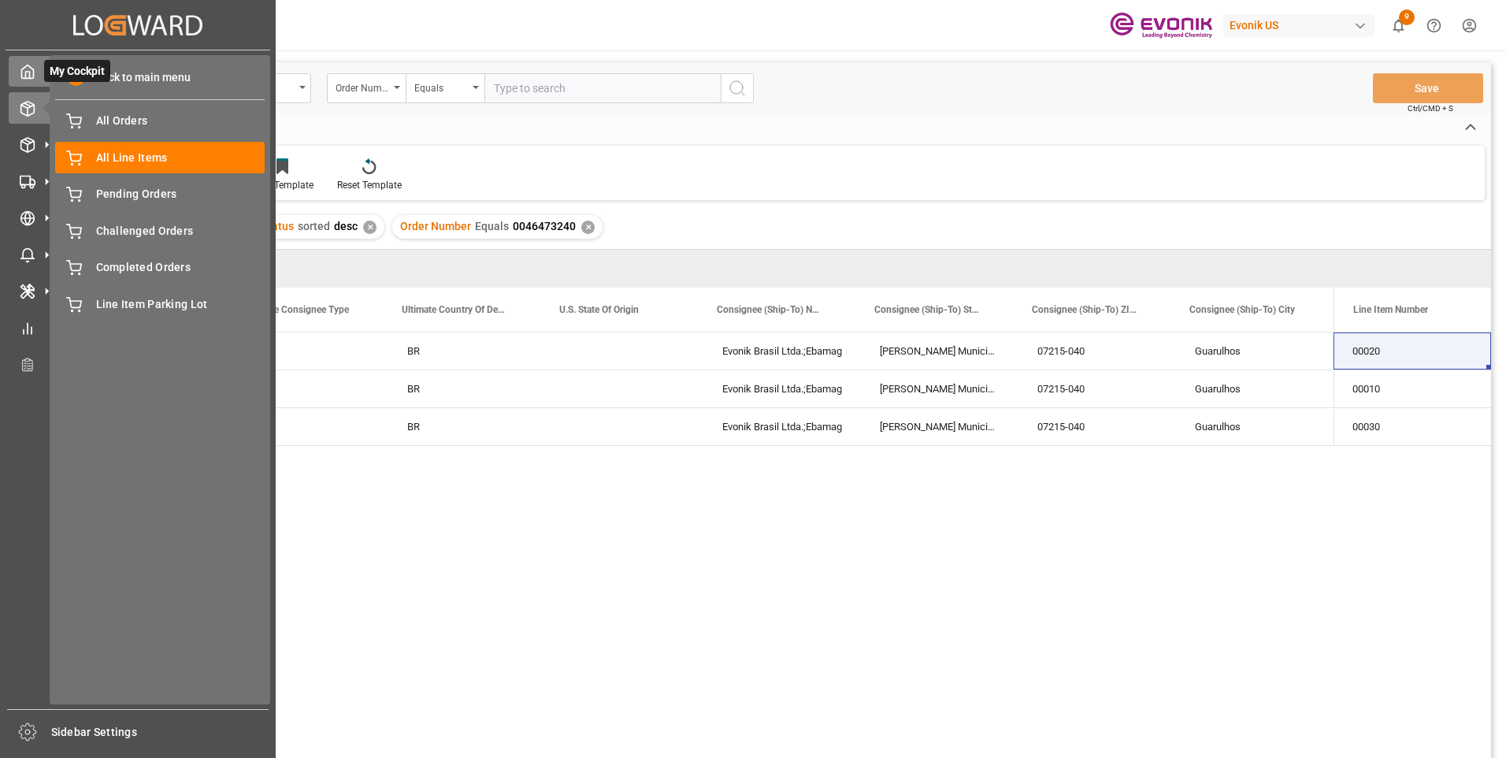
click at [22, 76] on icon at bounding box center [28, 71] width 12 height 13
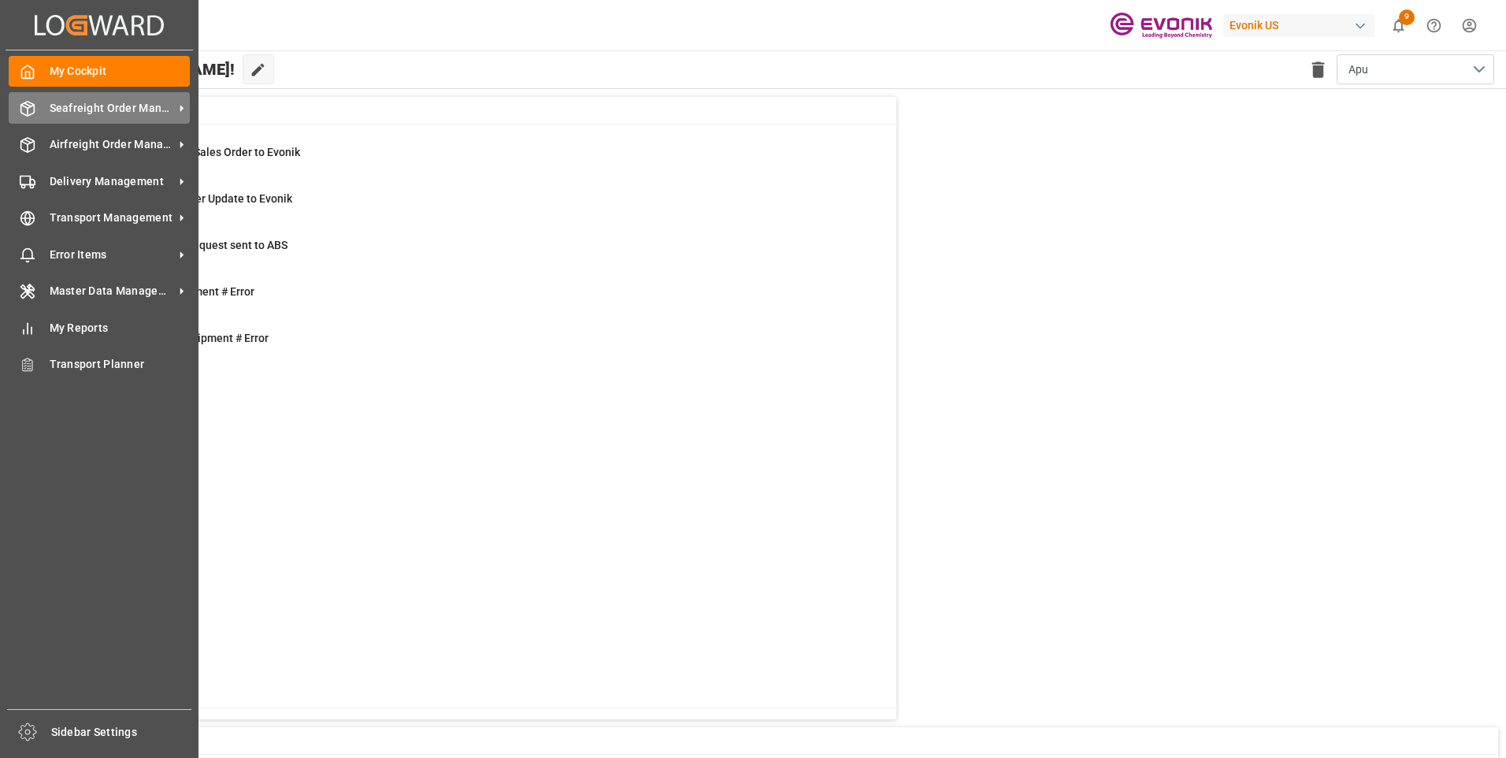
click at [39, 101] on div "Seafreight Order Management Seafreight Order Management" at bounding box center [99, 107] width 181 height 31
click at [36, 109] on div "Seafreight Order Management Seafreight Order Management" at bounding box center [99, 107] width 181 height 31
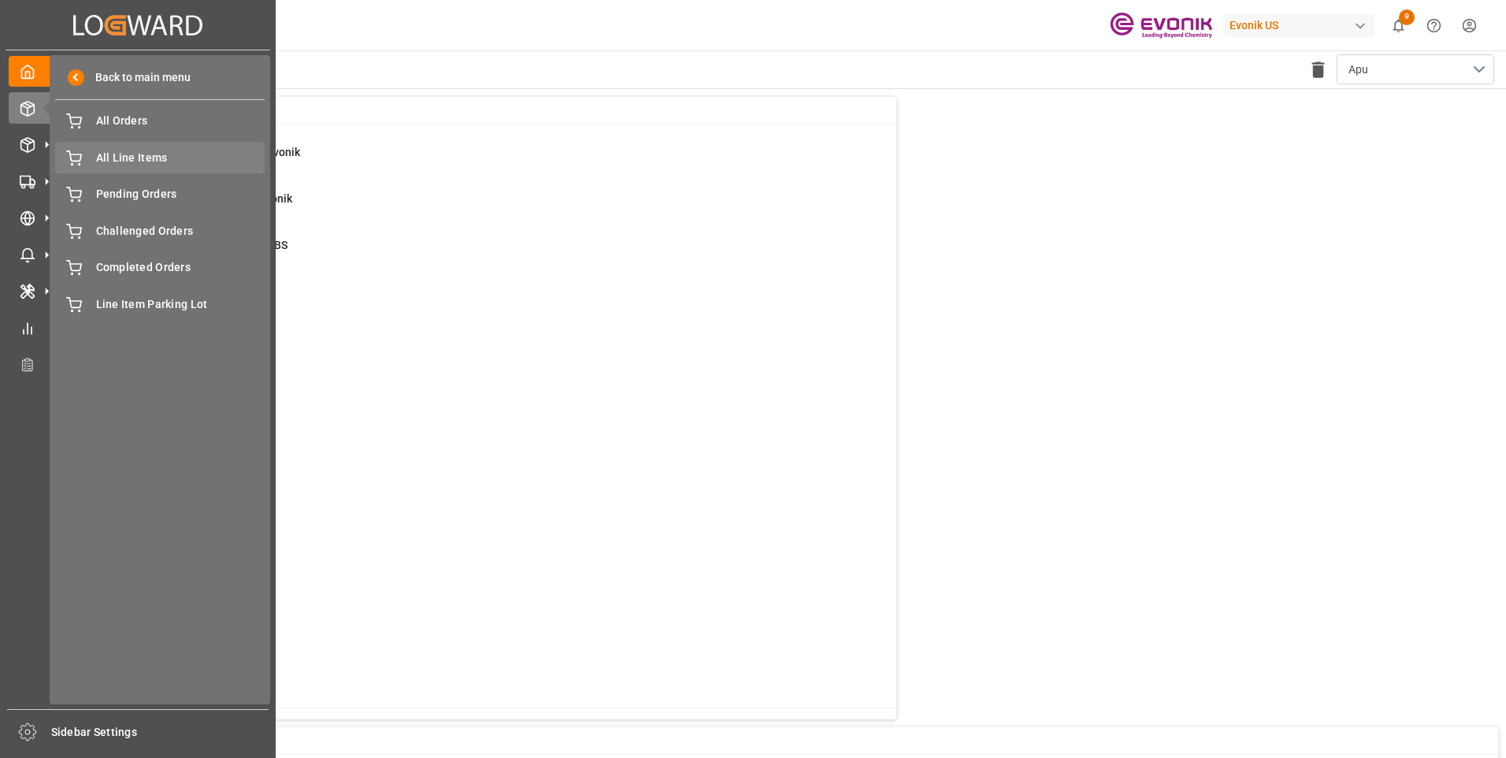
click at [146, 154] on span "All Line Items" at bounding box center [180, 158] width 169 height 17
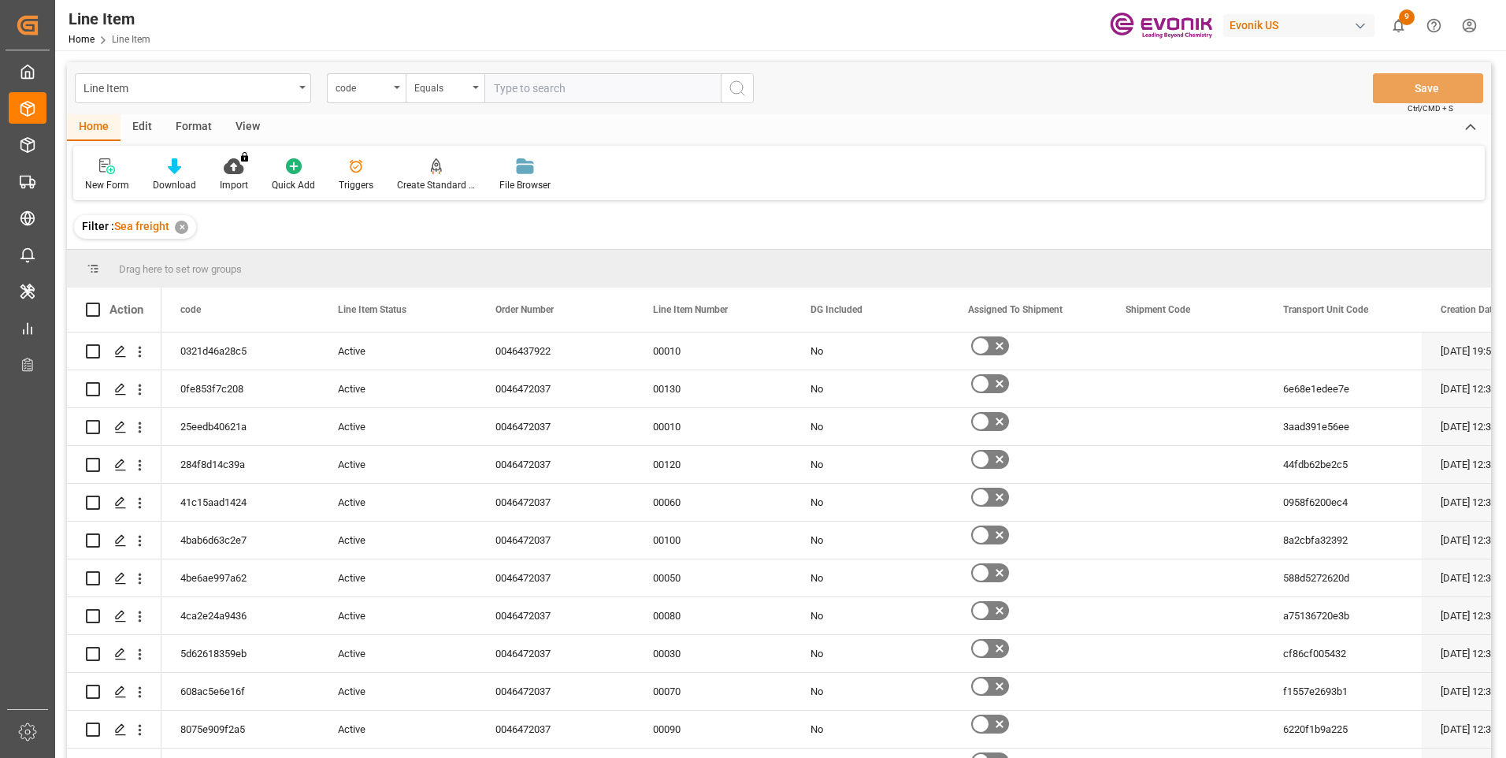
click at [194, 127] on div "Format" at bounding box center [194, 127] width 60 height 27
click at [113, 179] on div "Filter Rows" at bounding box center [108, 185] width 46 height 14
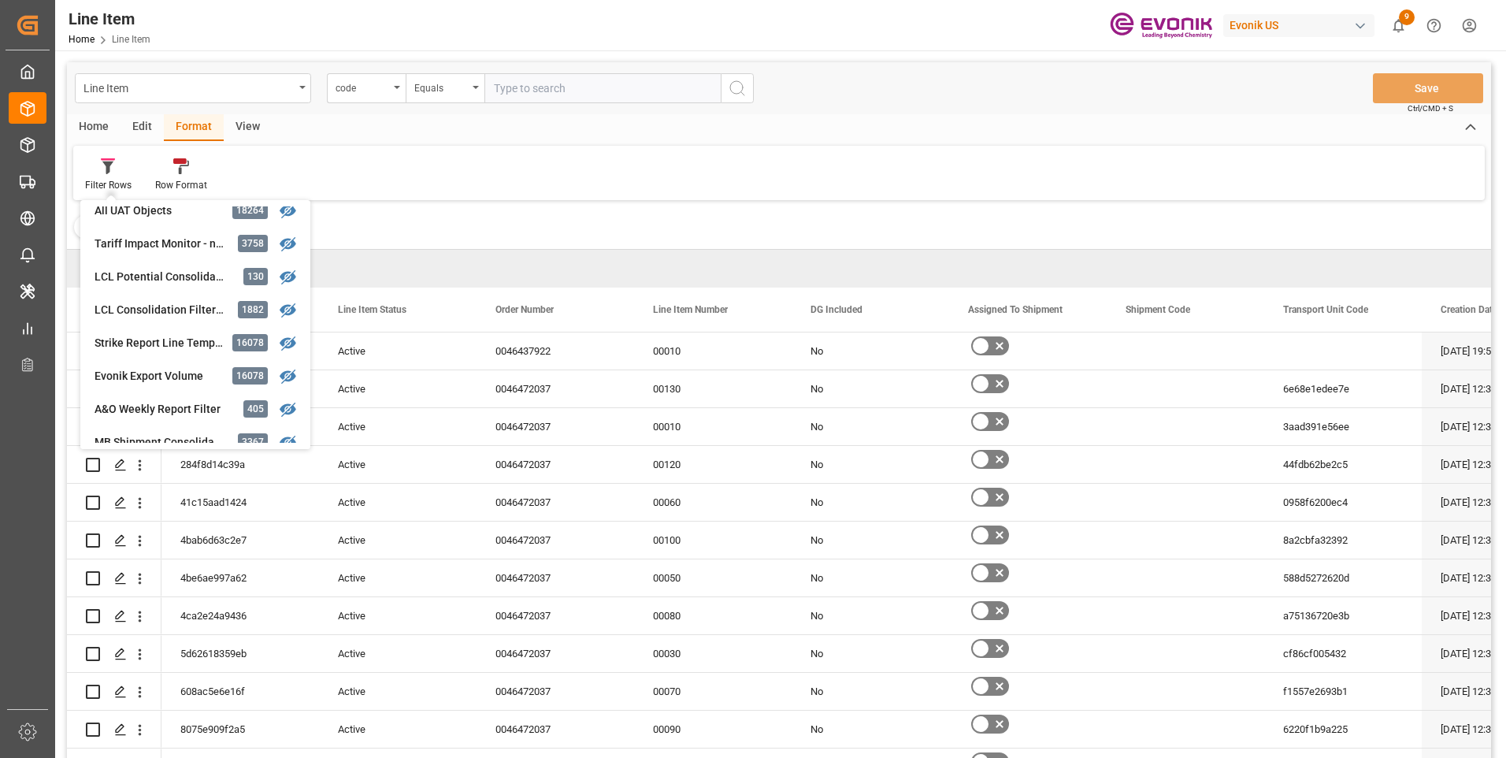
scroll to position [158, 0]
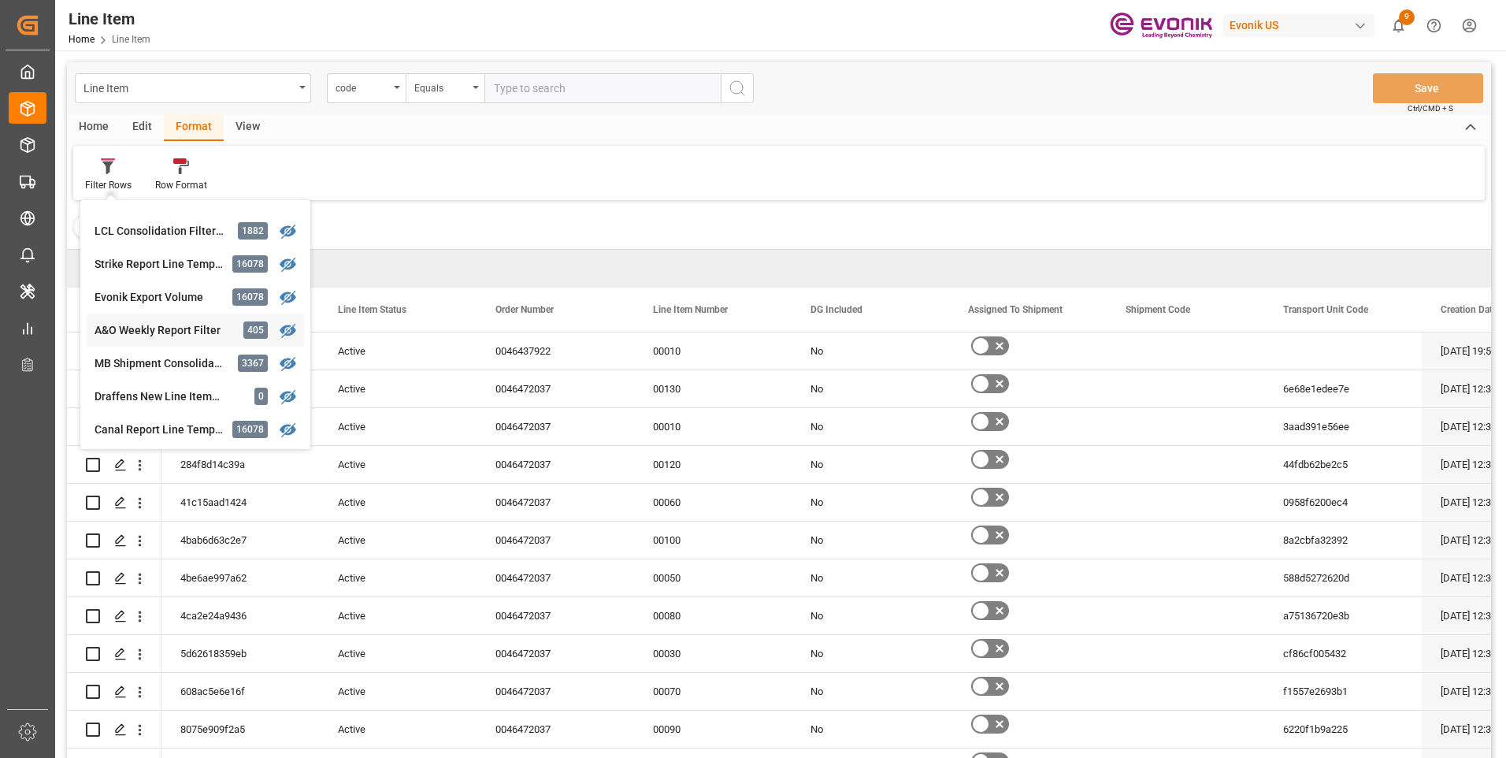
click at [146, 328] on div "A&O Weekly Report Filter" at bounding box center [164, 330] width 138 height 17
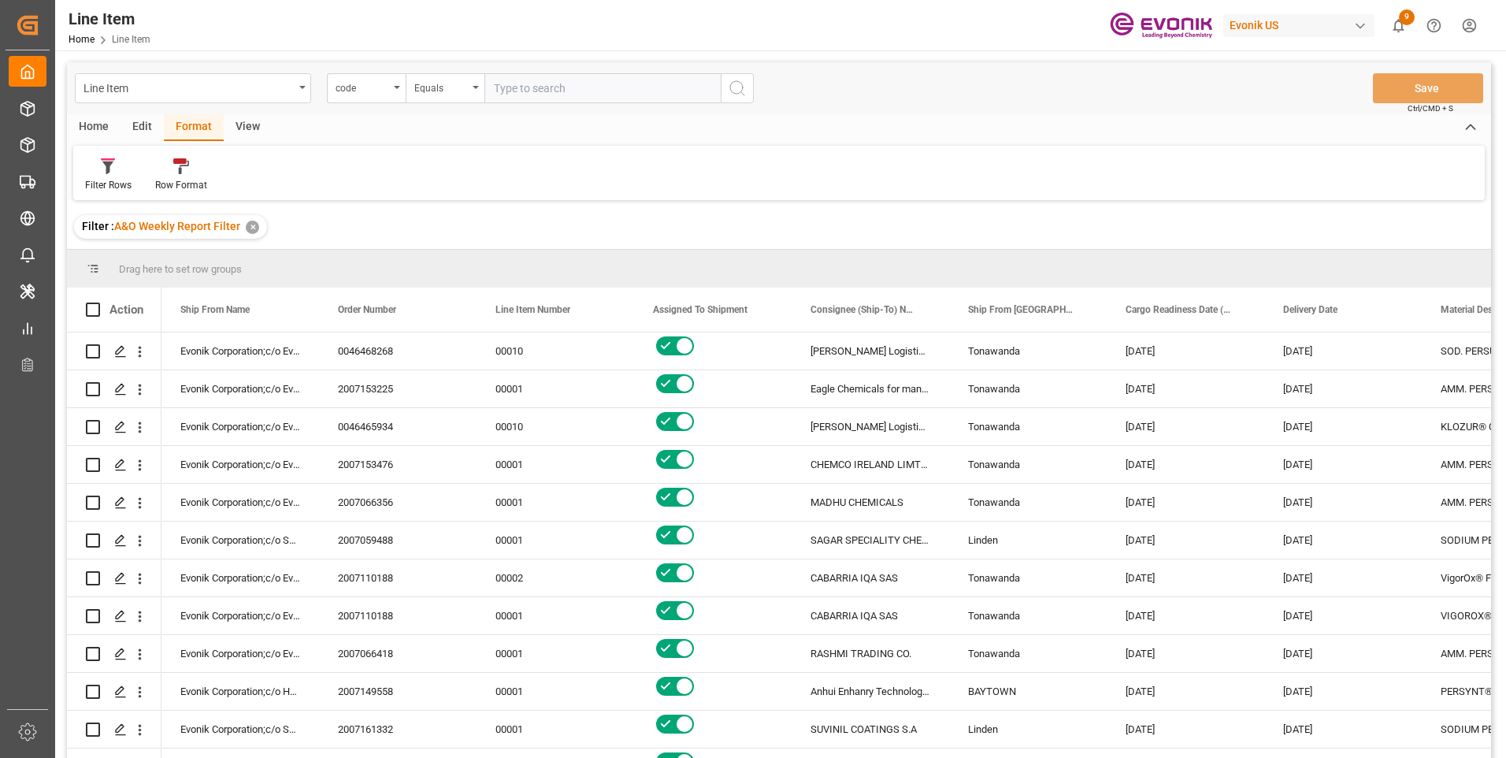
click at [94, 124] on div "Home" at bounding box center [94, 127] width 54 height 27
click at [176, 175] on div "Download" at bounding box center [174, 175] width 67 height 35
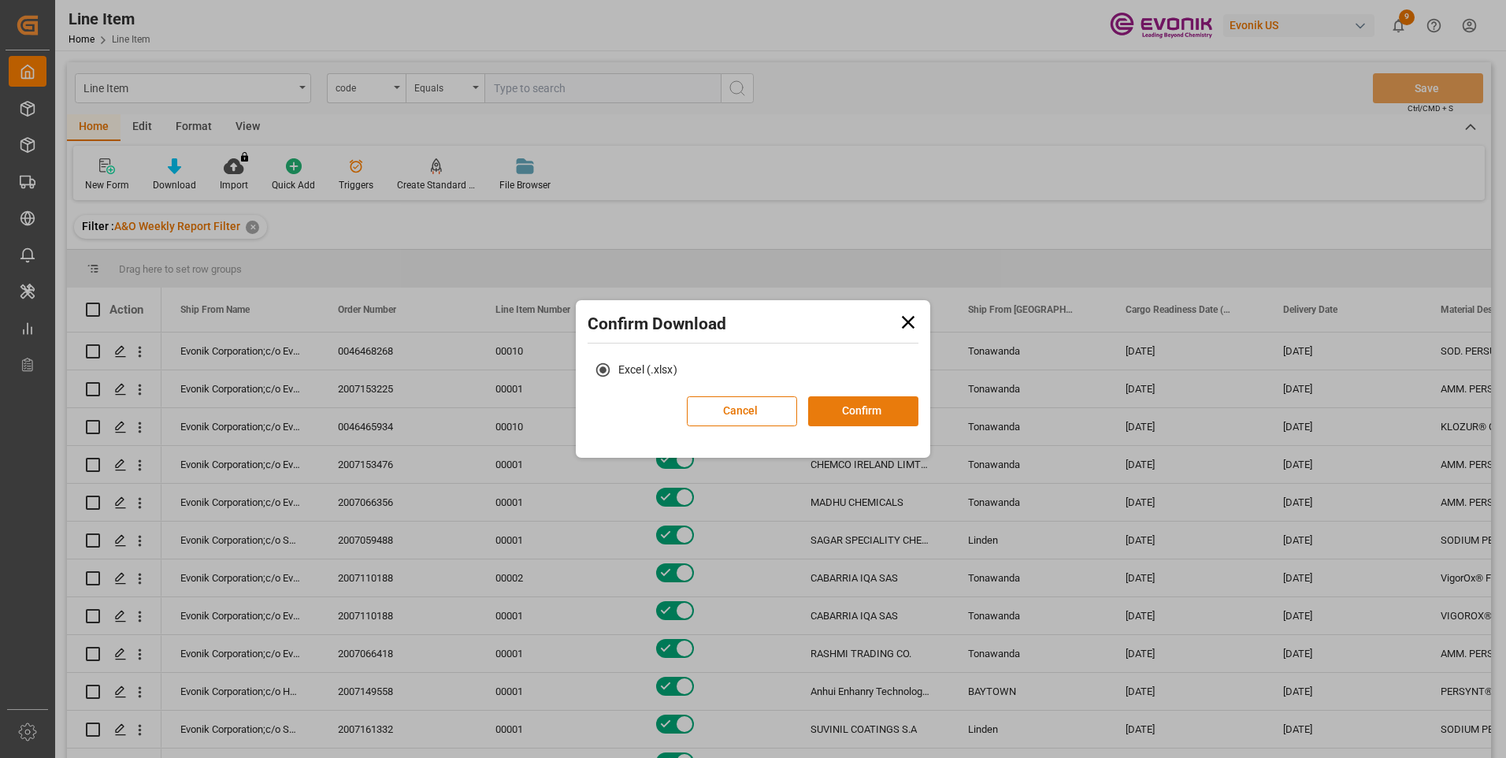
click at [841, 409] on button "Confirm" at bounding box center [863, 411] width 110 height 30
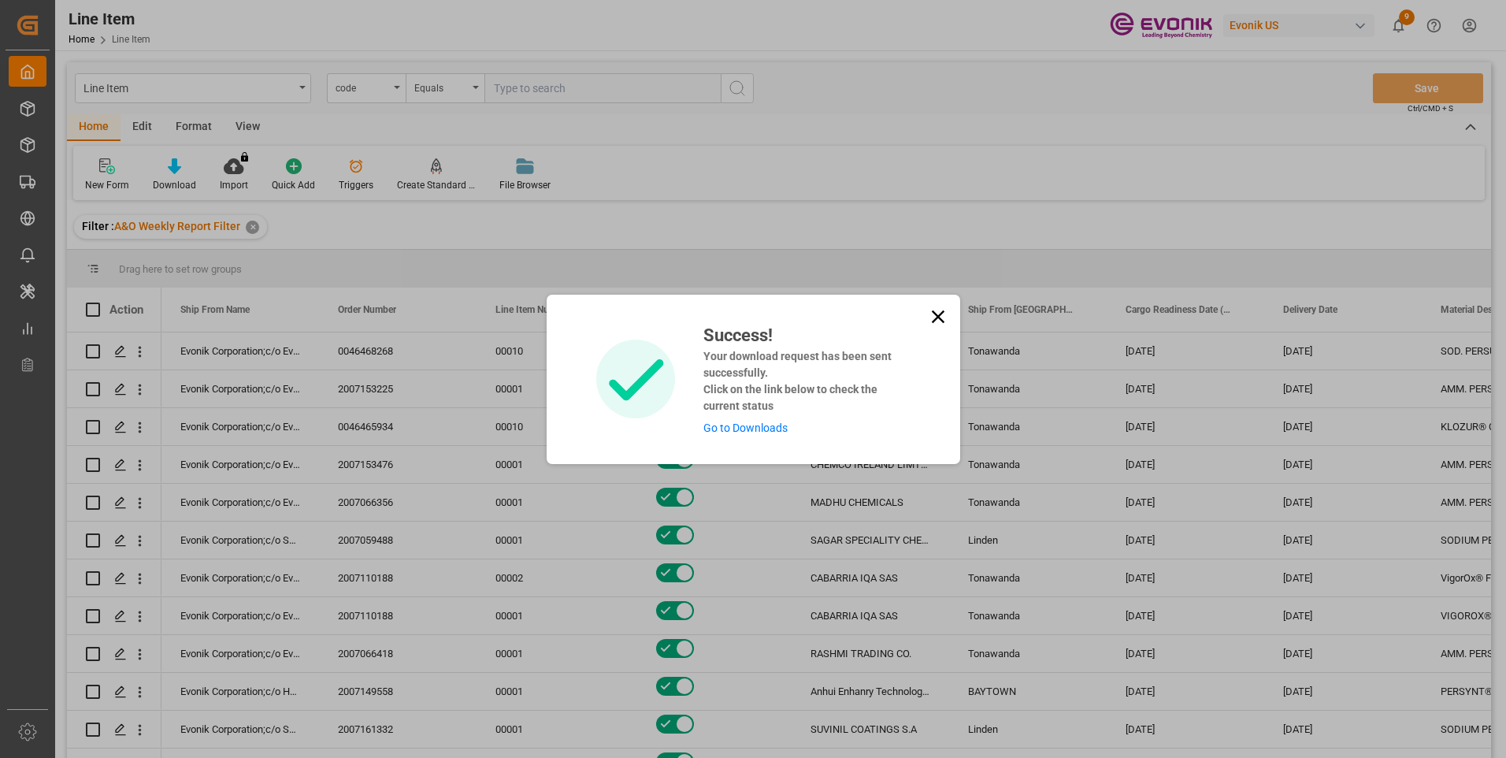
click at [751, 424] on link "Go to Downloads" at bounding box center [745, 427] width 84 height 13
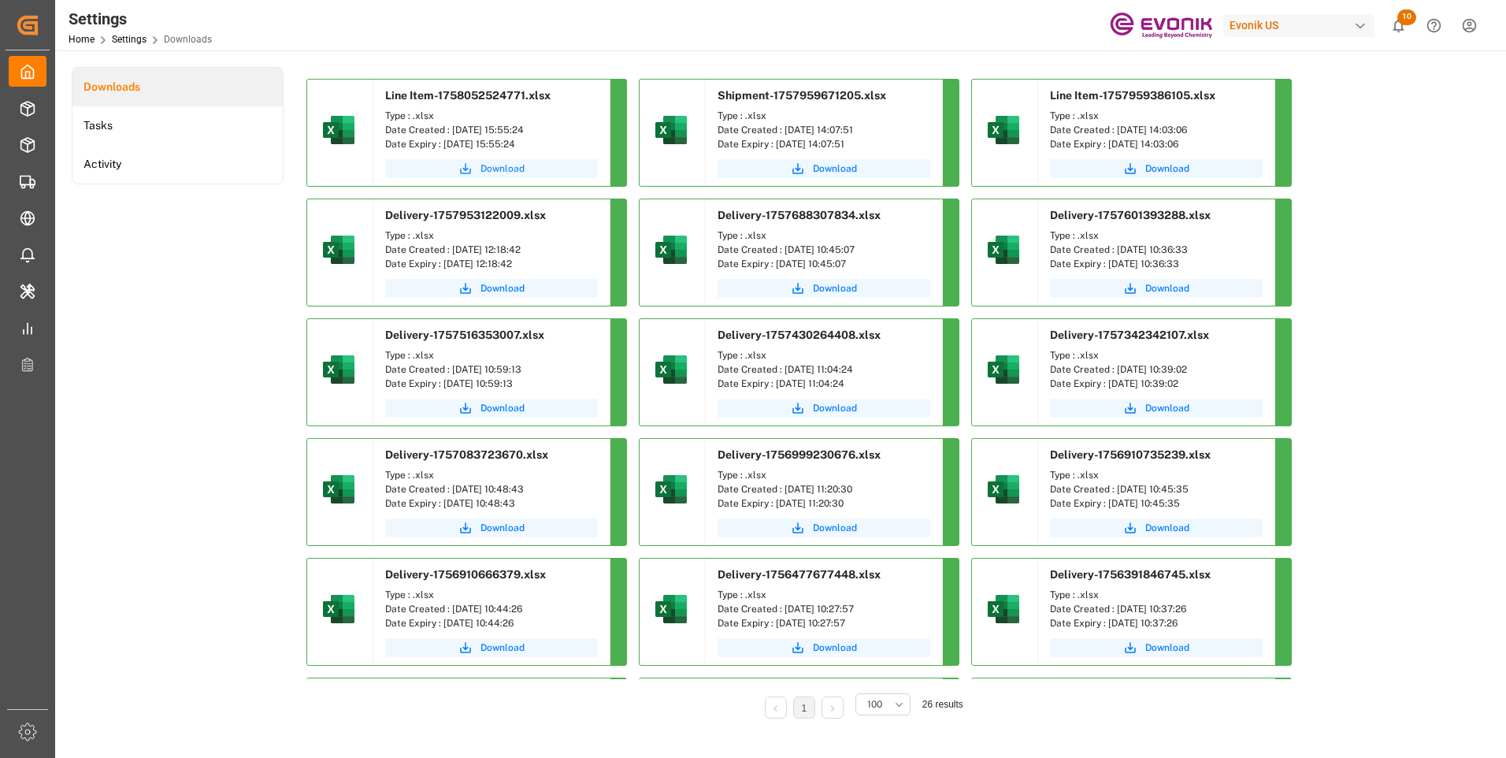
click at [499, 166] on span "Download" at bounding box center [502, 168] width 44 height 14
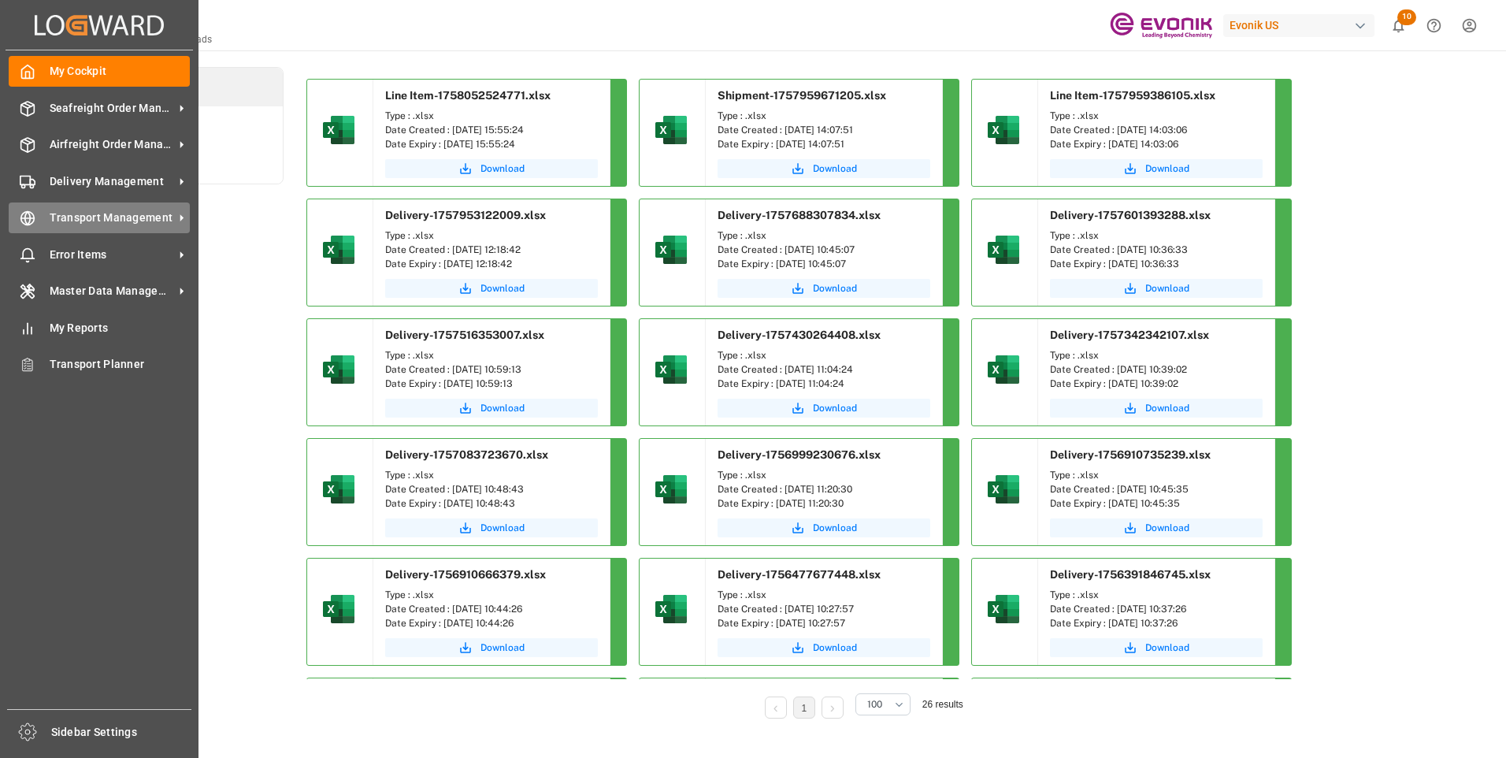
click at [77, 210] on span "Transport Management" at bounding box center [112, 217] width 124 height 17
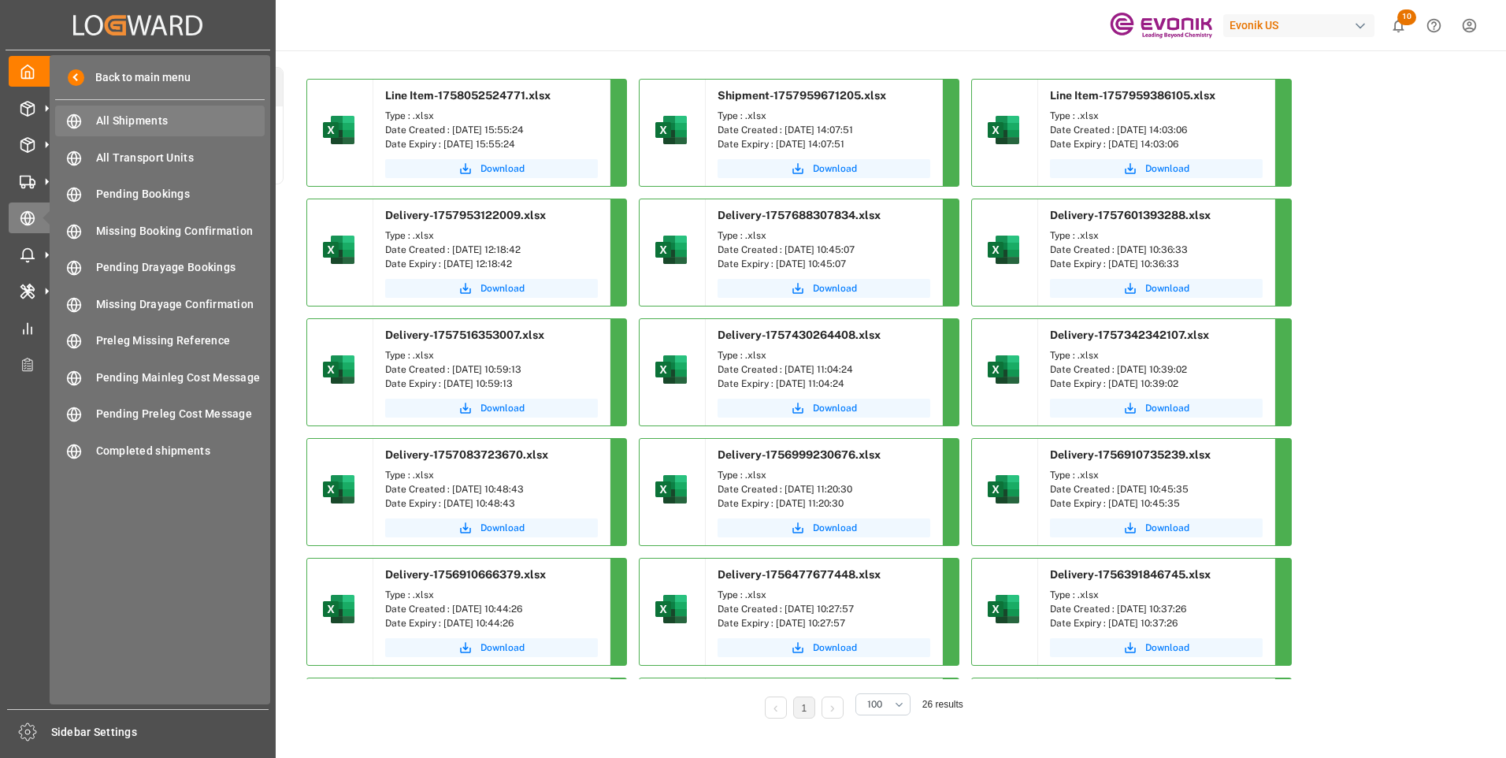
click at [140, 118] on span "All Shipments" at bounding box center [180, 121] width 169 height 17
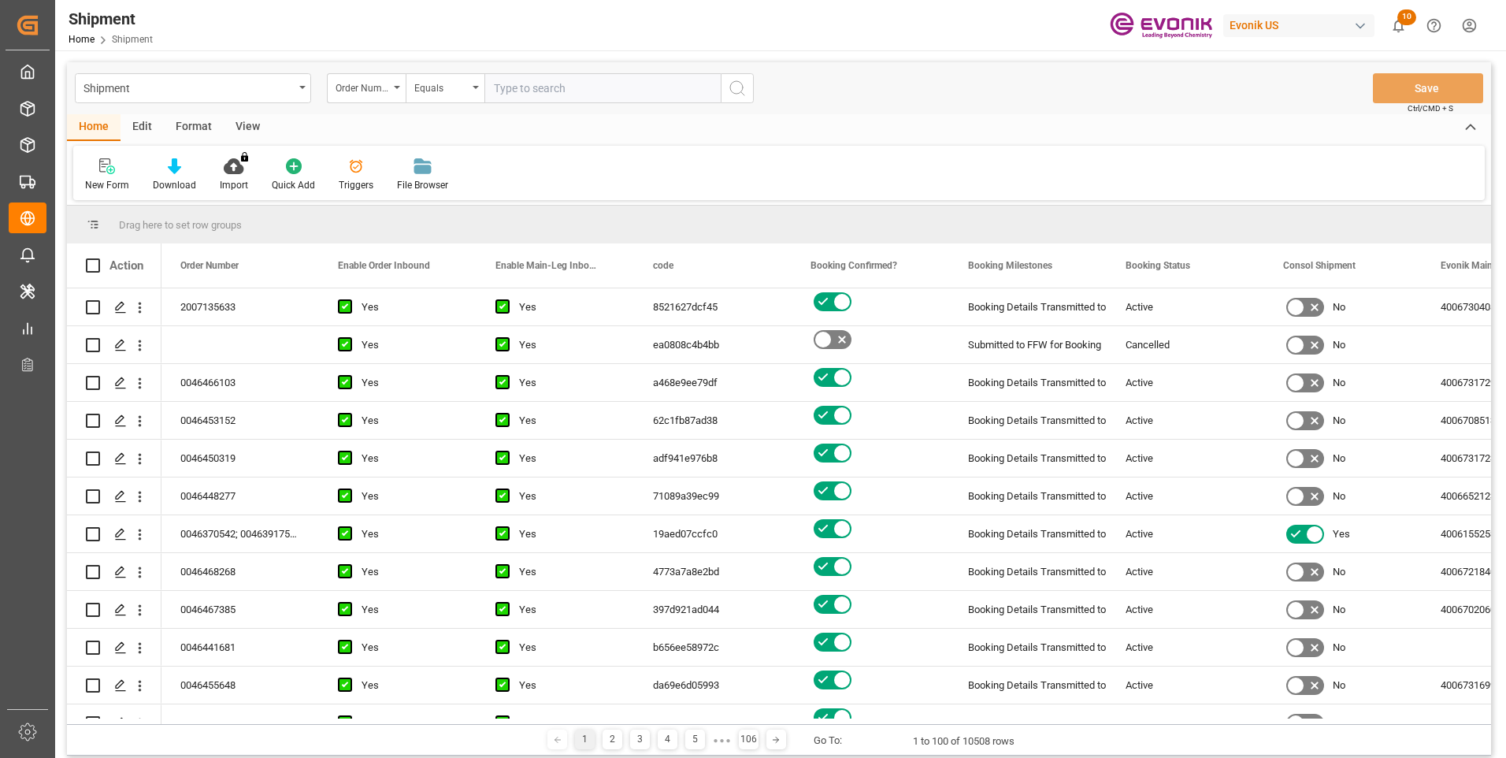
click at [187, 128] on div "Format" at bounding box center [194, 127] width 60 height 27
click at [109, 186] on div "Filter Rows" at bounding box center [108, 185] width 46 height 14
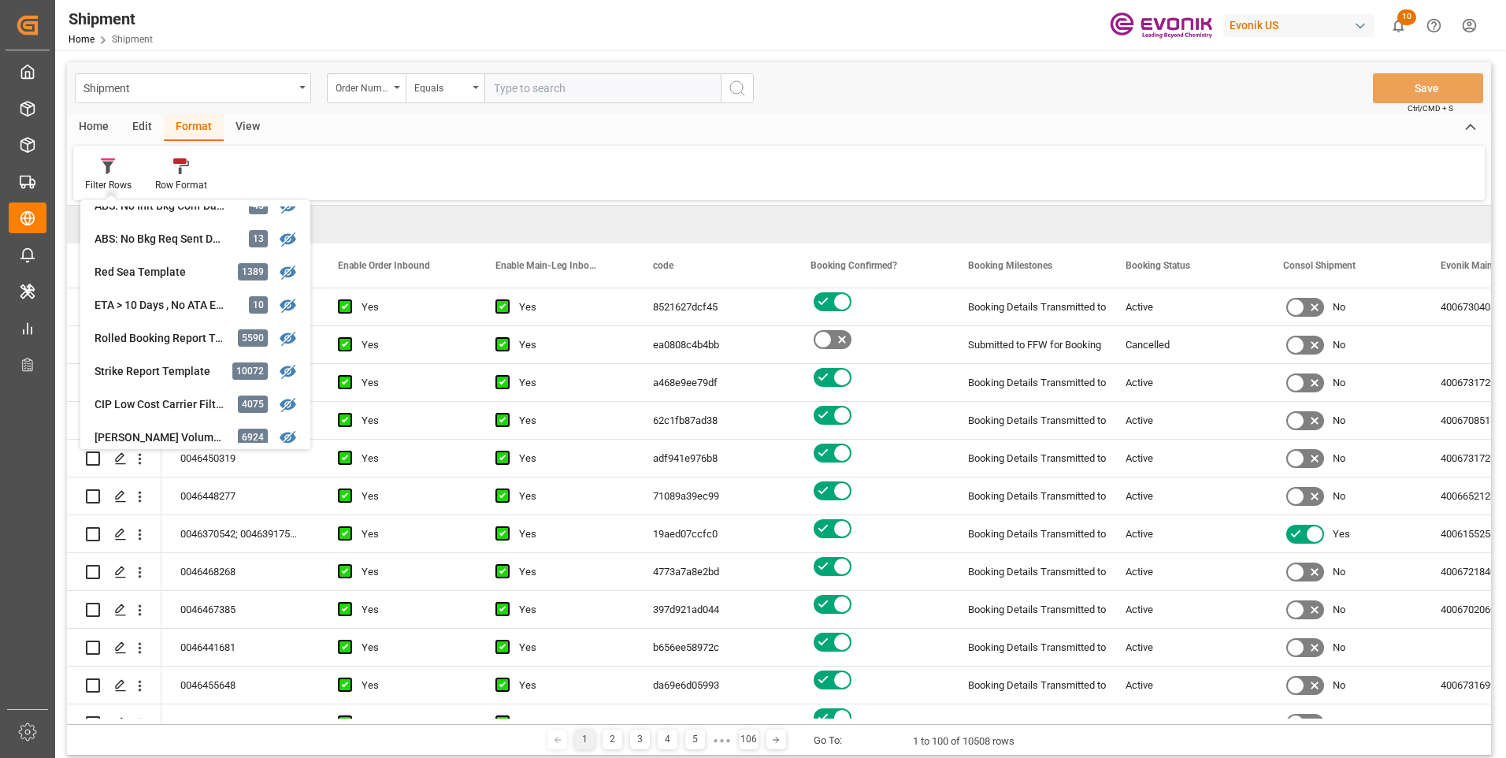
scroll to position [473, 0]
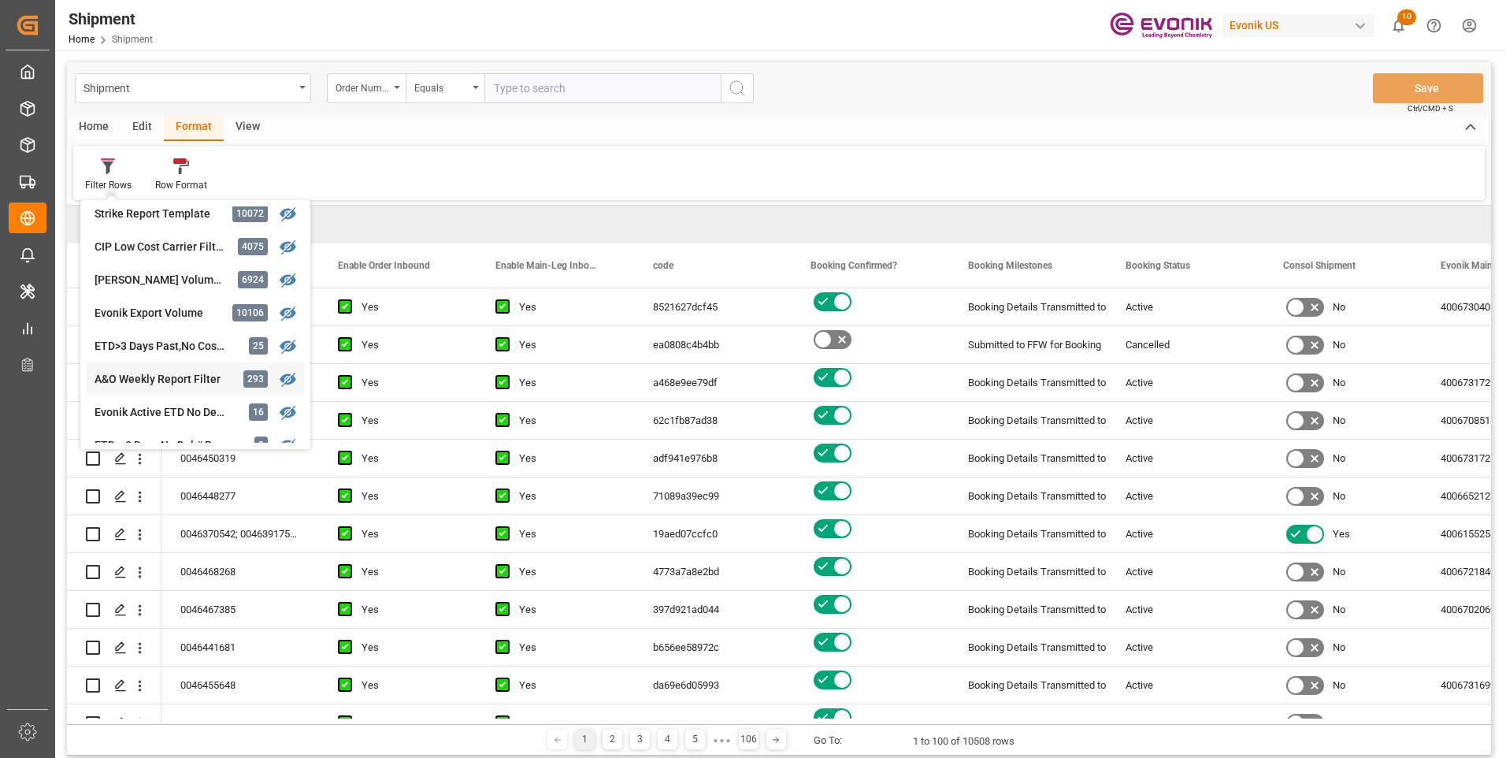
click at [165, 375] on div "A&O Weekly Report Filter" at bounding box center [164, 379] width 138 height 17
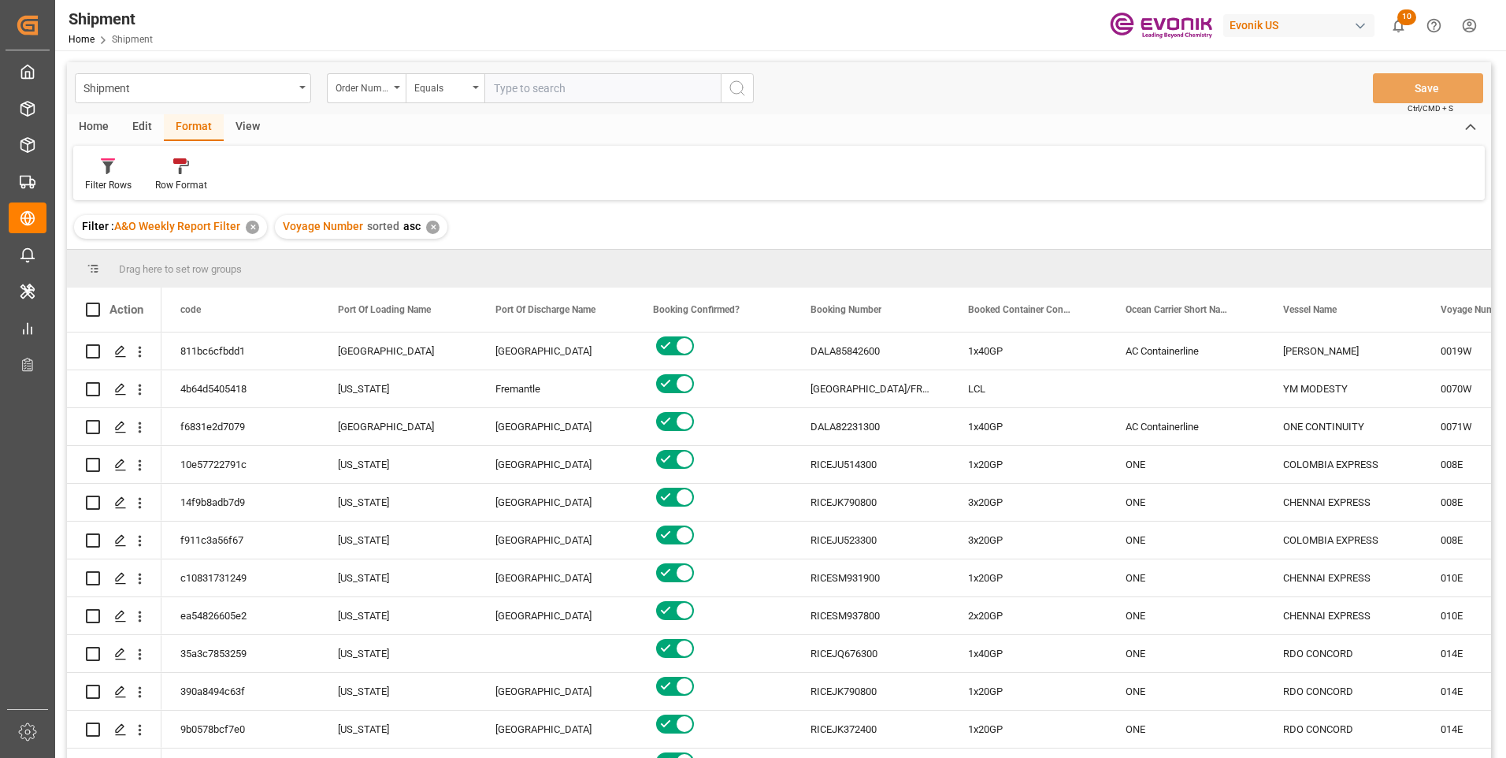
click at [97, 128] on div "Home" at bounding box center [94, 127] width 54 height 27
click at [169, 179] on div "Download" at bounding box center [174, 185] width 43 height 14
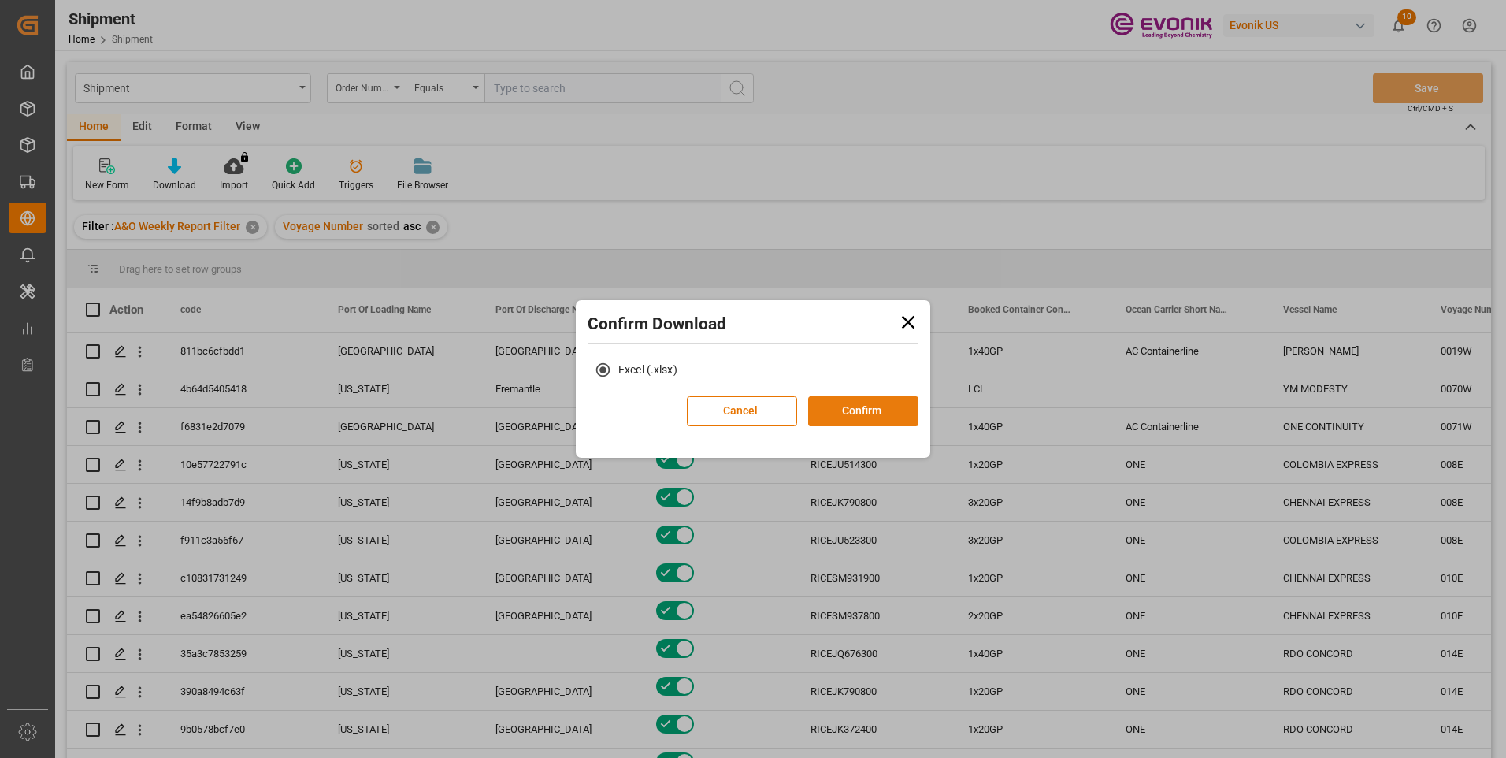
click at [879, 411] on button "Confirm" at bounding box center [863, 411] width 110 height 30
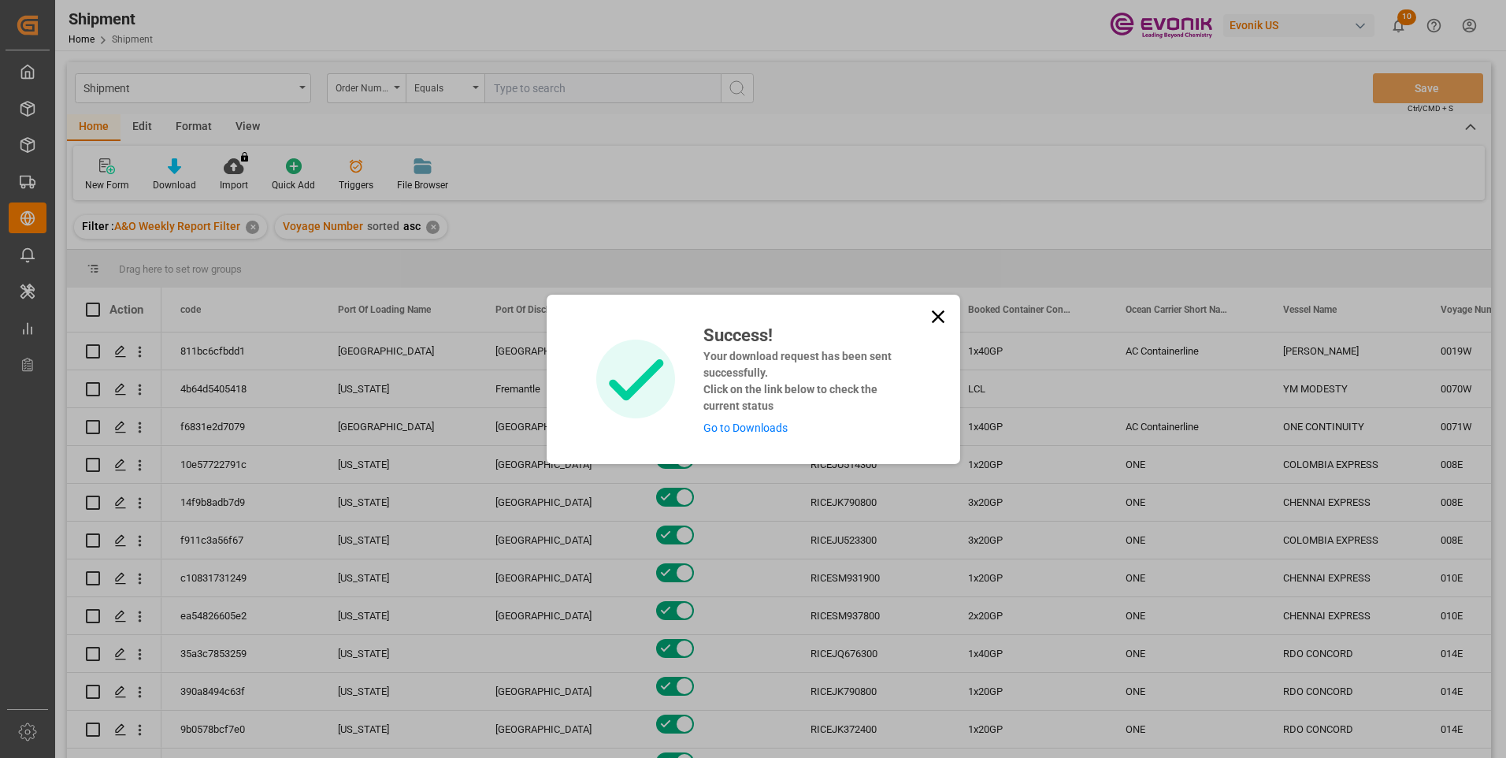
click at [738, 428] on link "Go to Downloads" at bounding box center [745, 427] width 84 height 13
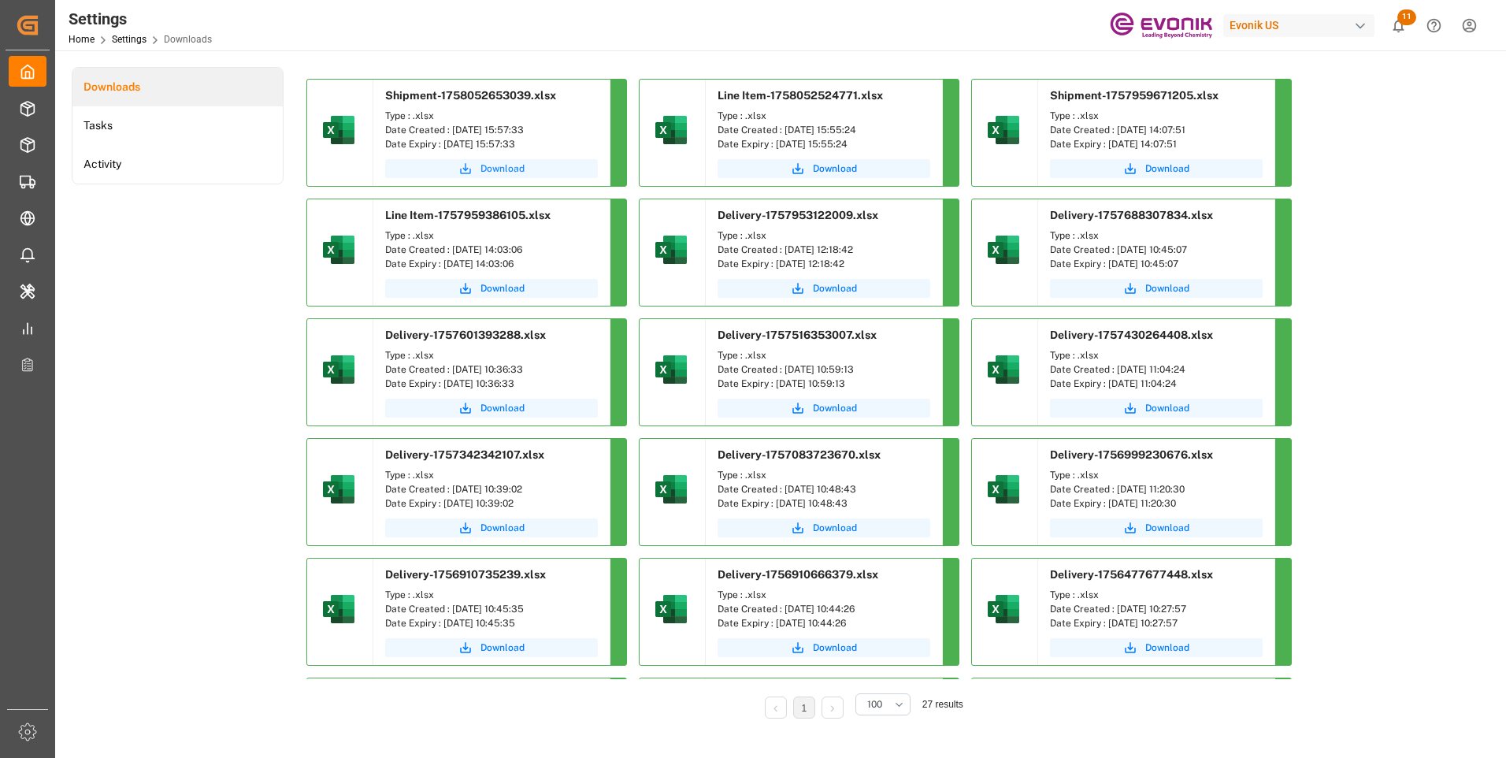
click at [502, 166] on span "Download" at bounding box center [502, 168] width 44 height 14
